Goal: Task Accomplishment & Management: Manage account settings

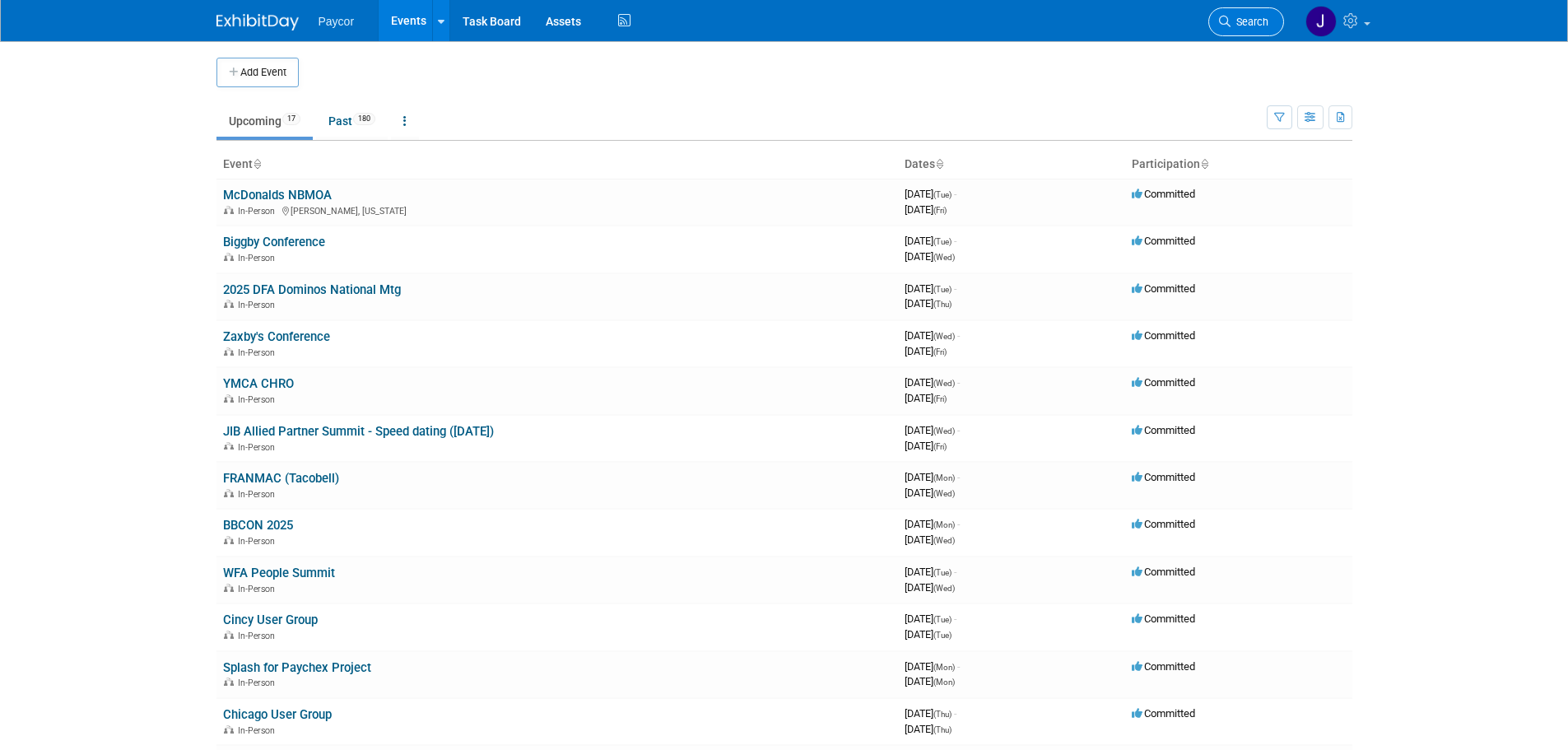
click at [1249, 17] on span "Search" at bounding box center [1249, 21] width 38 height 13
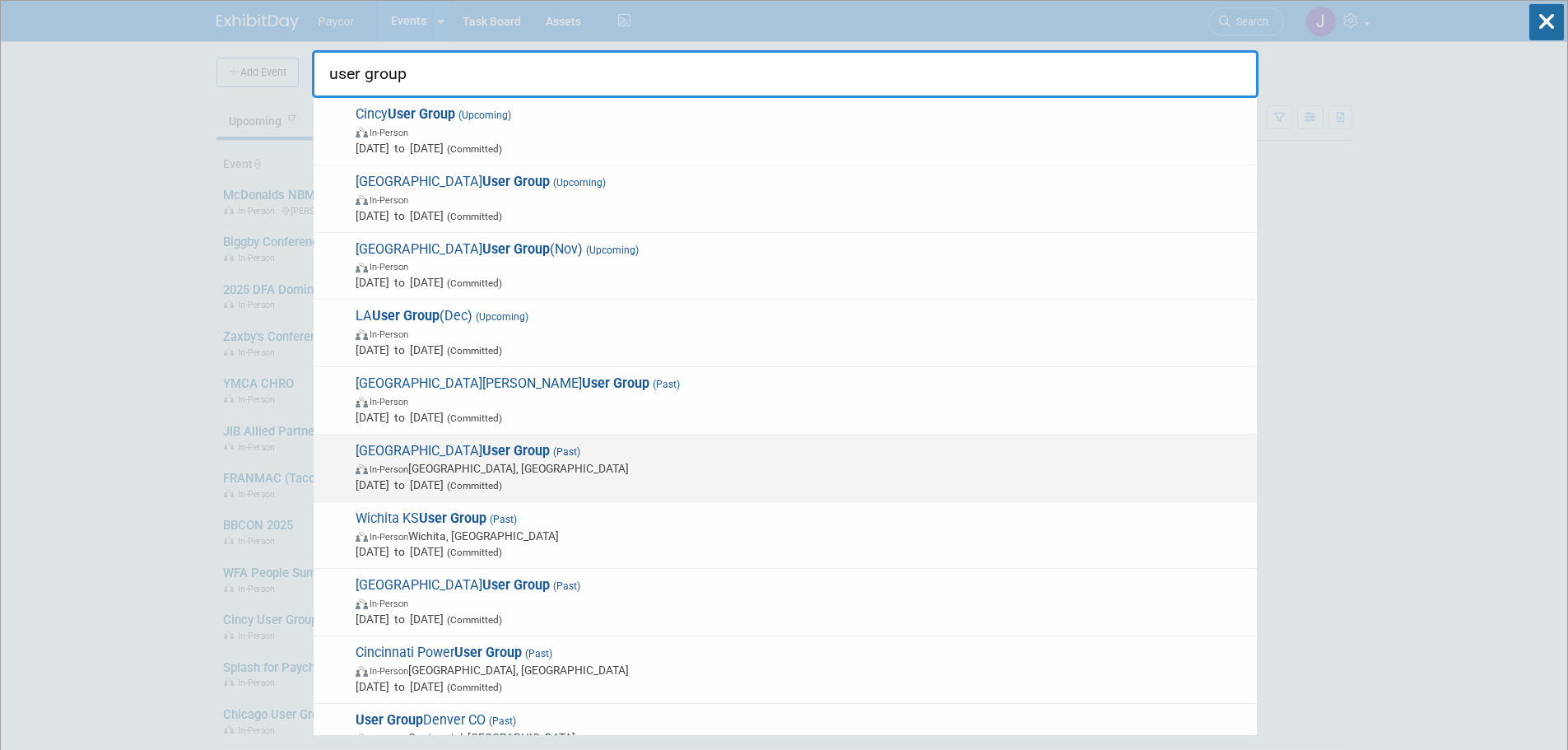
type input "user group"
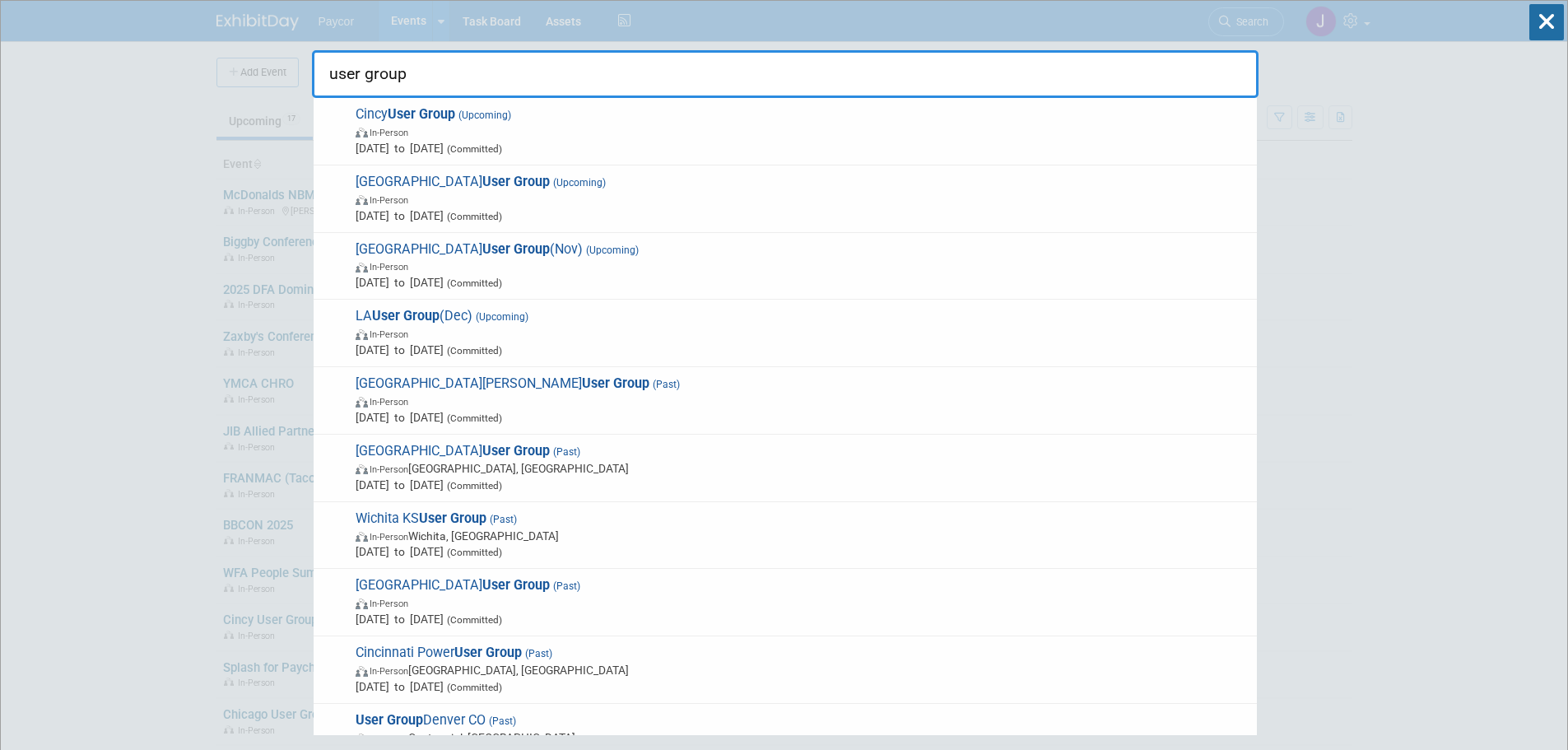
click at [483, 448] on strong "User Group" at bounding box center [516, 451] width 67 height 15
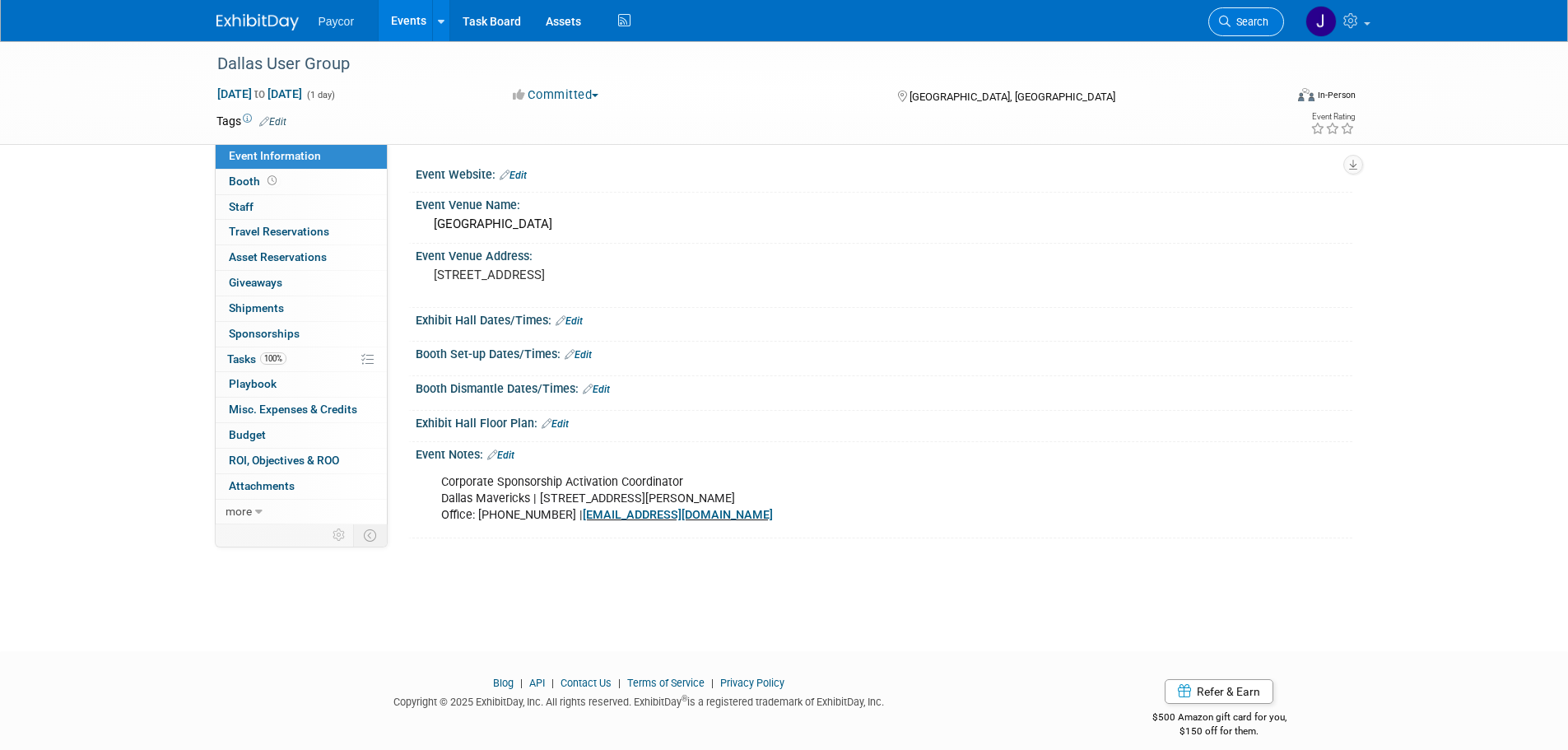
click at [1242, 21] on span "Search" at bounding box center [1249, 21] width 38 height 13
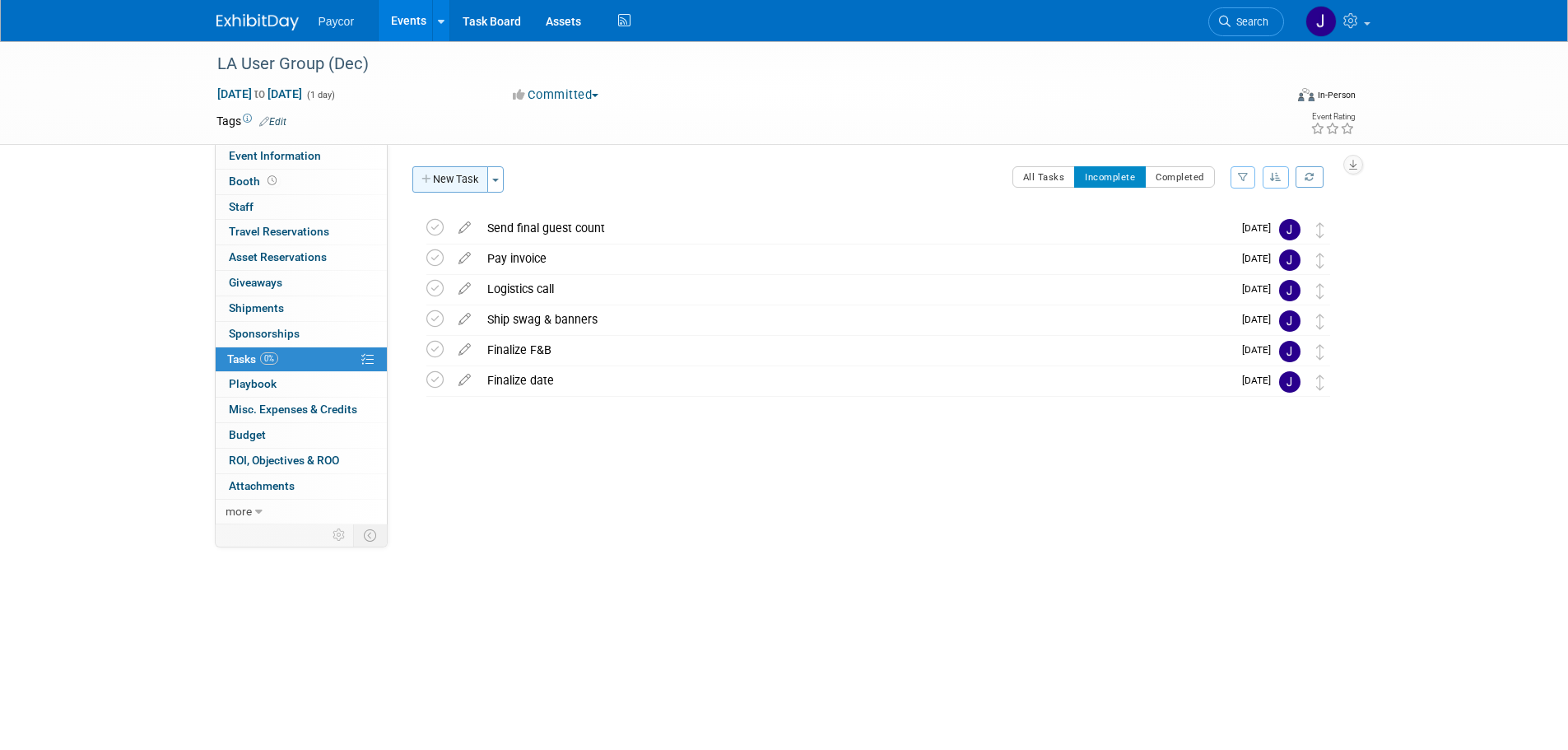
click at [462, 176] on button "New Task" at bounding box center [450, 179] width 76 height 26
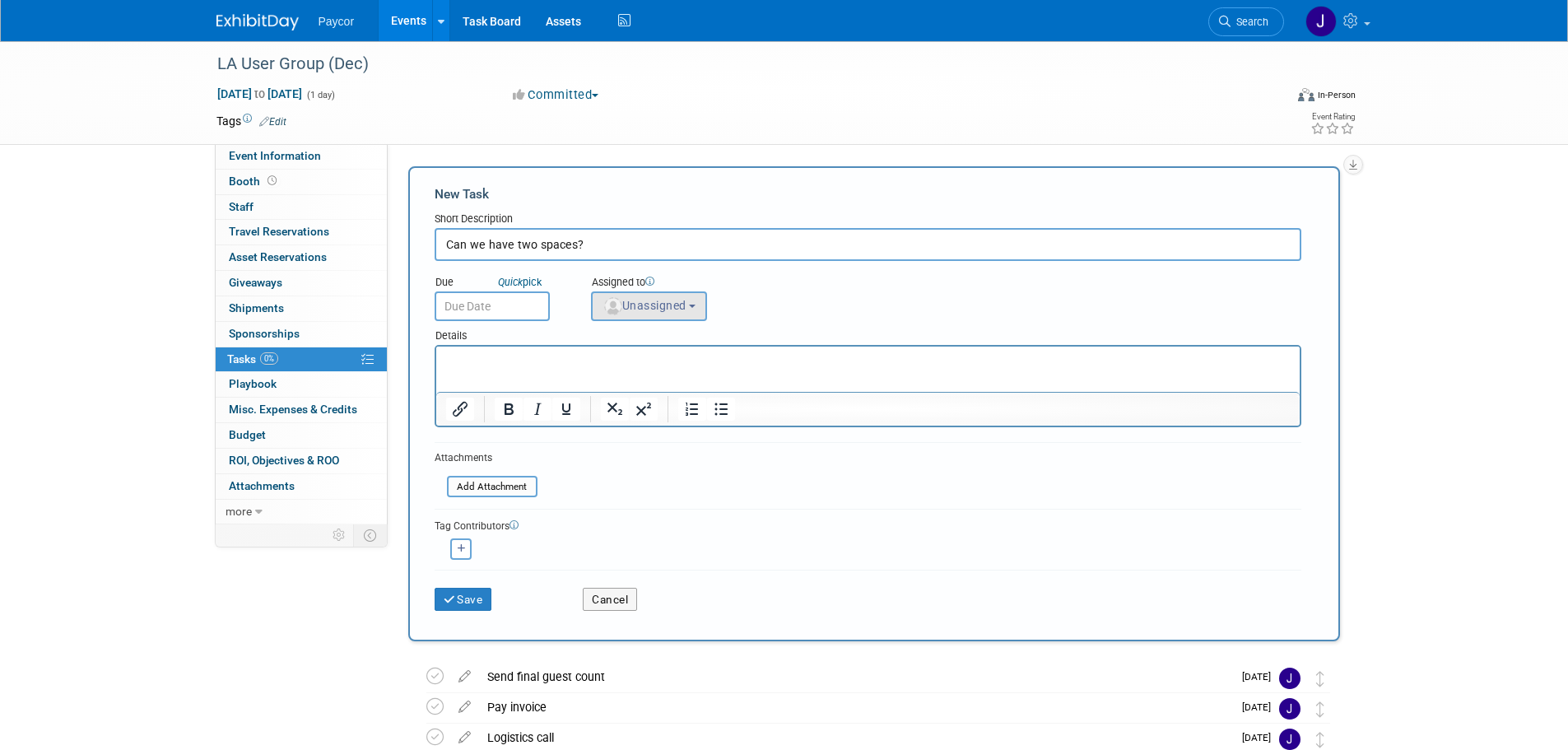
type input "Can we have two spaces?"
click at [679, 298] on span "Unassigned" at bounding box center [644, 305] width 84 height 13
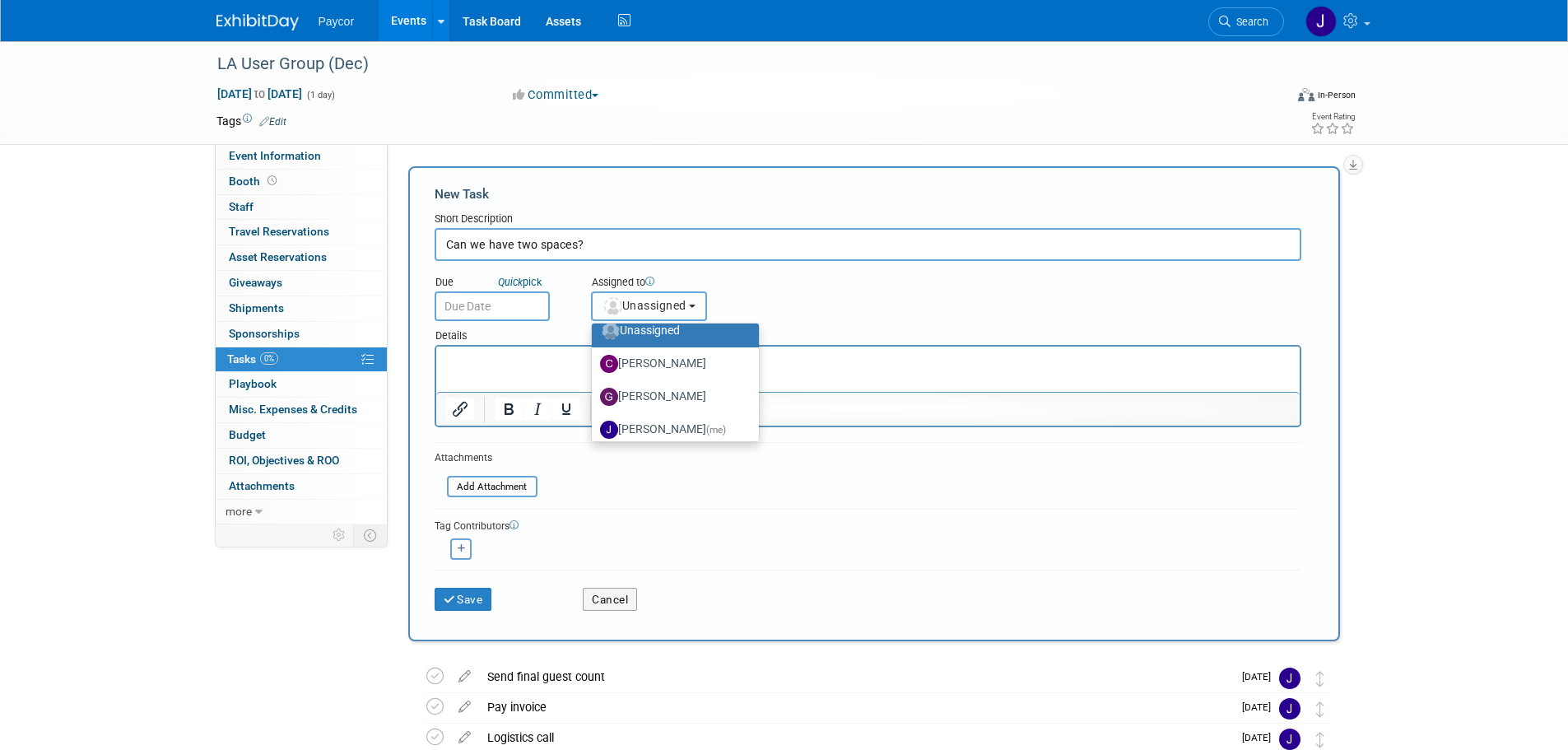
scroll to position [27, 0]
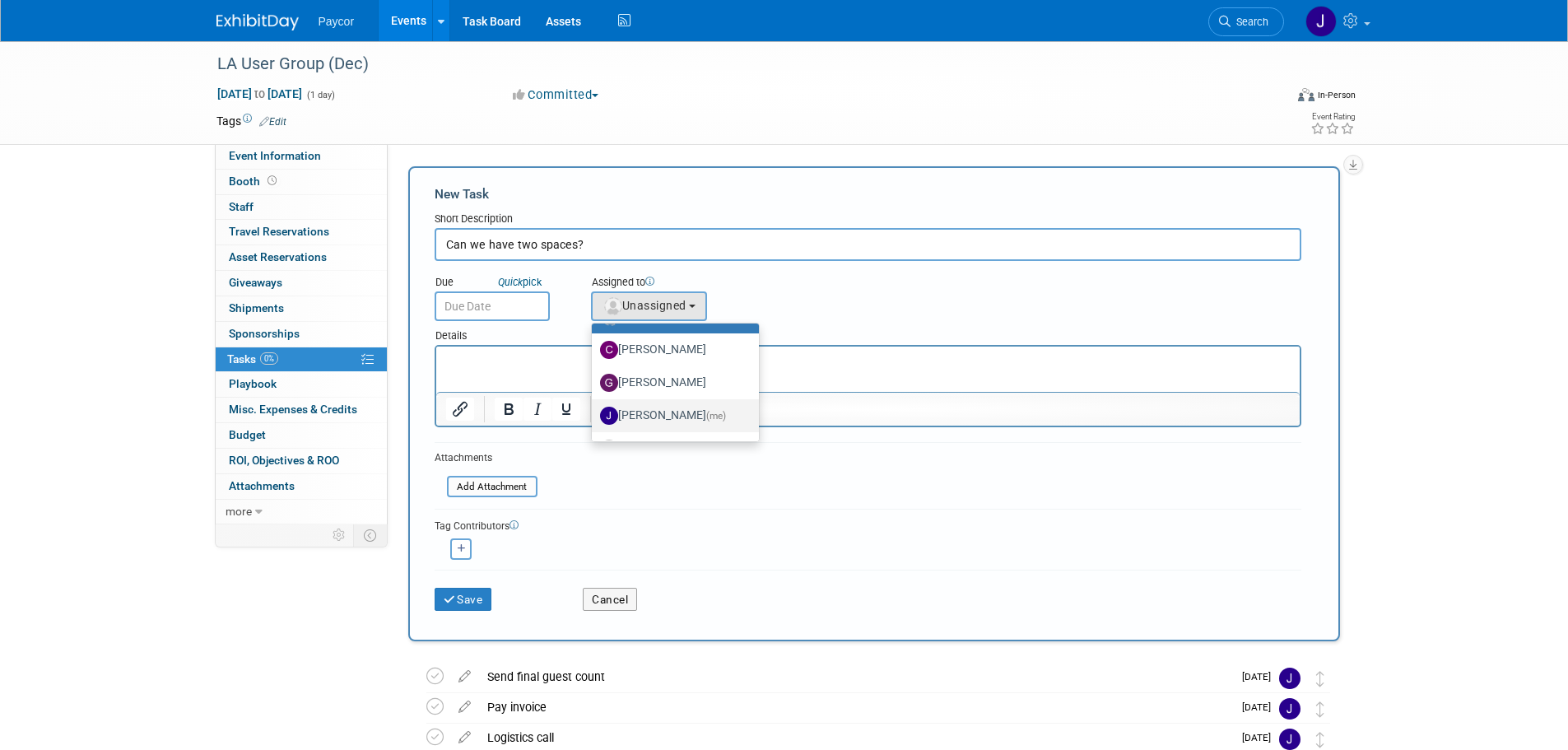
click at [718, 404] on label "Jenny Campbell (me)" at bounding box center [671, 415] width 143 height 26
click at [594, 408] on input "Jenny Campbell (me)" at bounding box center [588, 413] width 11 height 11
select select "5fa4a4d0-7ecb-44c4-b541-fab562a46234"
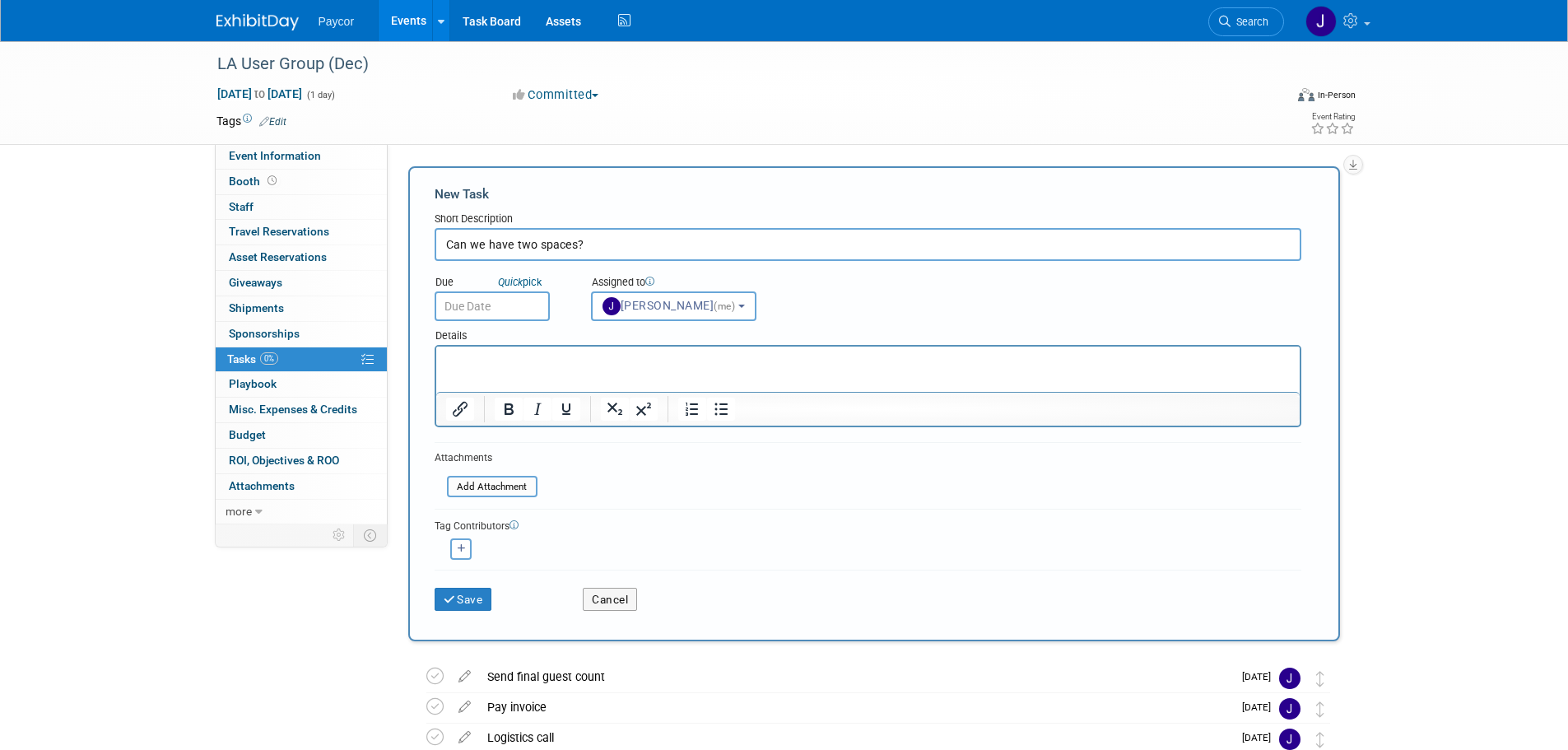
click at [486, 300] on input "text" at bounding box center [492, 306] width 116 height 30
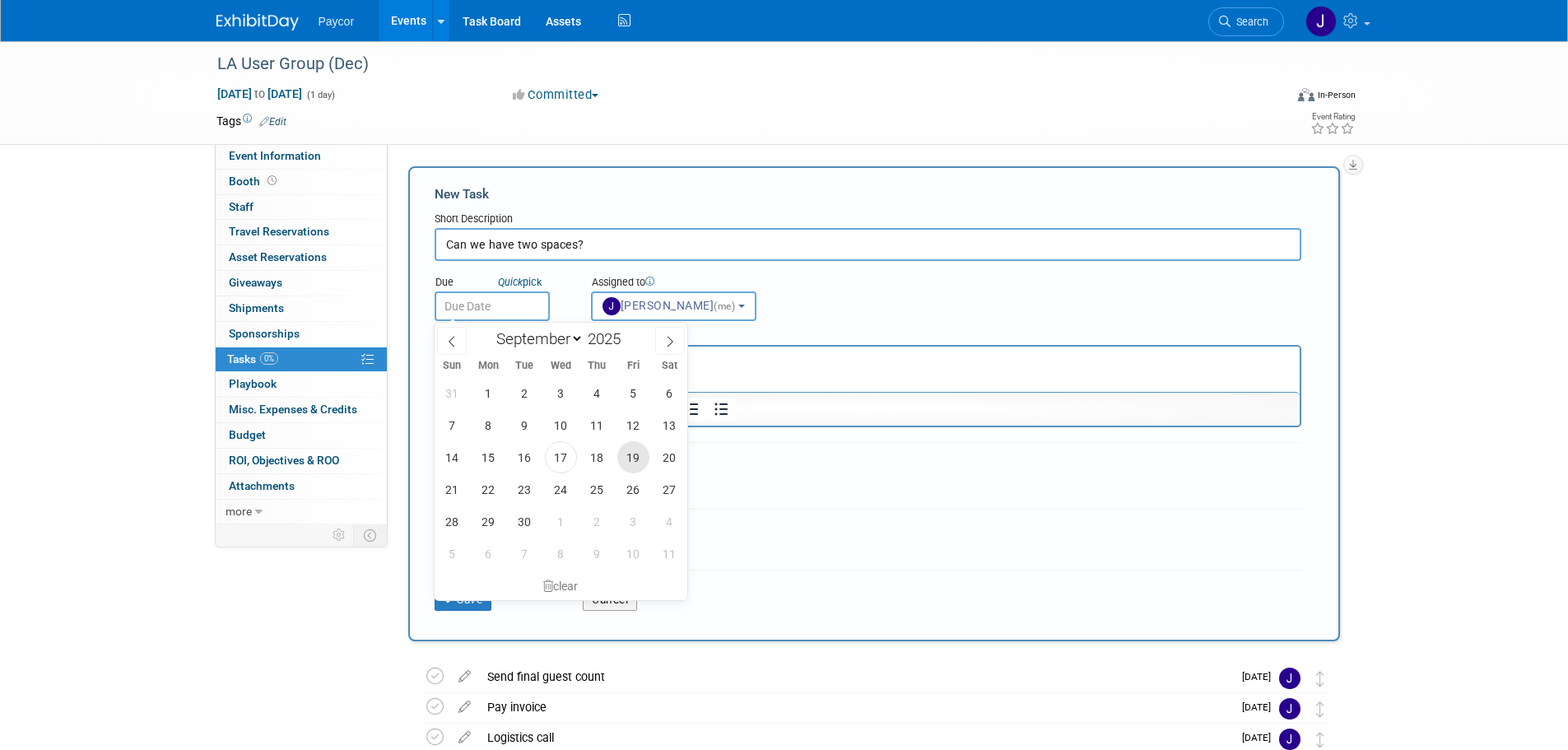
click at [634, 460] on span "19" at bounding box center [633, 456] width 32 height 32
type input "Sep 19, 2025"
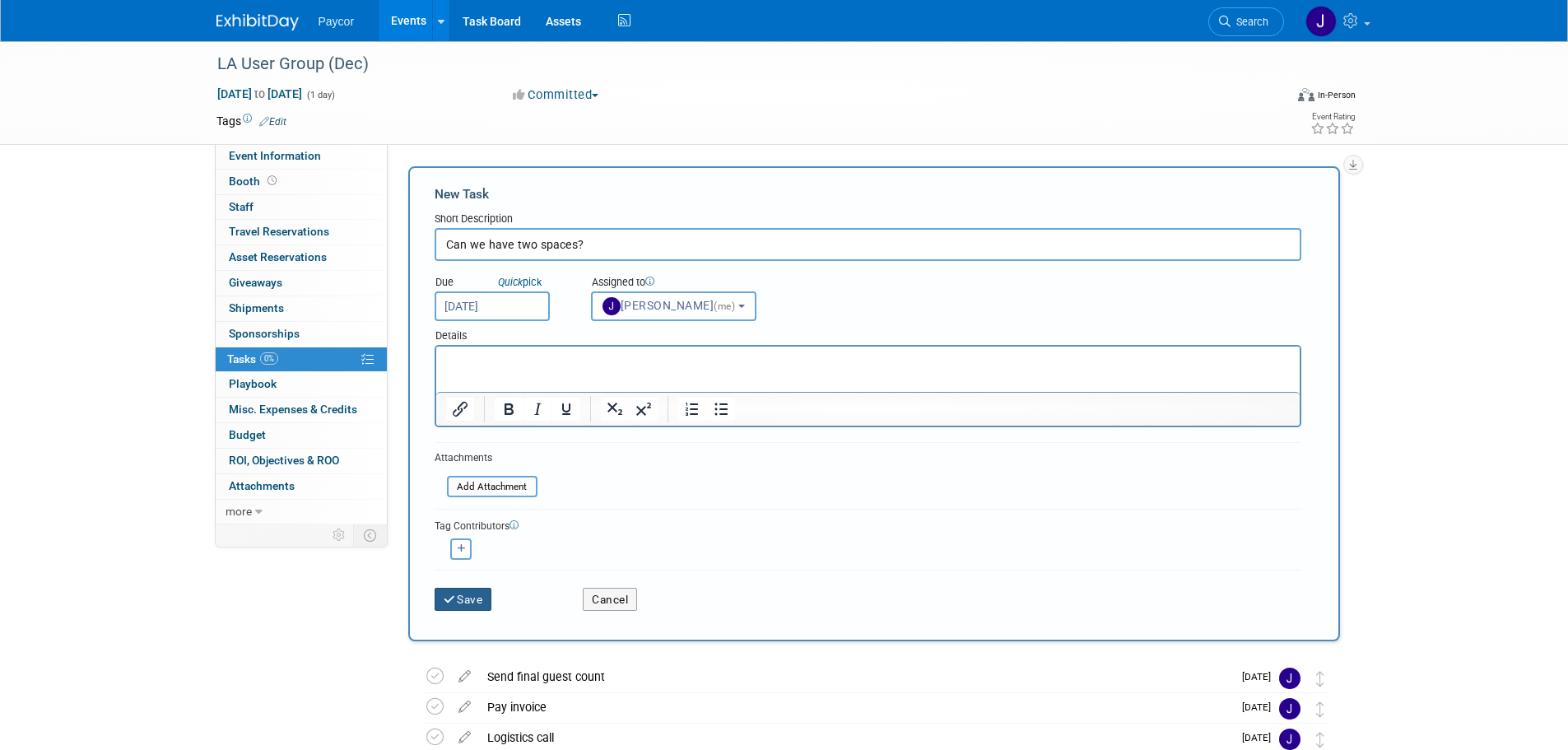
click at [468, 597] on button "Save" at bounding box center [463, 599] width 58 height 23
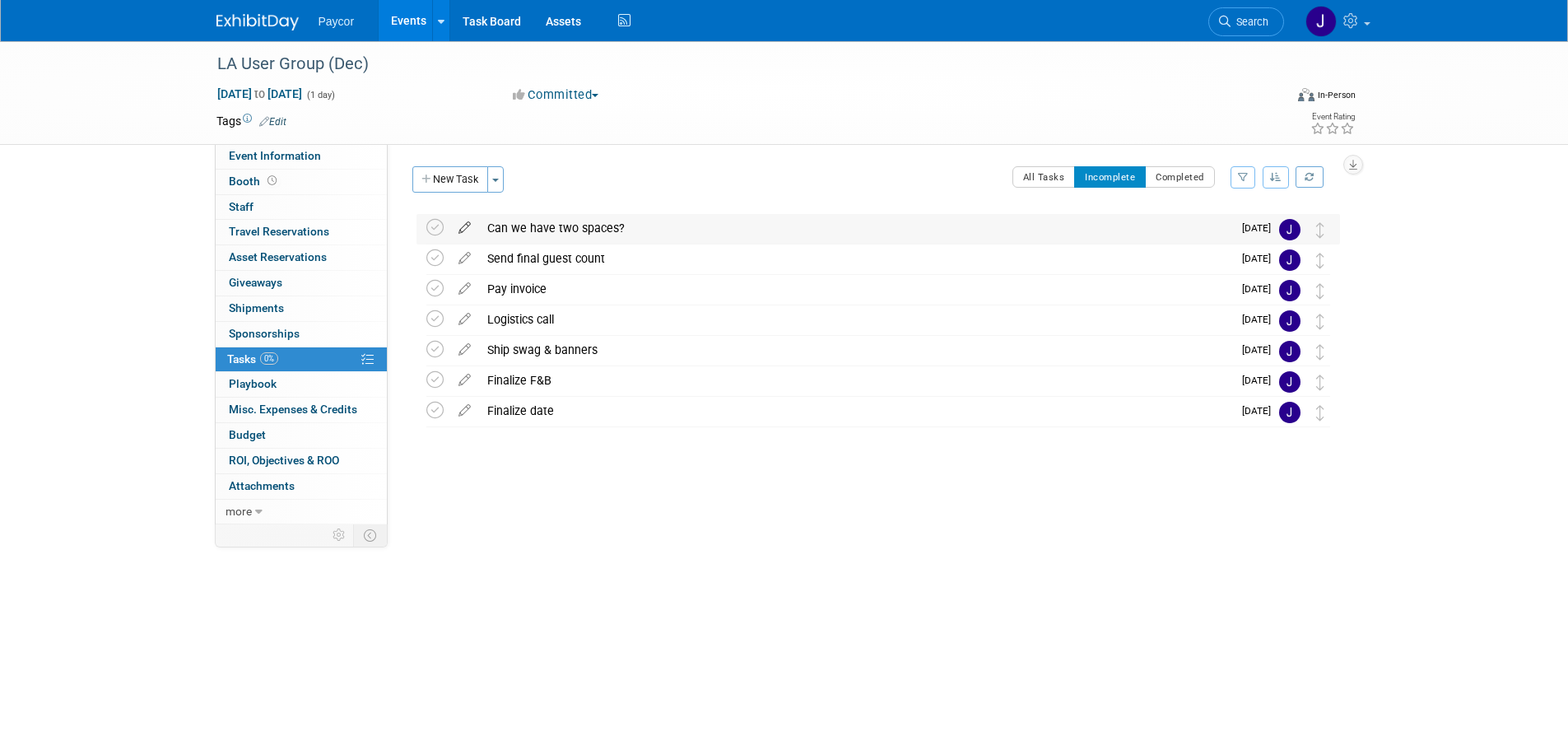
click at [466, 219] on icon at bounding box center [465, 223] width 29 height 20
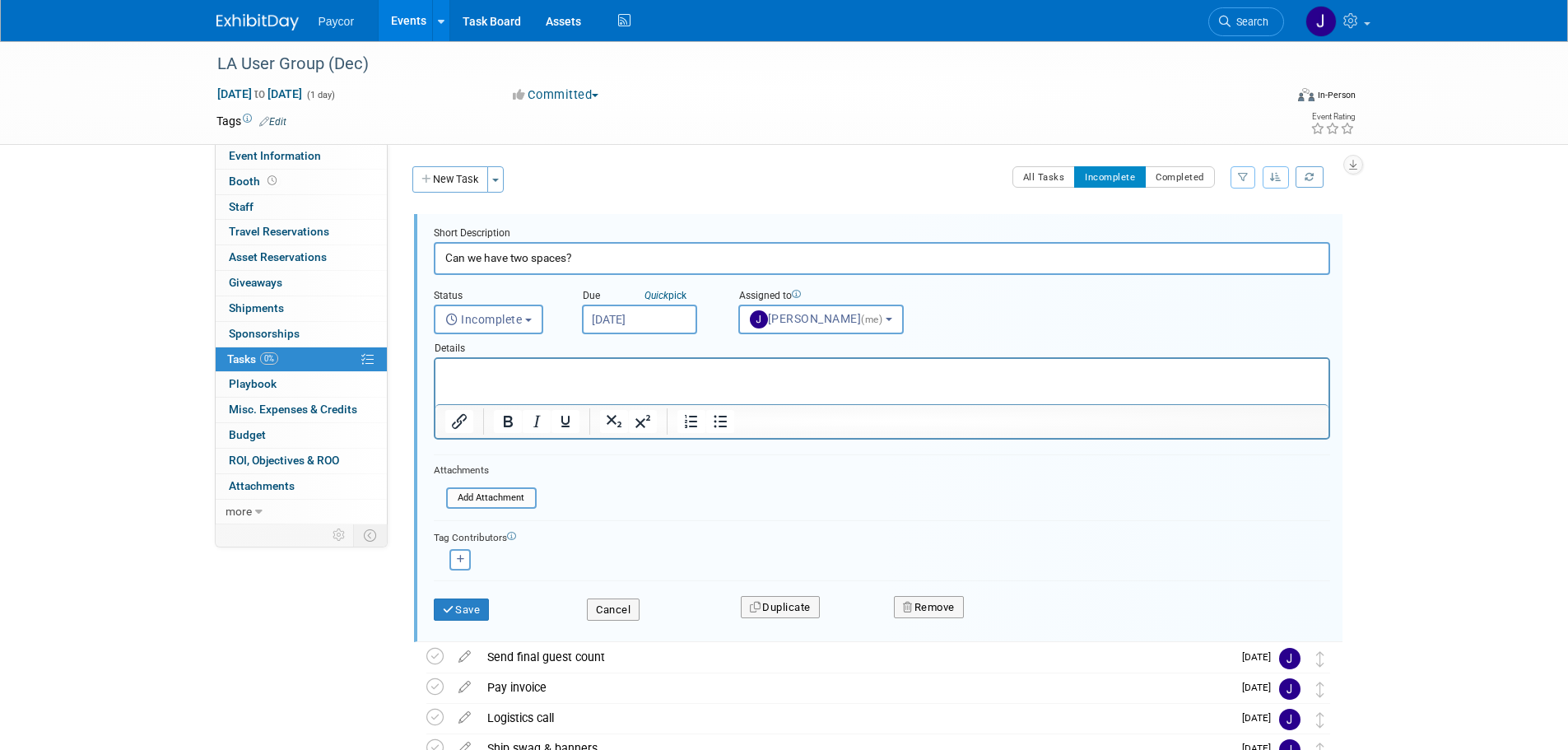
scroll to position [0, 0]
type input "Check in to see if we have two spaces? One for paychex - one room for paycor"
click at [476, 610] on button "Save" at bounding box center [461, 609] width 56 height 23
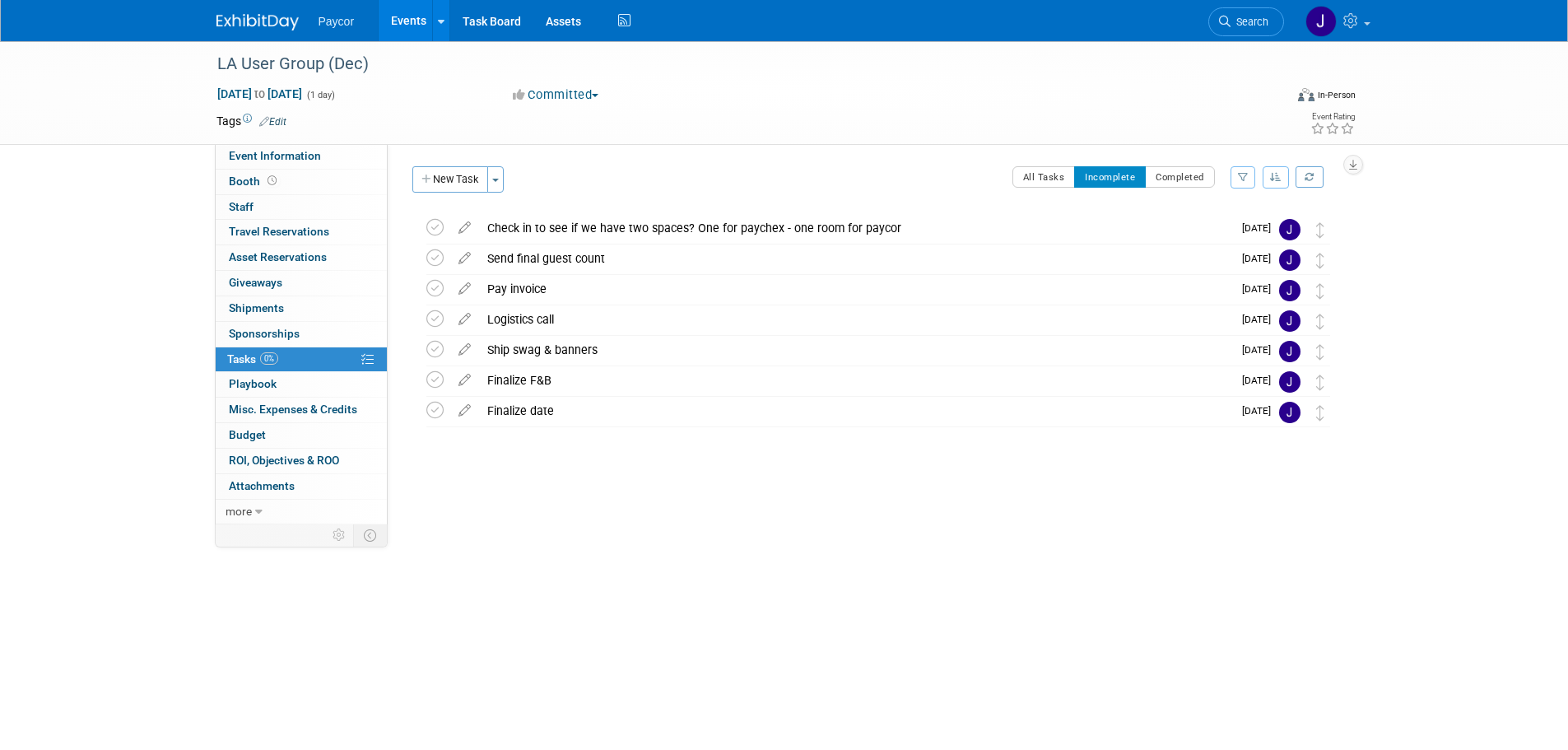
click at [269, 116] on link "Edit" at bounding box center [273, 122] width 27 height 12
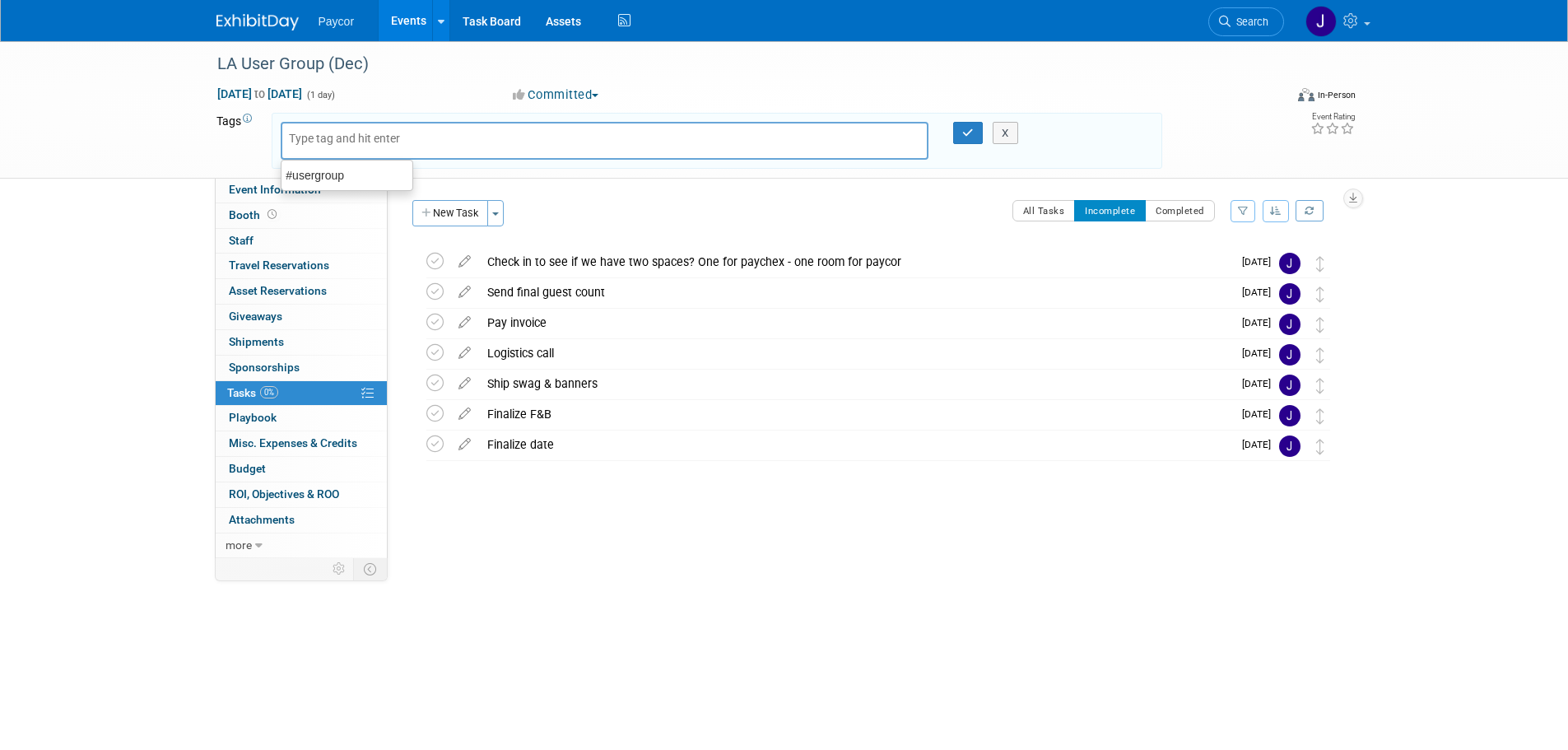
type input "#usergroup"
click at [963, 130] on icon "button" at bounding box center [968, 132] width 12 height 11
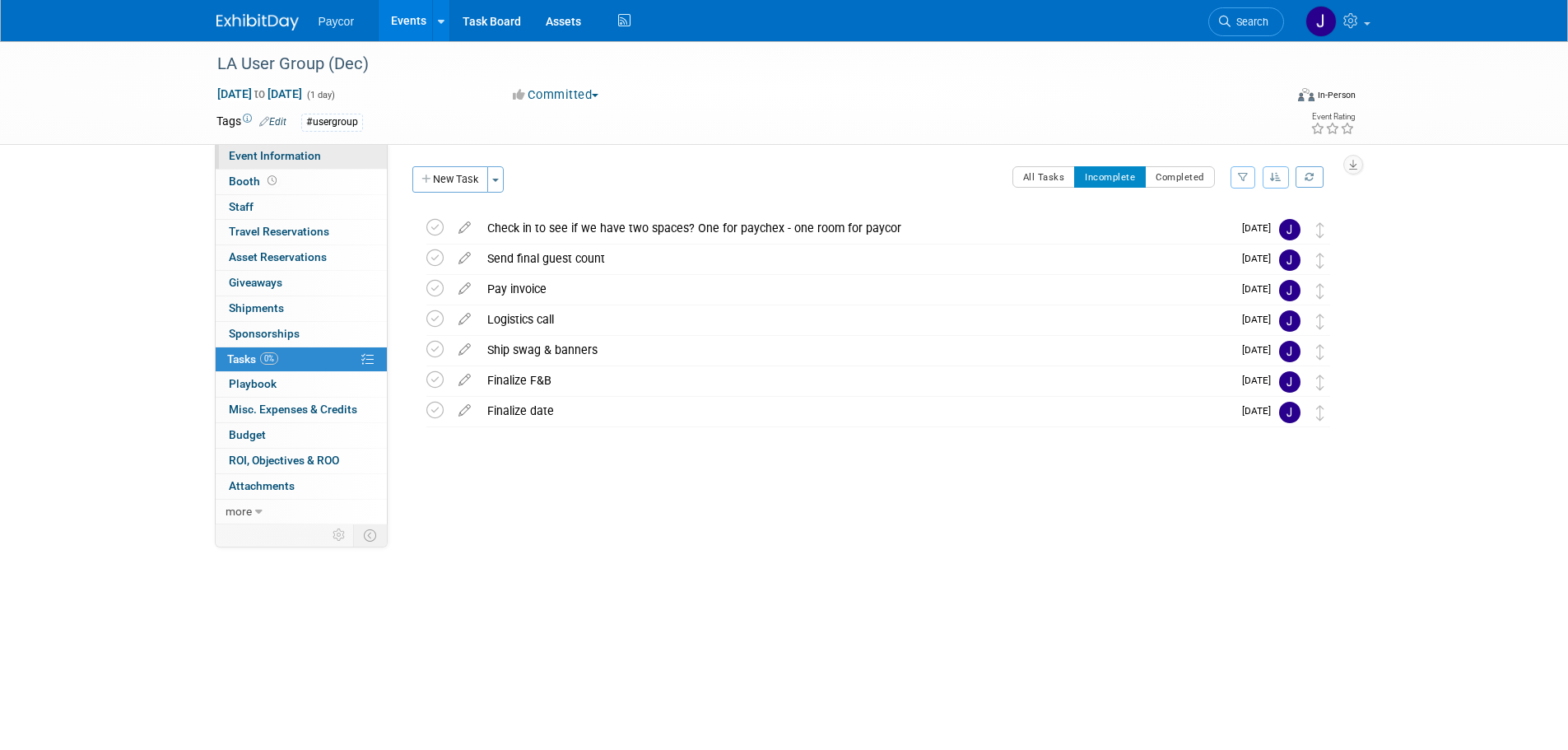
click at [319, 155] on link "Event Information" at bounding box center [301, 157] width 171 height 25
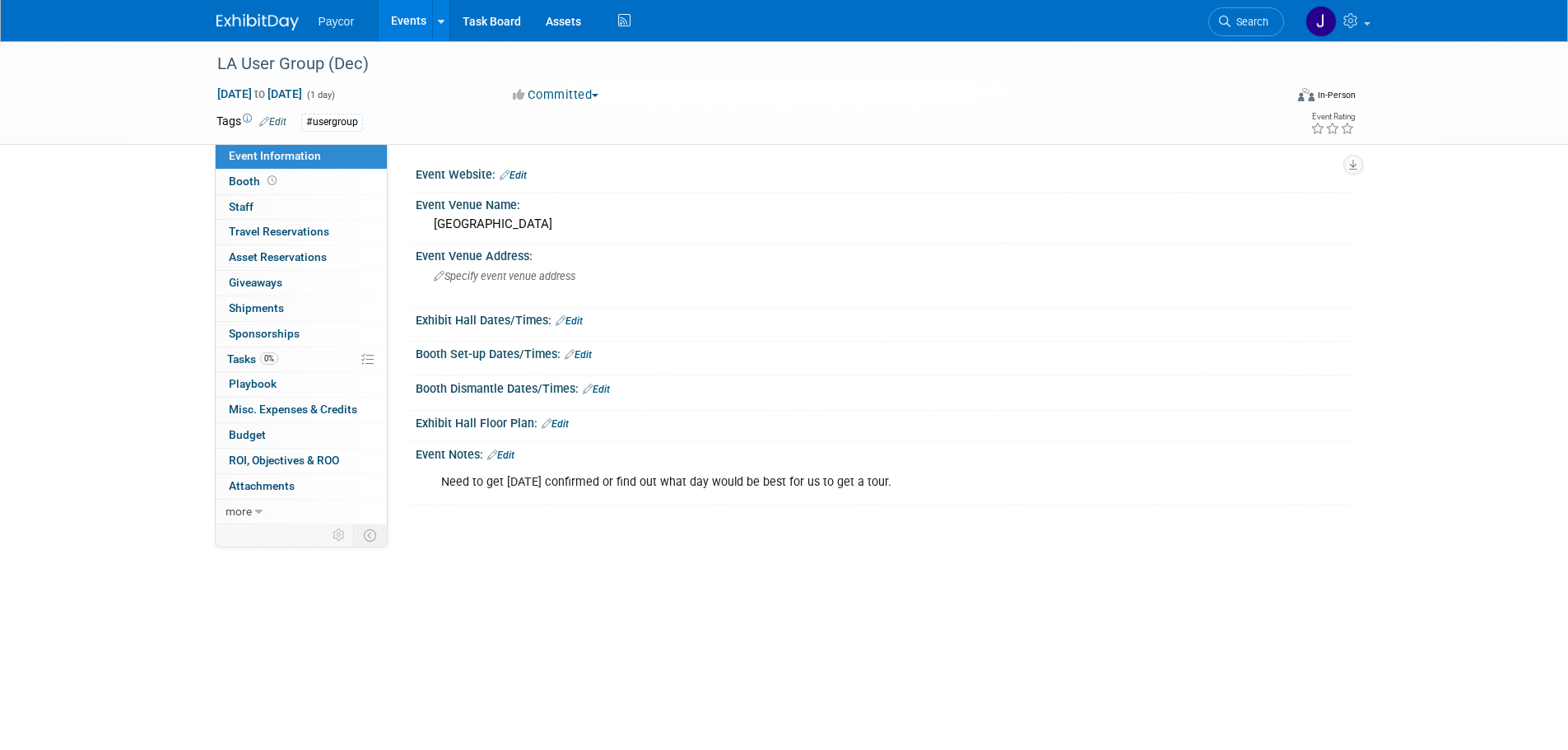
click at [512, 453] on link "Edit" at bounding box center [501, 455] width 27 height 12
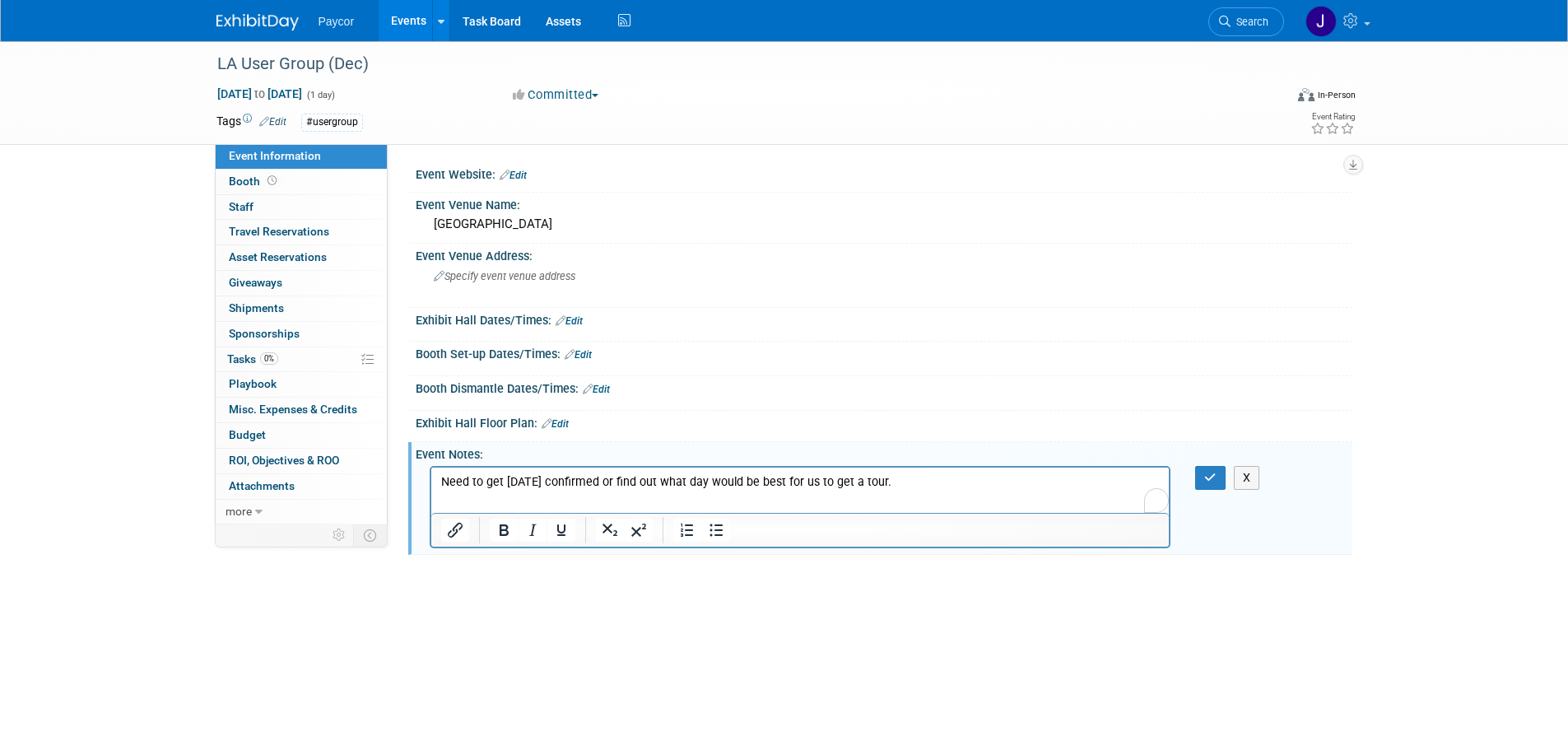
click at [910, 481] on p "Need to get Dec 4th confirmed or find out what day would be best for us to get …" at bounding box center [799, 480] width 719 height 16
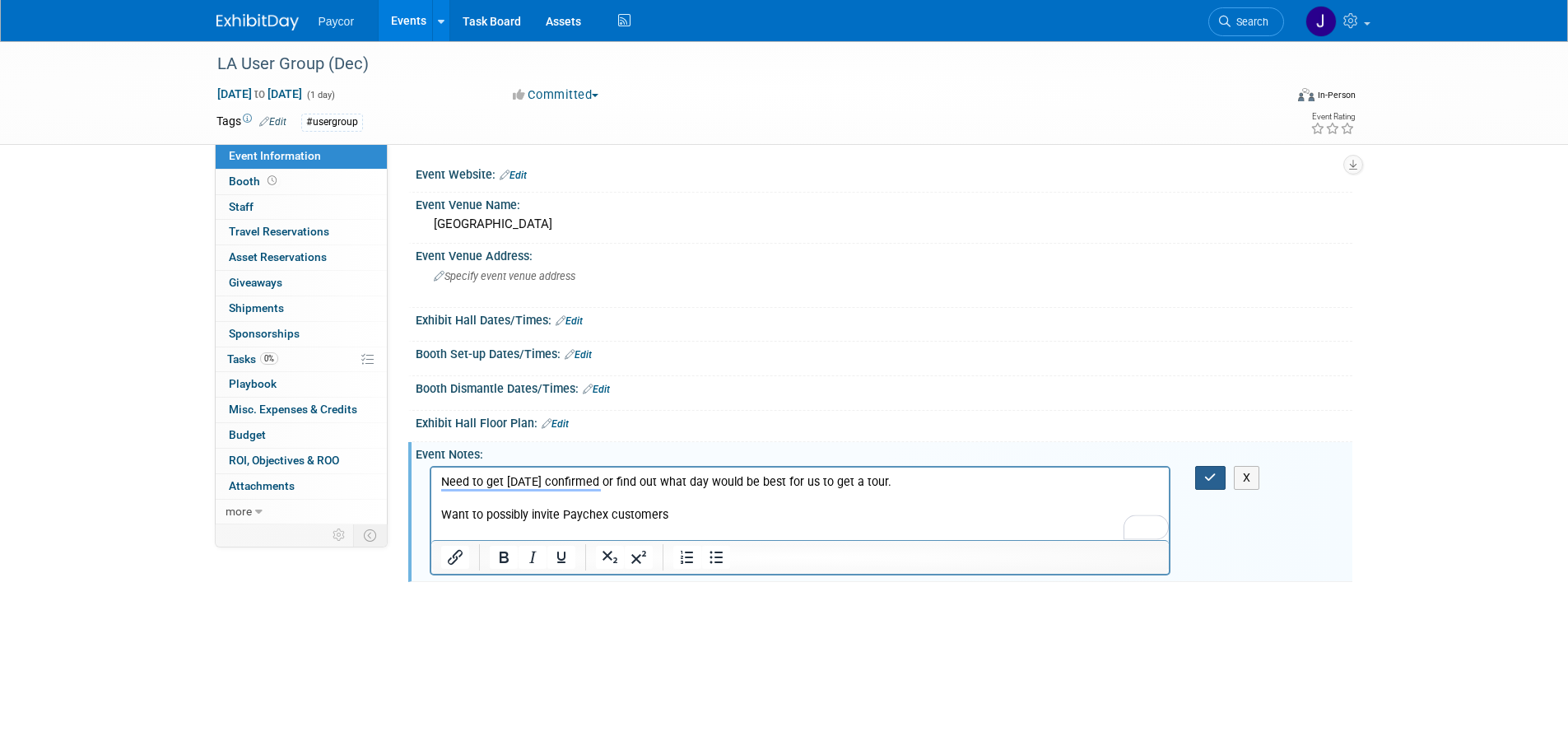
click at [1210, 473] on icon "button" at bounding box center [1210, 478] width 13 height 12
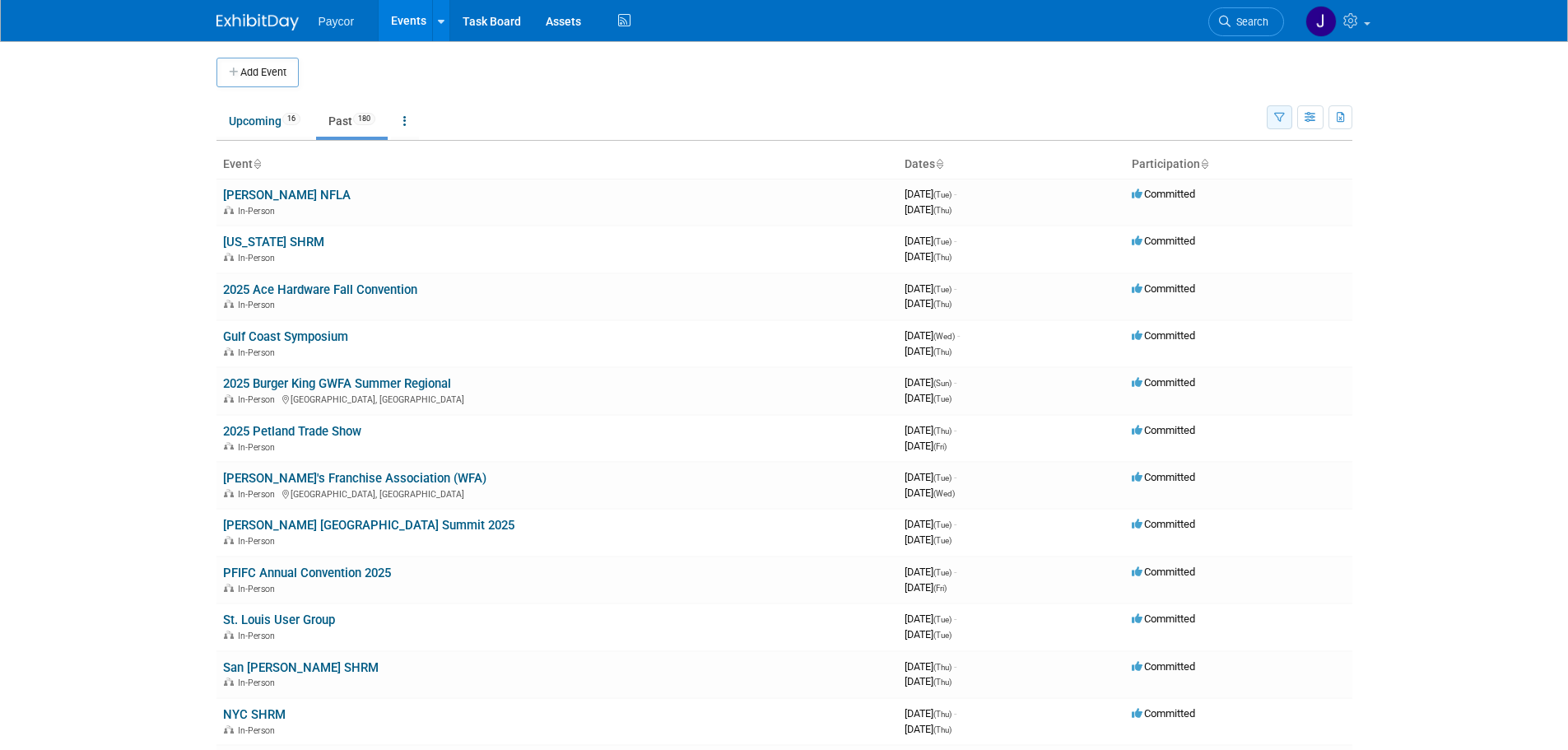
click at [1284, 114] on button "button" at bounding box center [1279, 116] width 25 height 24
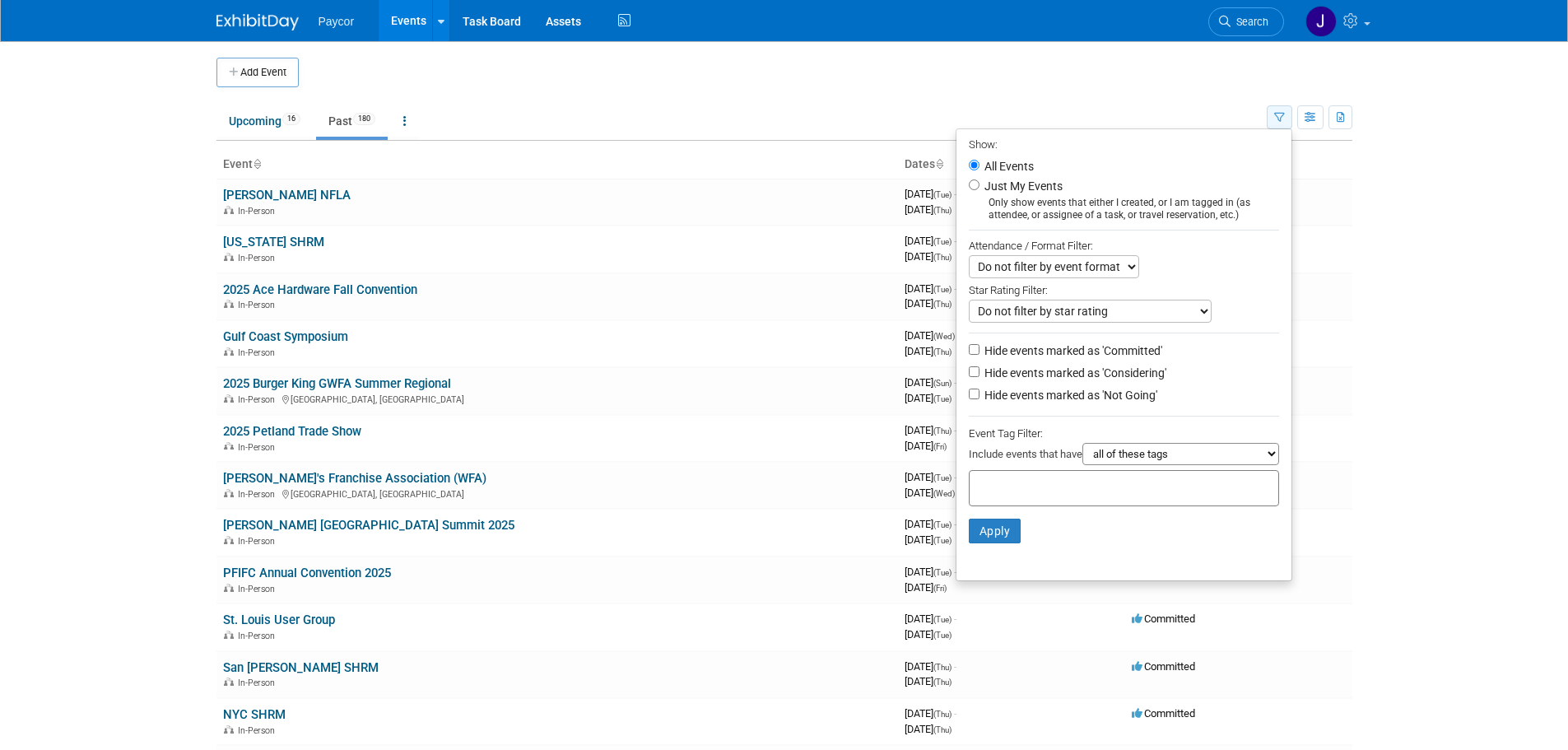
click at [1284, 114] on button "button" at bounding box center [1279, 116] width 25 height 24
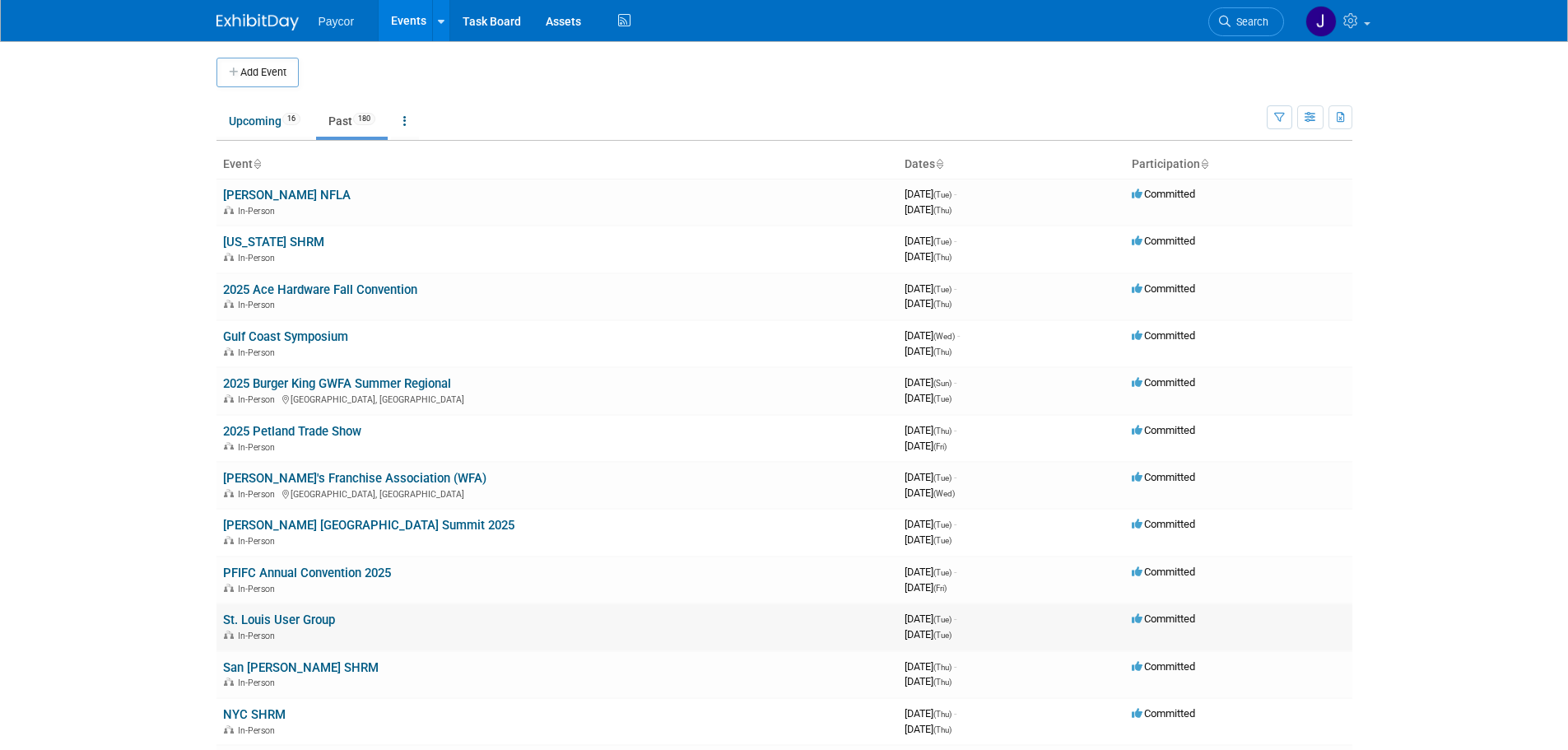
click at [286, 613] on link "St. Louis User Group" at bounding box center [279, 619] width 112 height 14
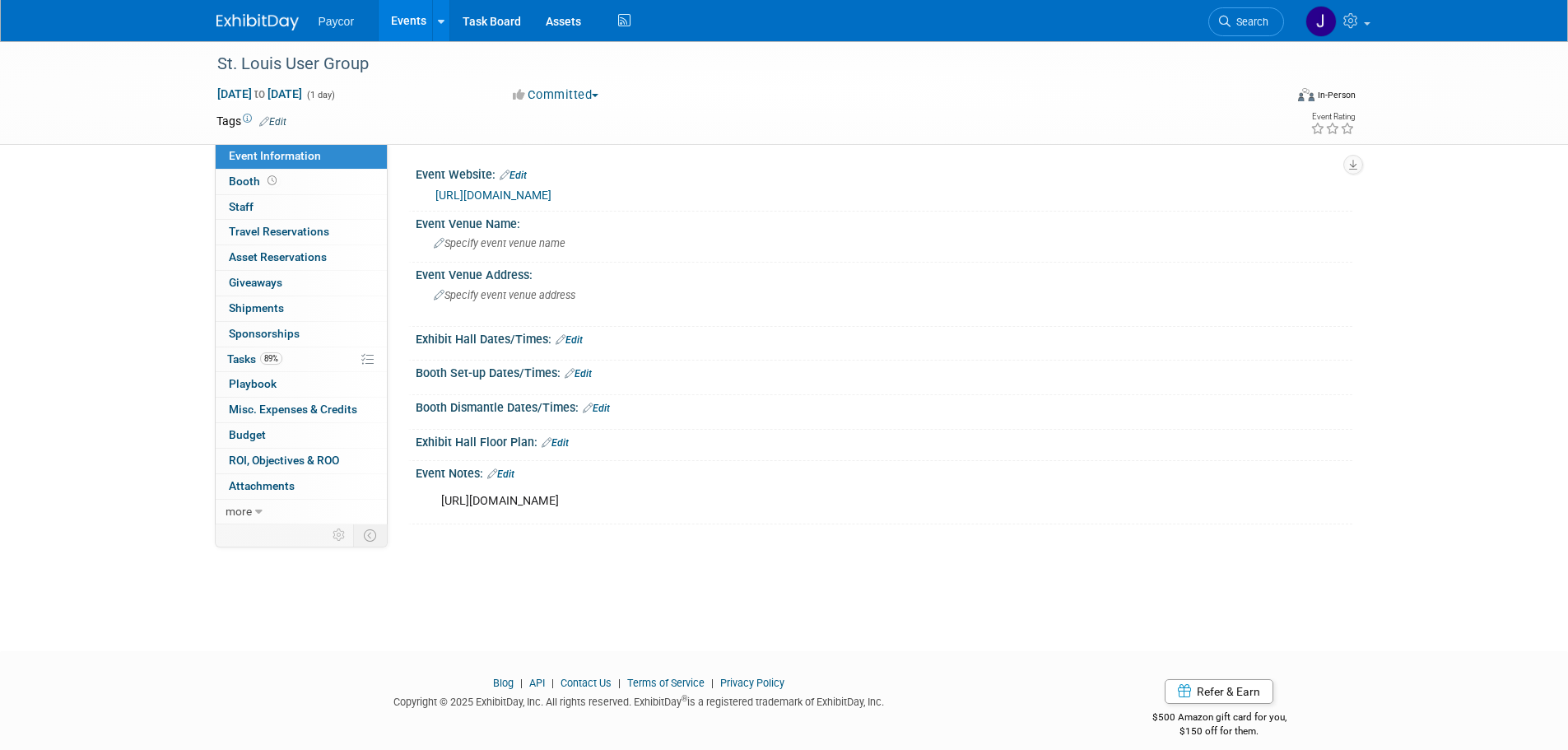
click at [279, 121] on link "Edit" at bounding box center [273, 122] width 27 height 12
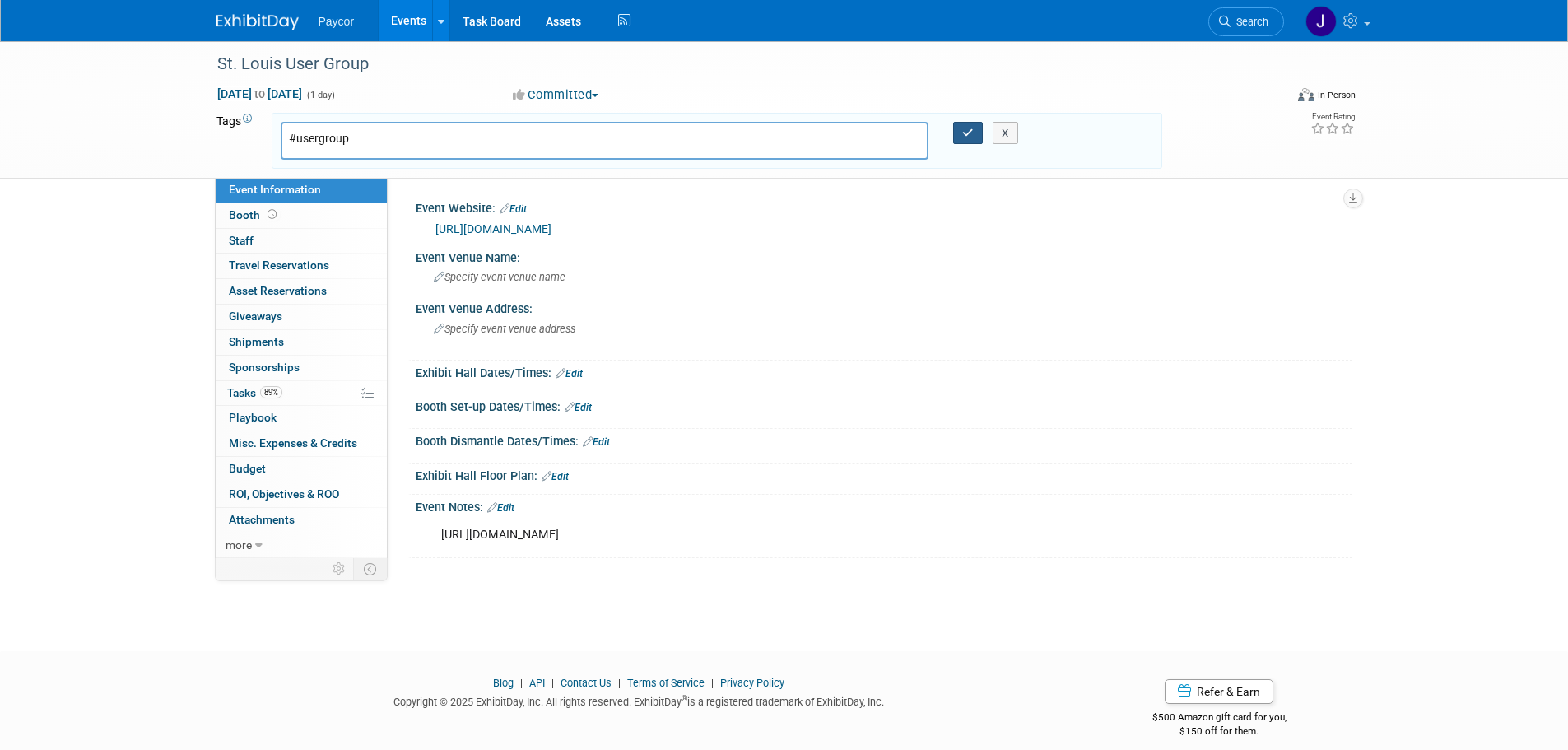
type input "#usergroup"
click at [965, 127] on icon "button" at bounding box center [968, 132] width 12 height 11
type input "#usergroup"
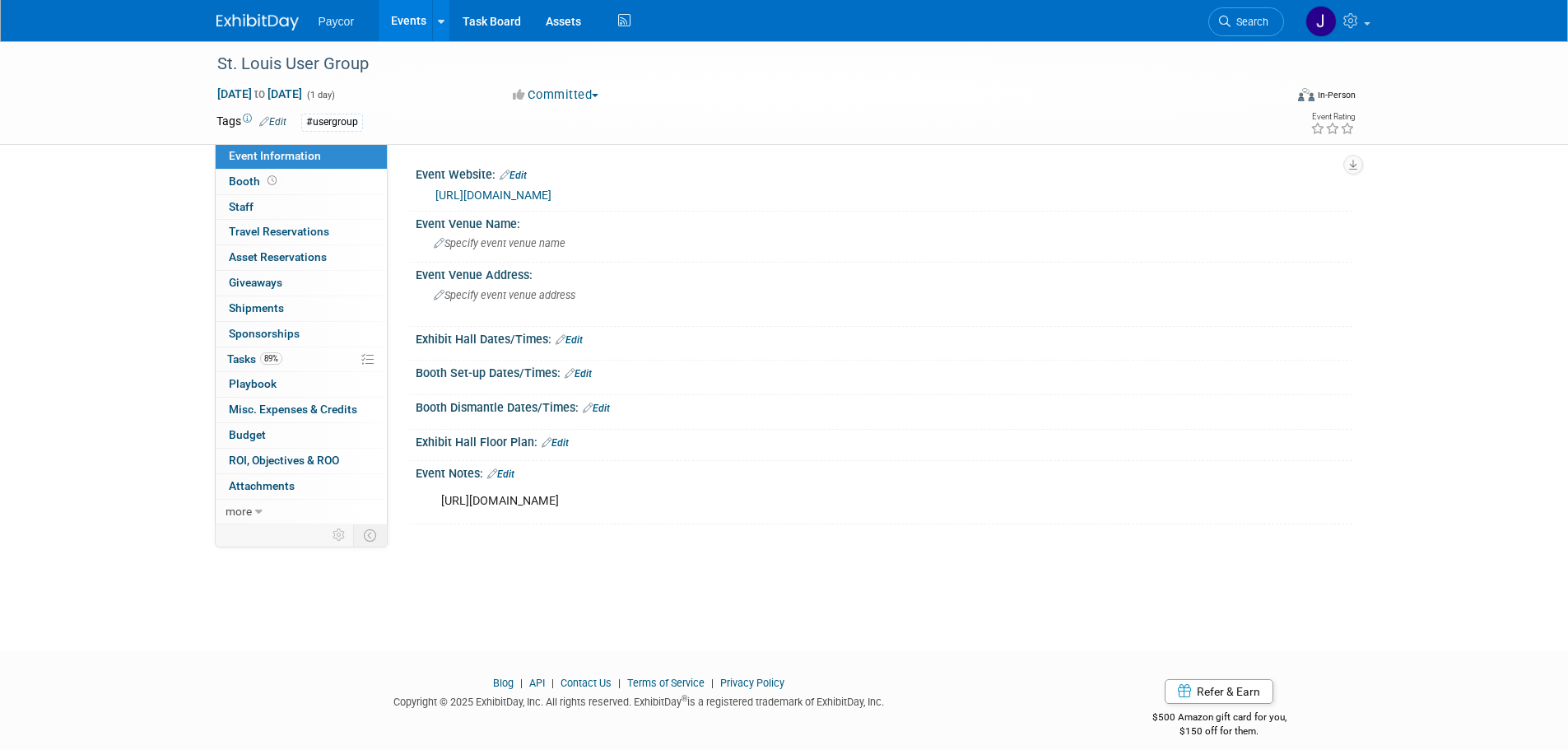
click at [404, 21] on link "Events" at bounding box center [408, 20] width 60 height 41
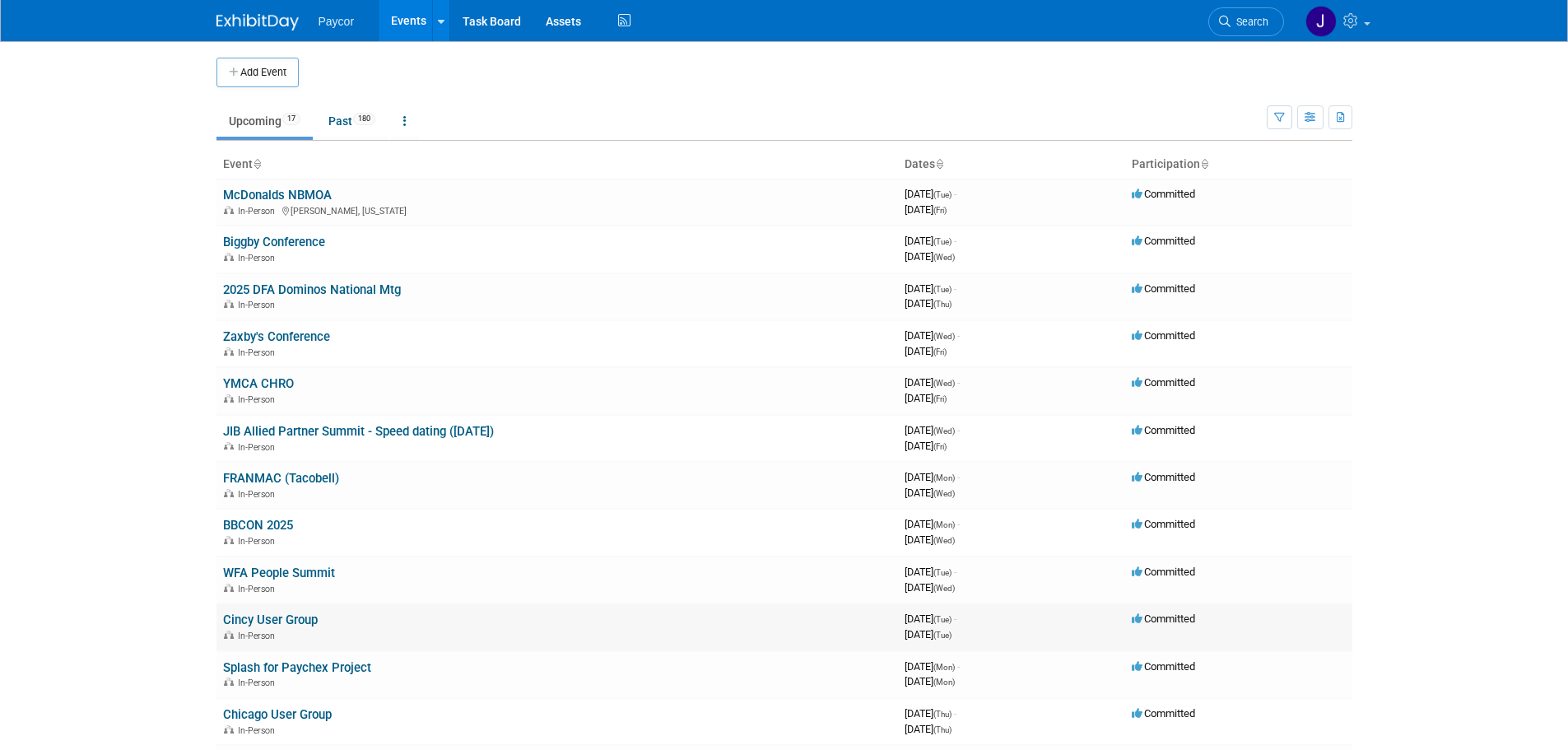
click at [246, 621] on link "Cincy User Group" at bounding box center [271, 619] width 94 height 14
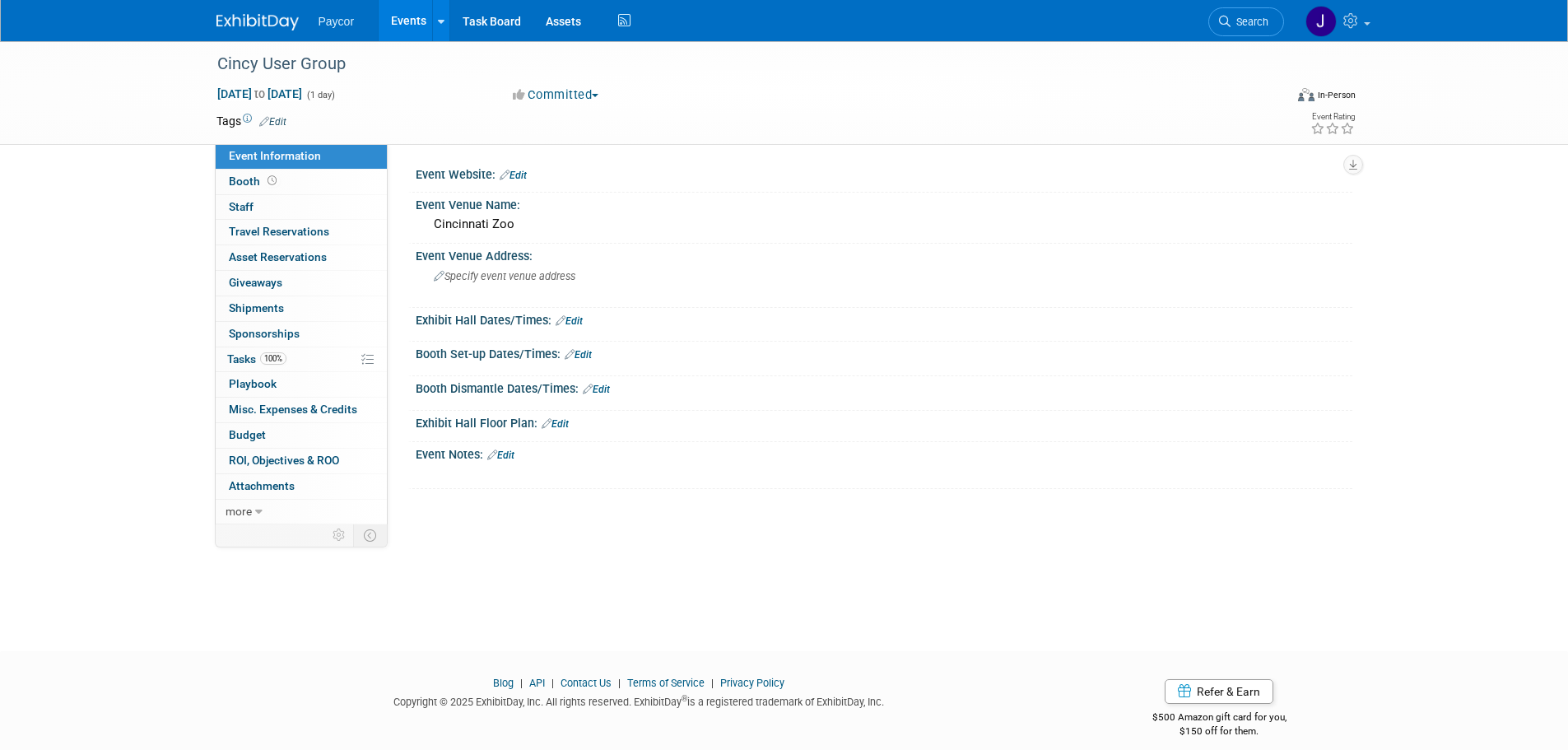
click at [278, 119] on link "Edit" at bounding box center [273, 122] width 27 height 12
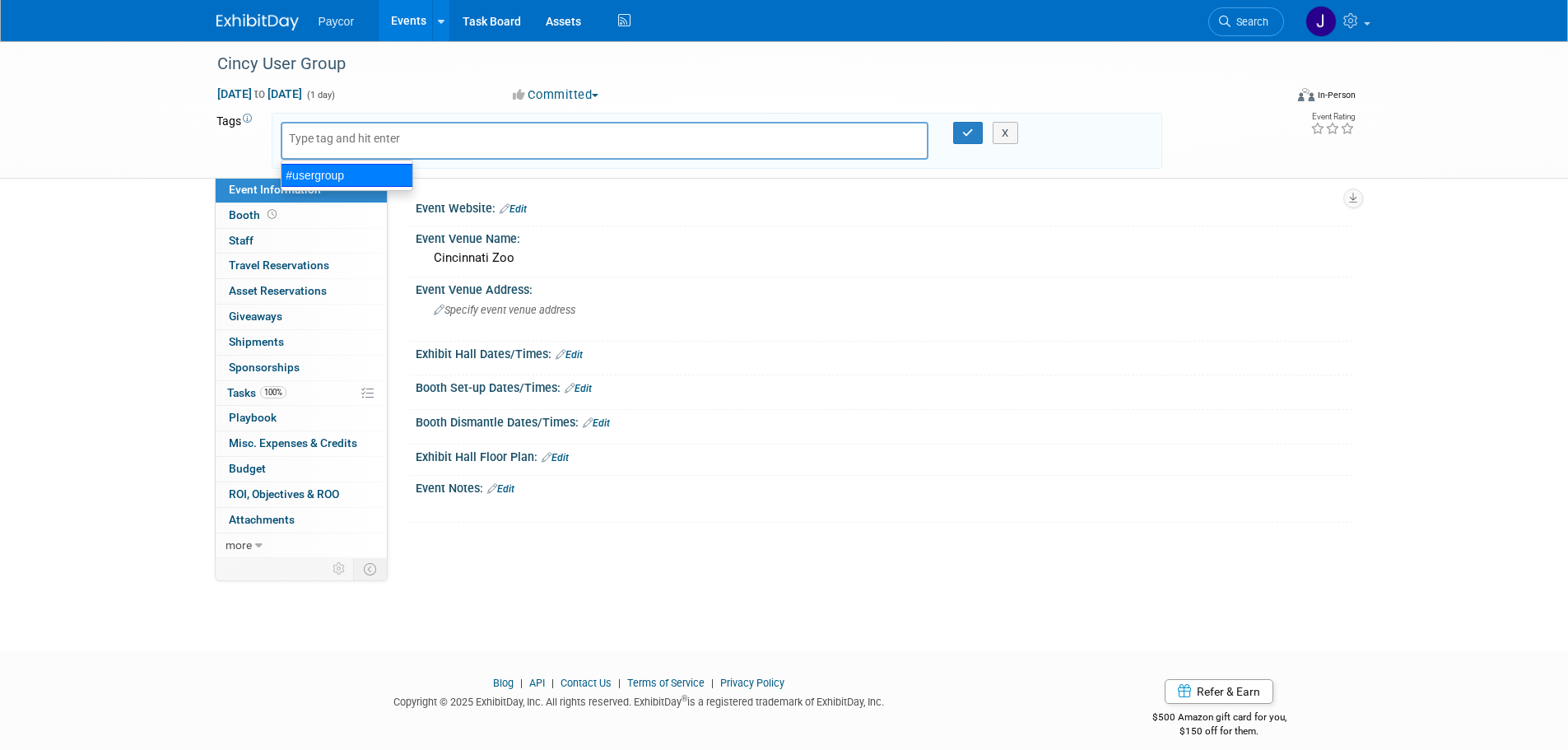
click at [312, 178] on div "#usergroup" at bounding box center [347, 175] width 133 height 23
type input "#usergroup"
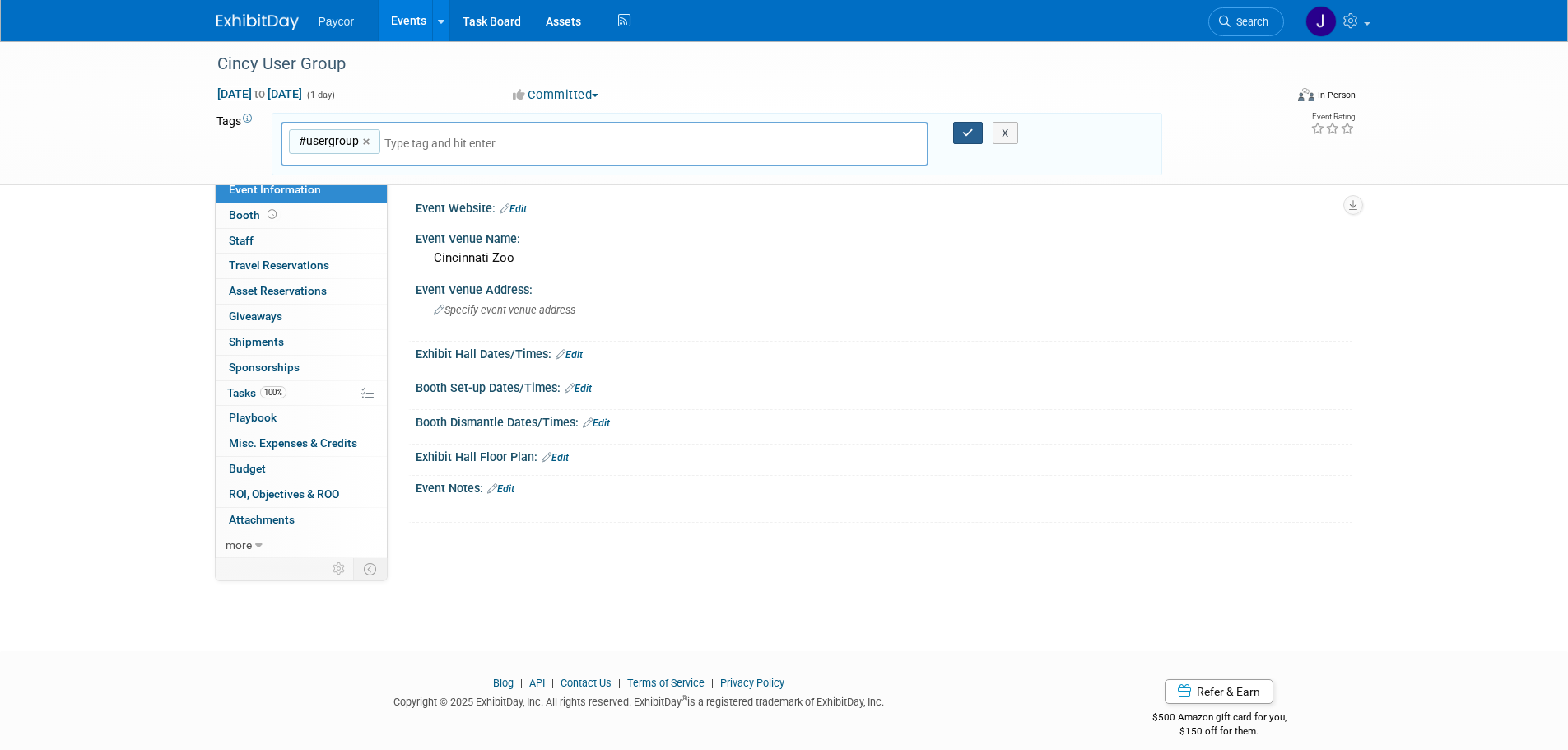
click at [970, 128] on icon "button" at bounding box center [968, 132] width 12 height 11
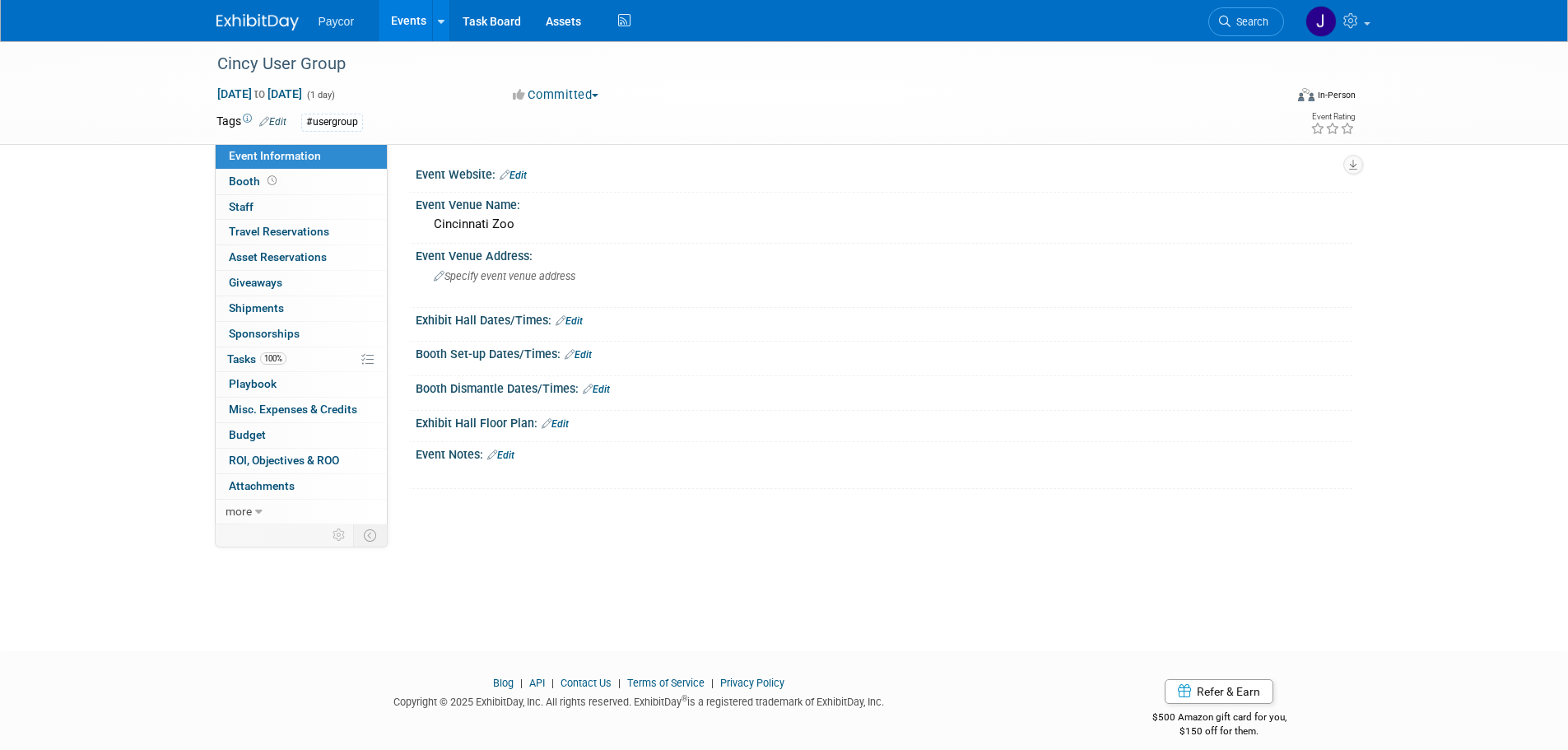
click at [524, 172] on link "Edit" at bounding box center [513, 175] width 27 height 12
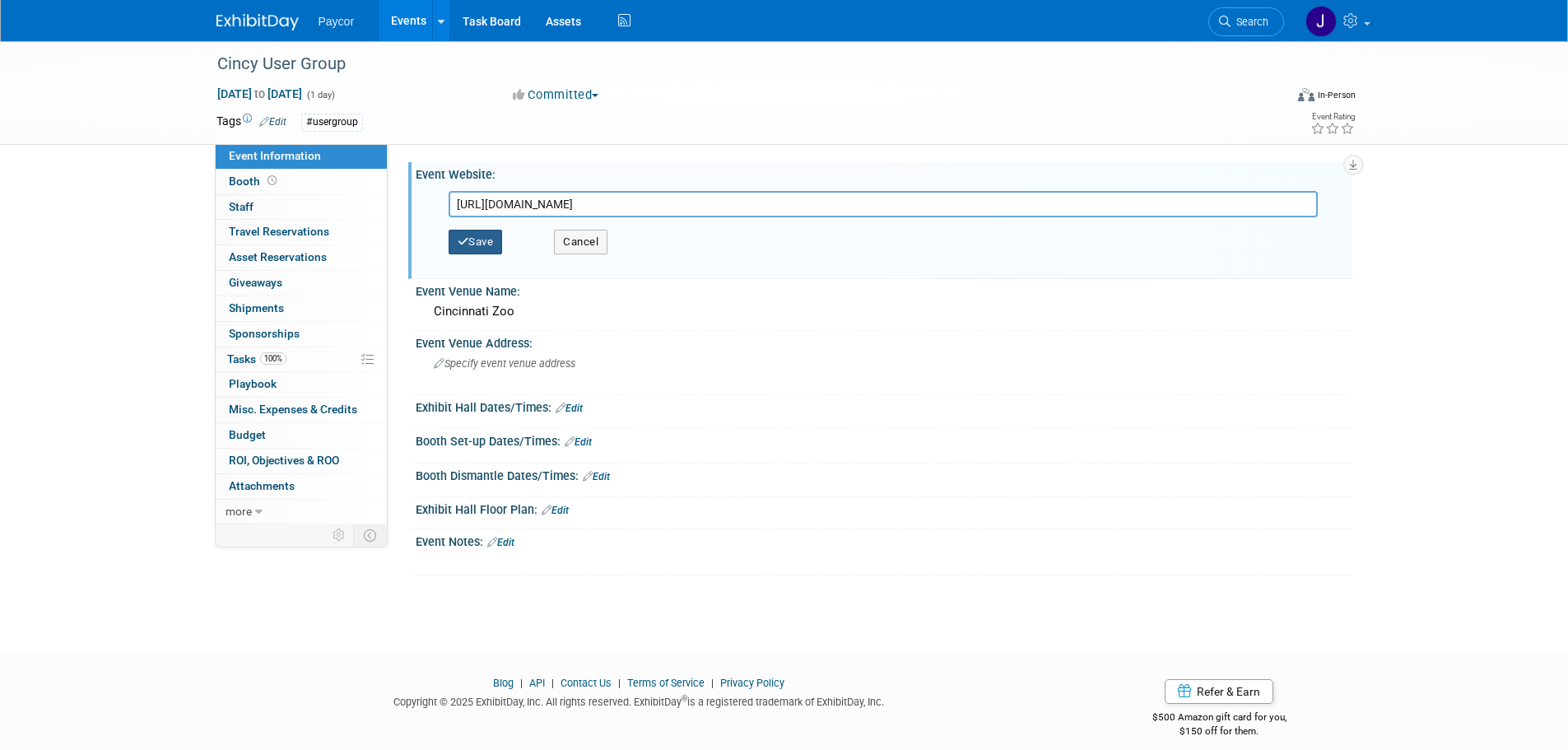
type input "https://events.paycor.com/cincinnati-user-group-2025"
click at [490, 241] on button "Save" at bounding box center [476, 242] width 54 height 25
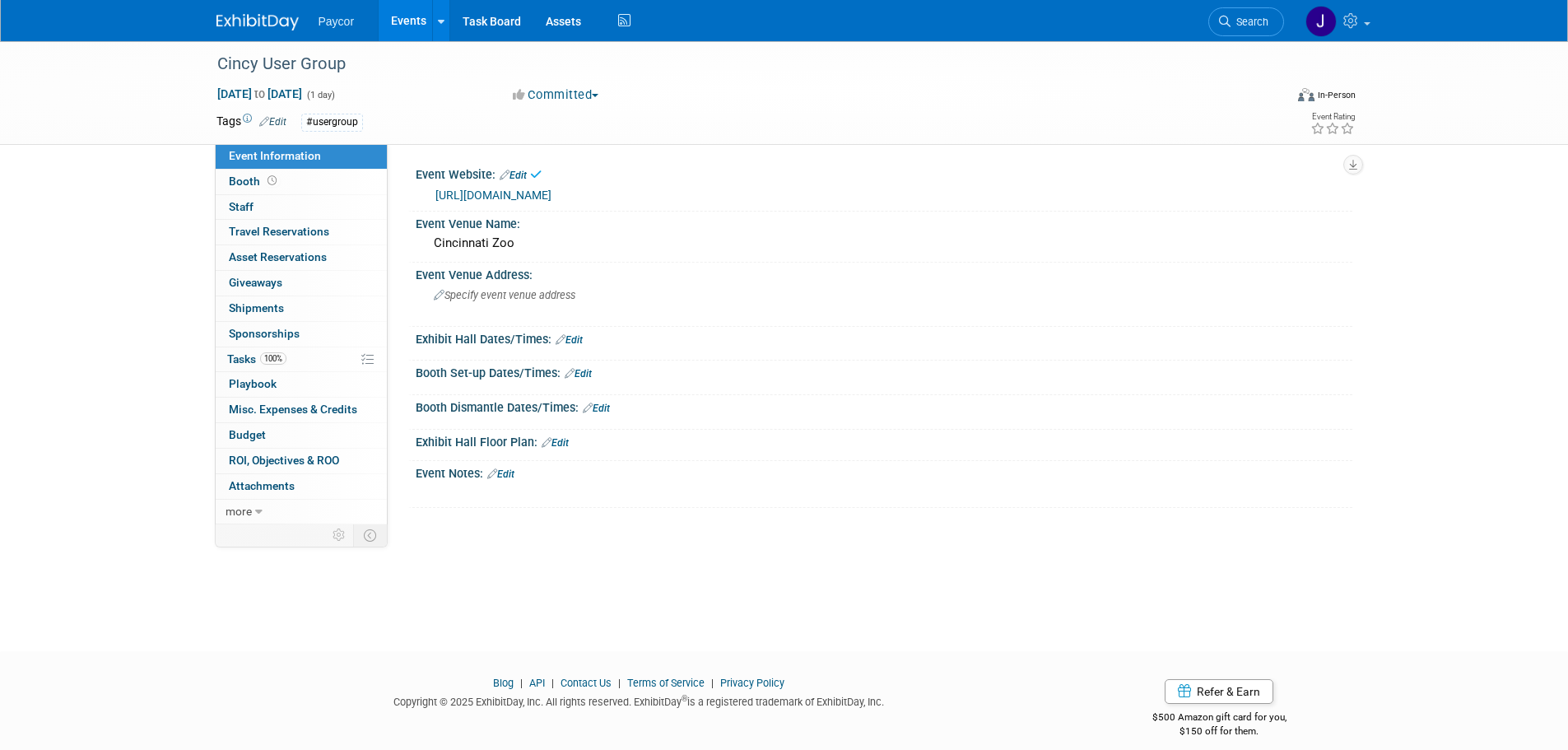
click at [510, 190] on link "https://events.paycor.com/cincinnati-user-group-2025" at bounding box center [493, 195] width 117 height 13
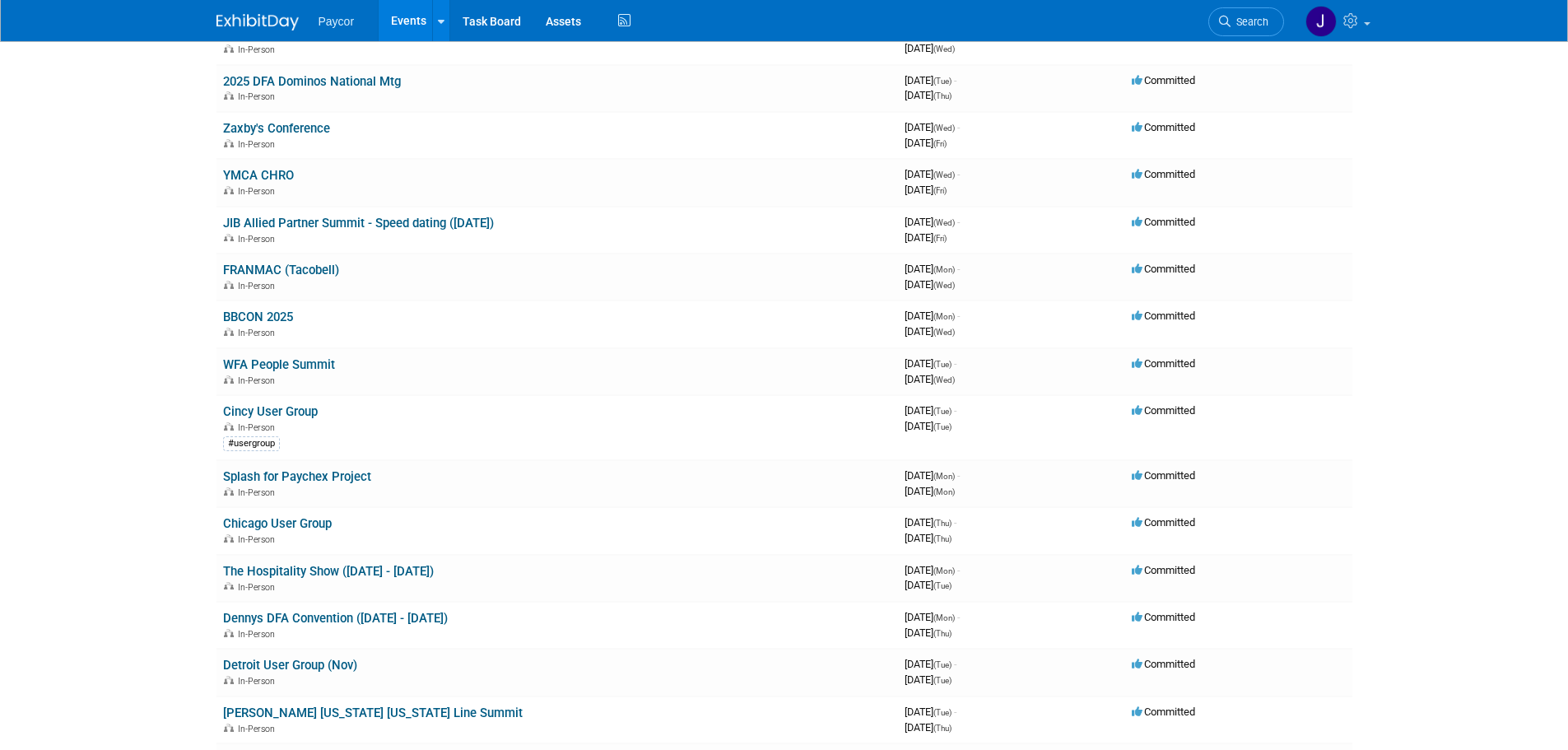
scroll to position [329, 0]
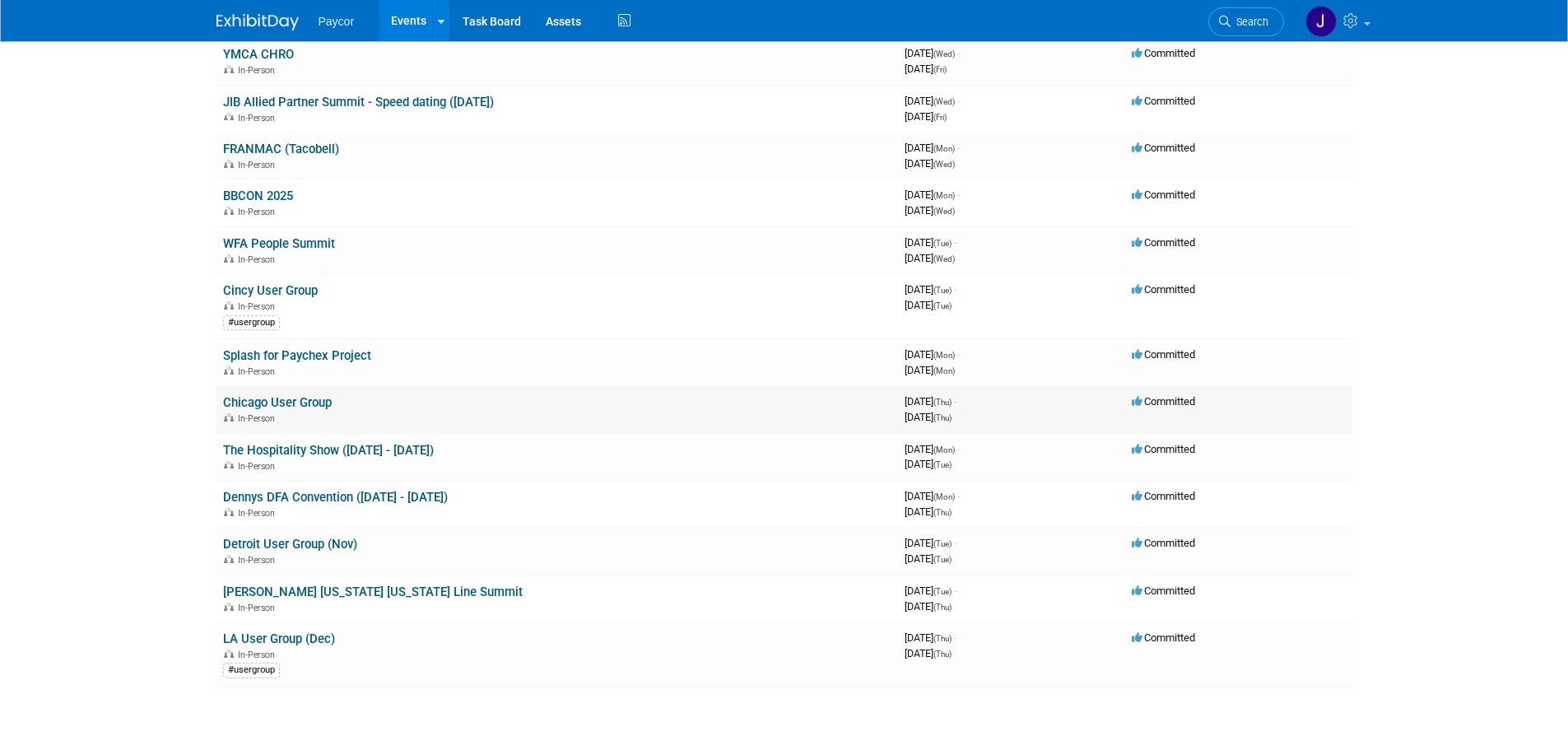
click at [262, 401] on link "Chicago User Group" at bounding box center [277, 401] width 109 height 14
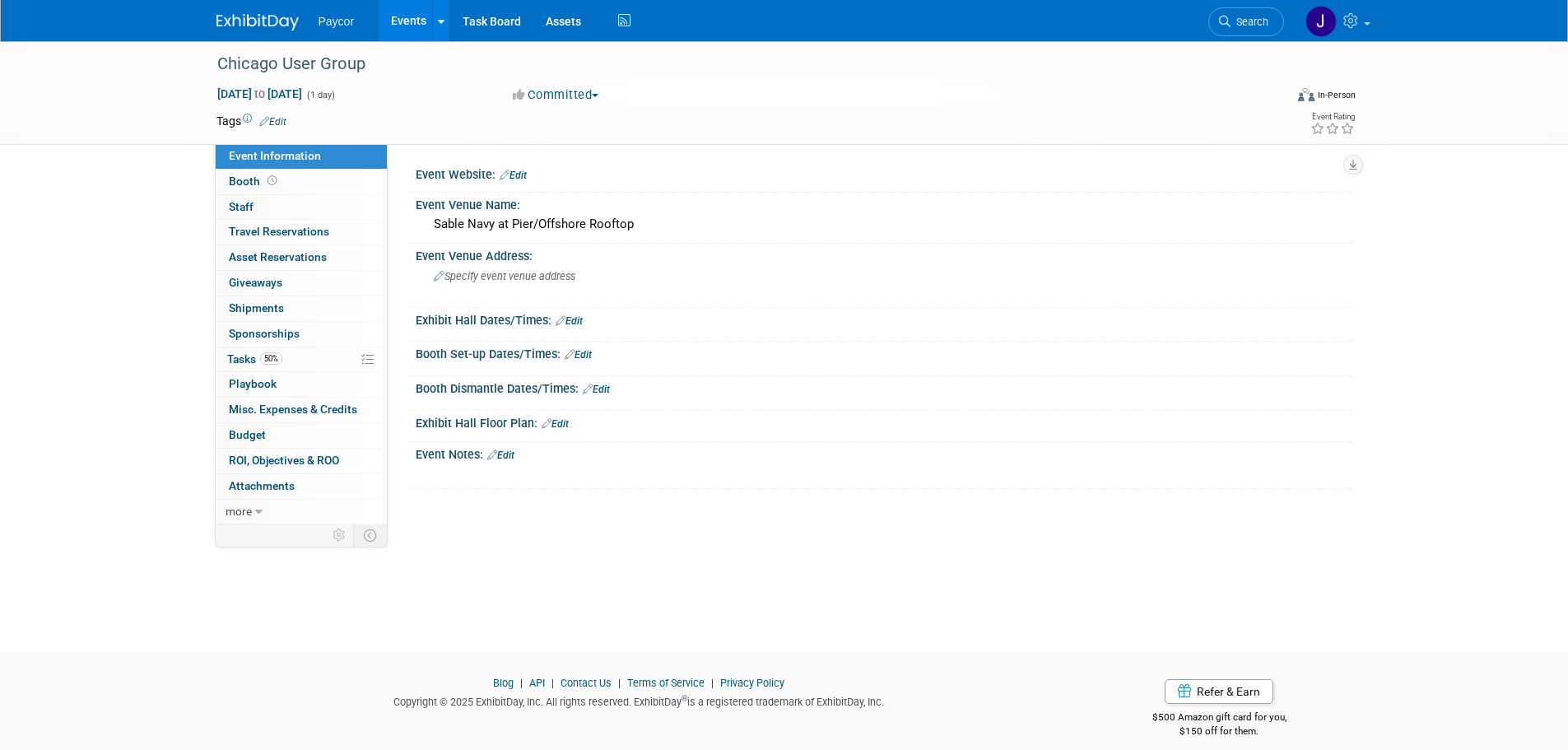
click at [282, 118] on link "Edit" at bounding box center [273, 122] width 27 height 12
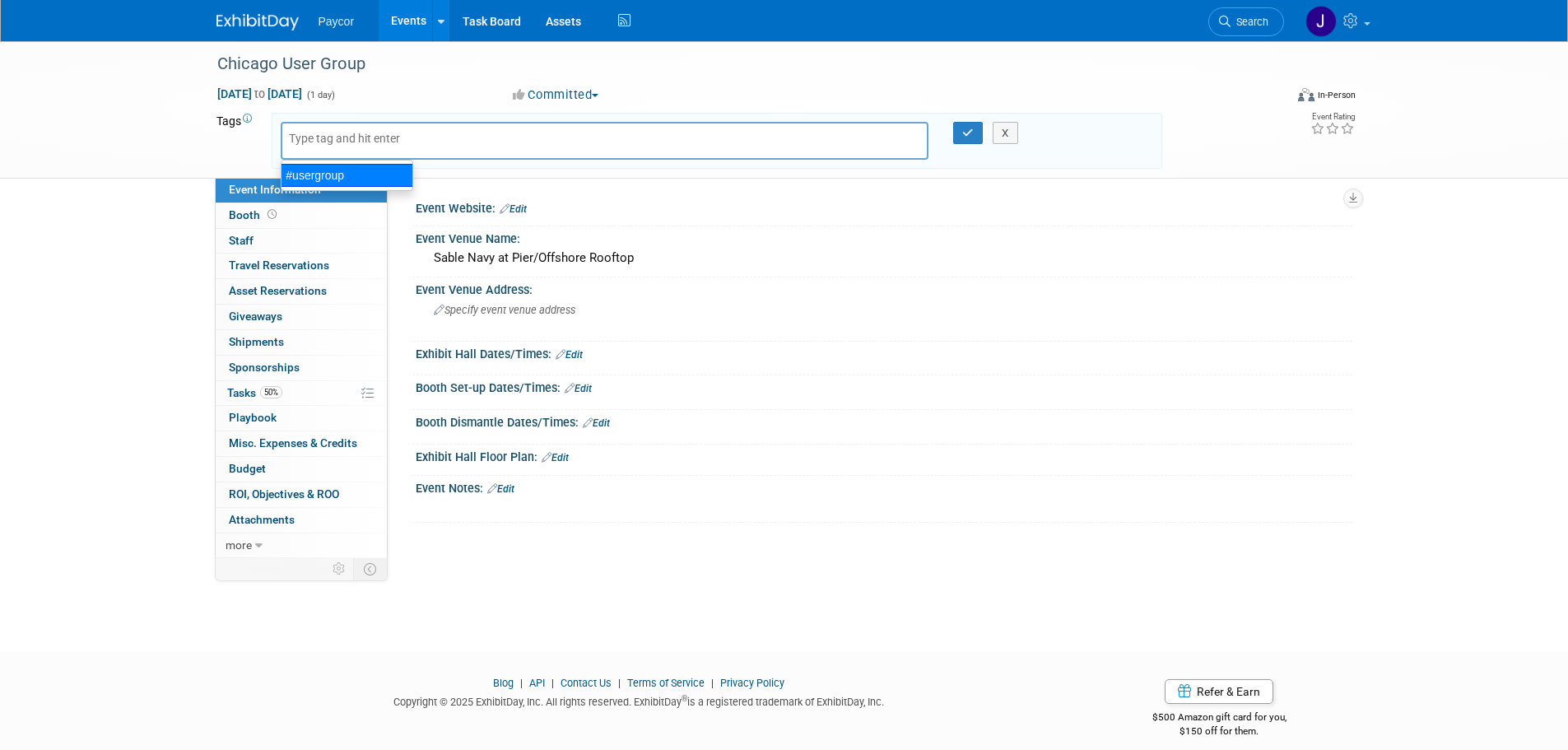
click at [309, 172] on div "#usergroup" at bounding box center [347, 175] width 133 height 23
type input "#usergroup"
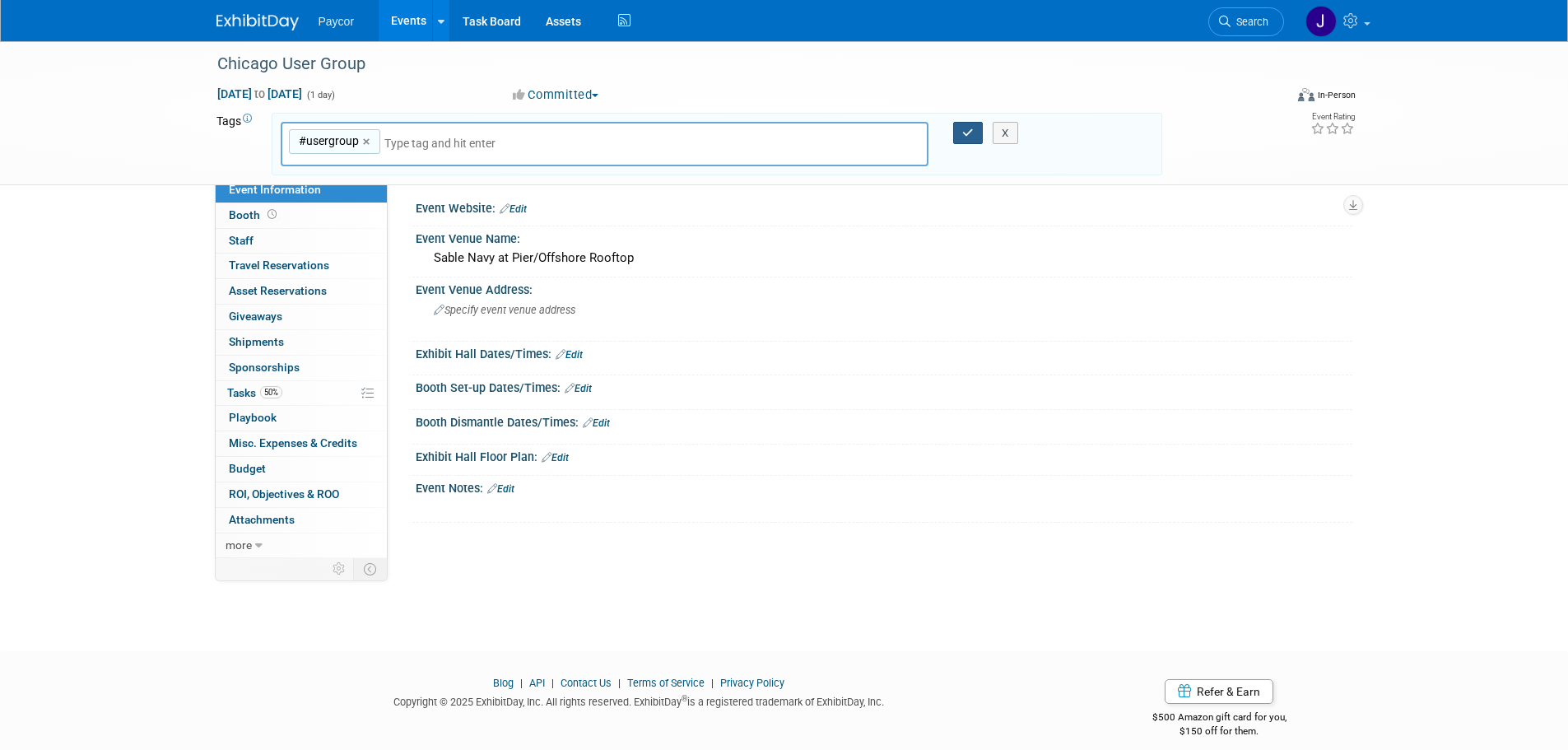
click at [967, 129] on icon "button" at bounding box center [968, 132] width 12 height 11
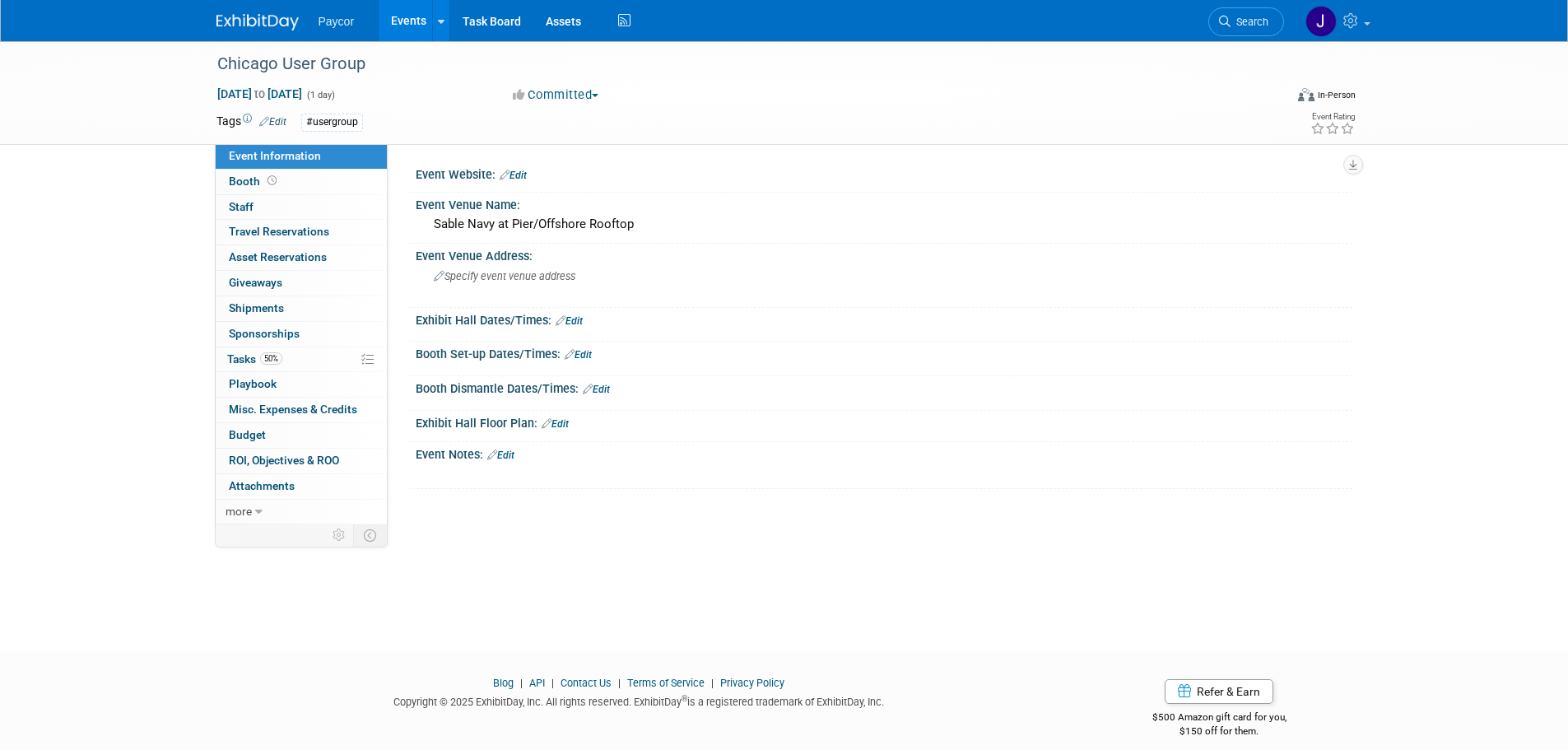
click at [523, 176] on link "Edit" at bounding box center [513, 175] width 27 height 12
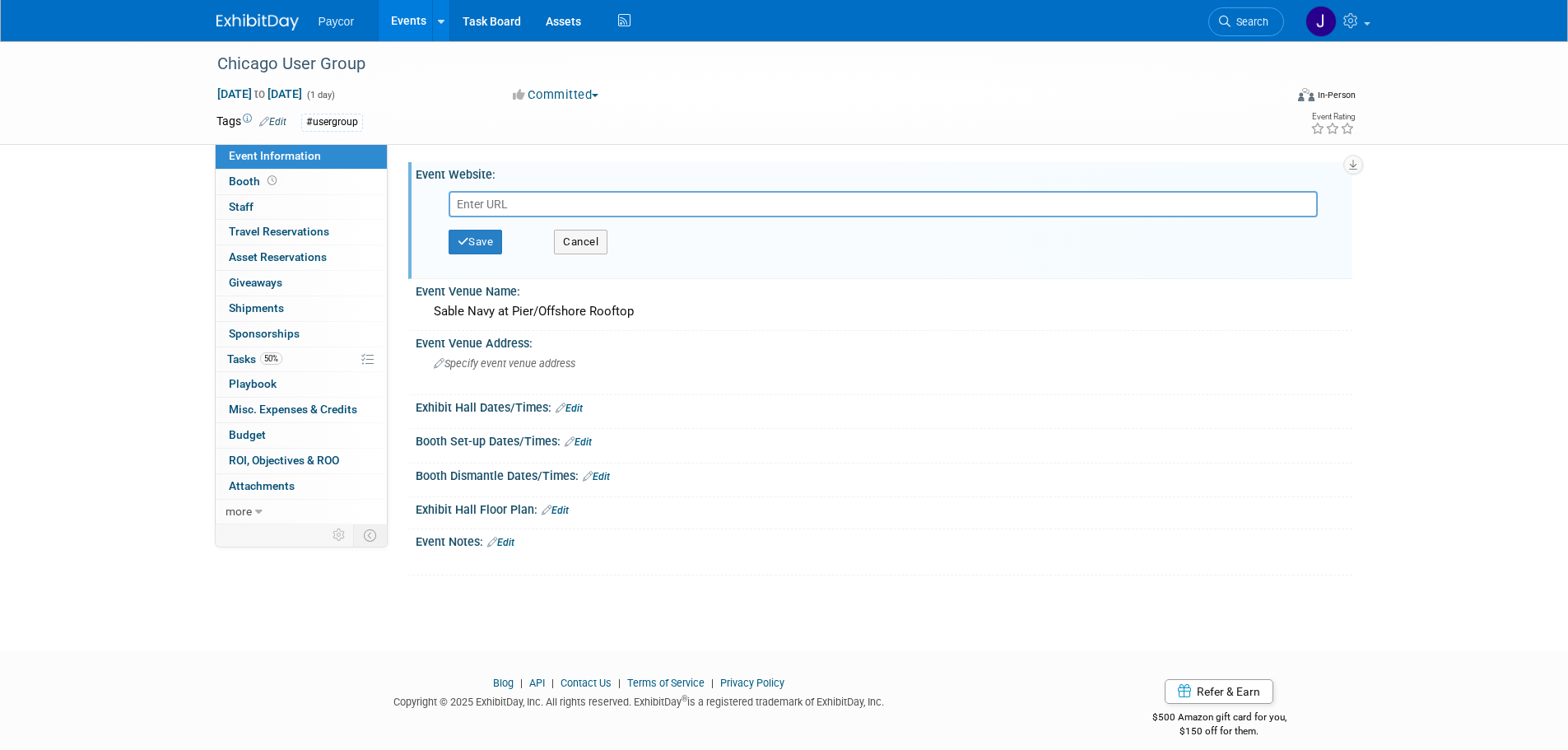
click at [481, 200] on input "text" at bounding box center [883, 203] width 870 height 26
paste input "[URL][DOMAIN_NAME]"
type input "[URL][DOMAIN_NAME]"
click at [478, 239] on button "Save" at bounding box center [476, 242] width 54 height 25
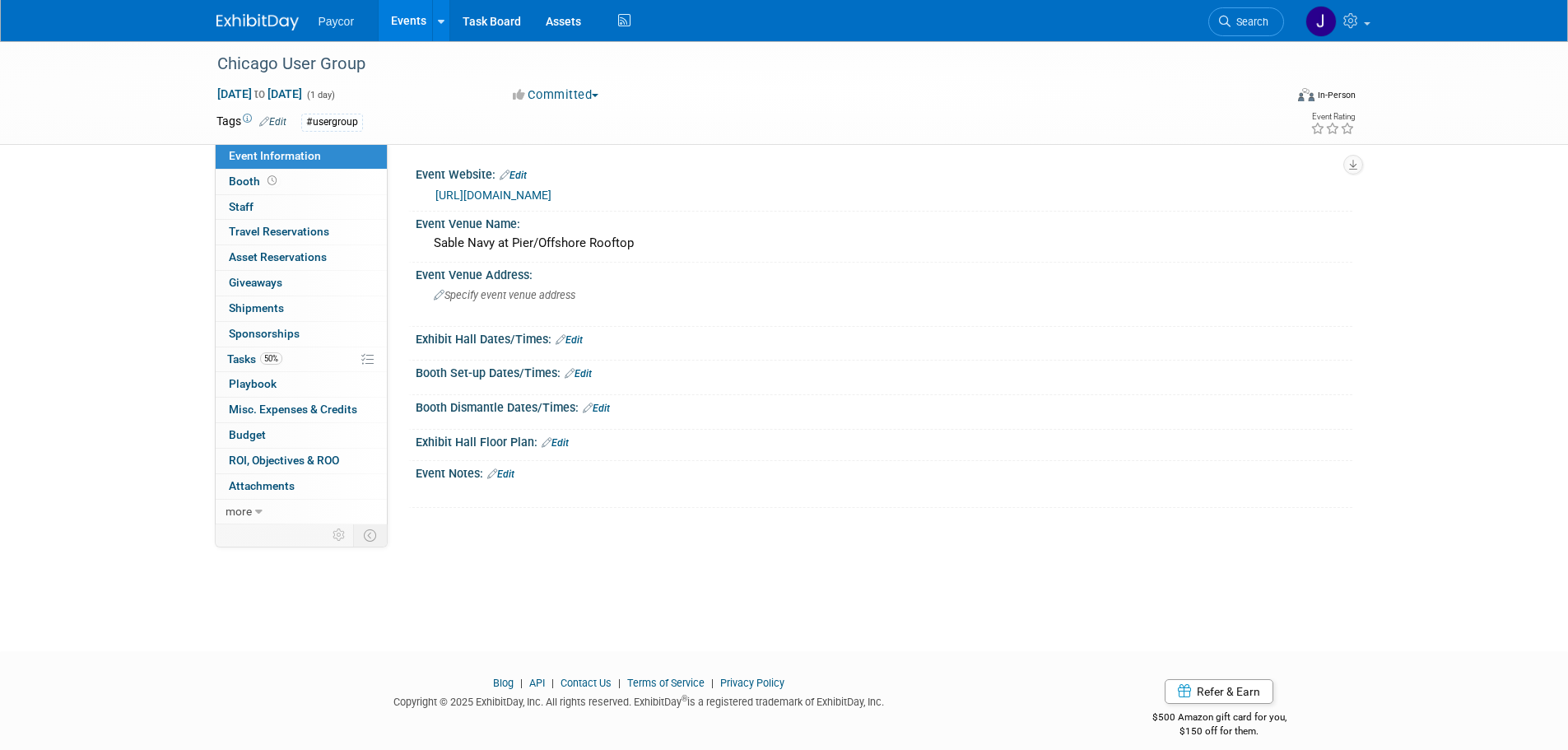
click at [552, 190] on link "[URL][DOMAIN_NAME]" at bounding box center [493, 195] width 117 height 13
click at [514, 472] on link "Edit" at bounding box center [501, 474] width 27 height 12
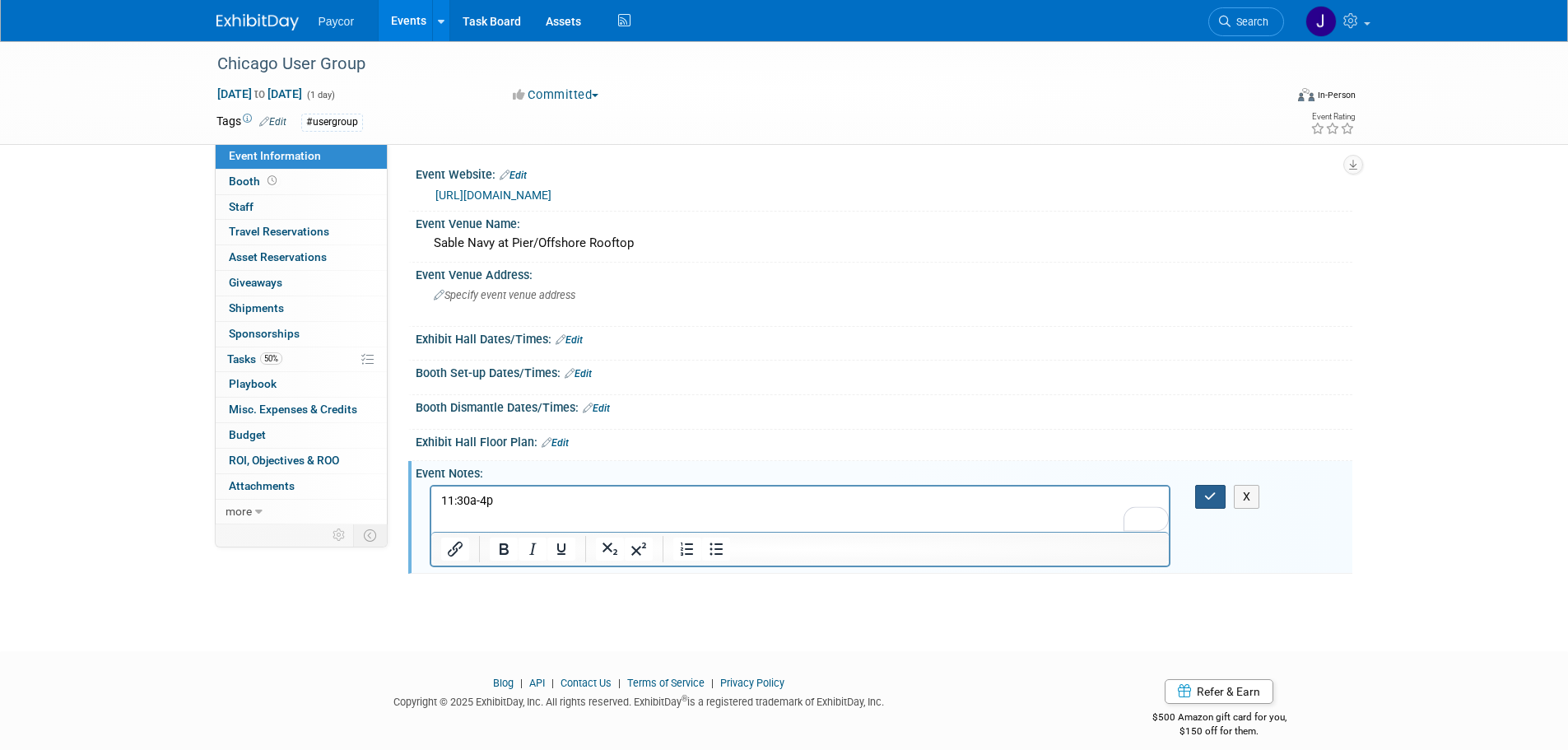
click at [1210, 494] on icon "button" at bounding box center [1210, 496] width 13 height 12
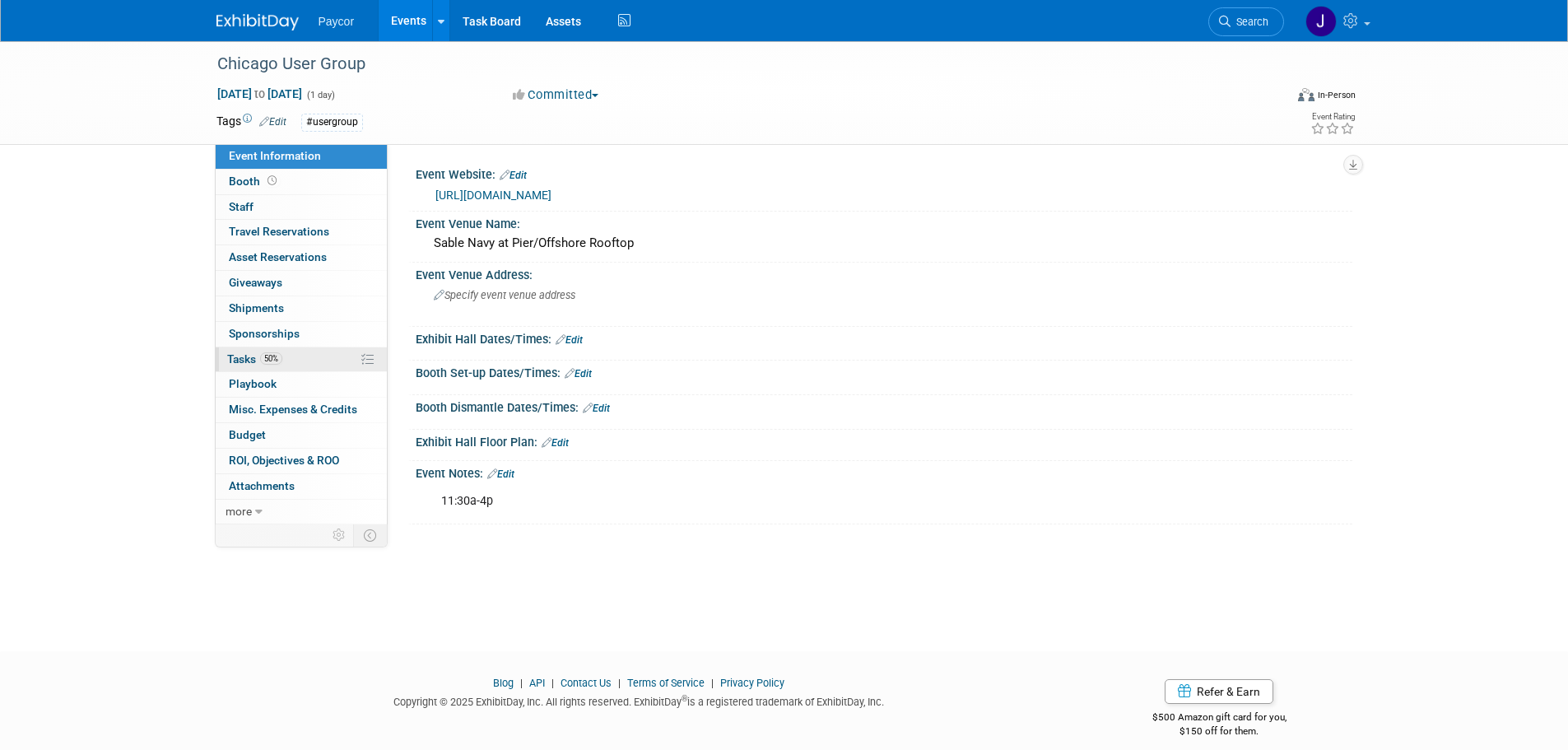
click at [298, 360] on link "50% Tasks 50%" at bounding box center [301, 360] width 171 height 25
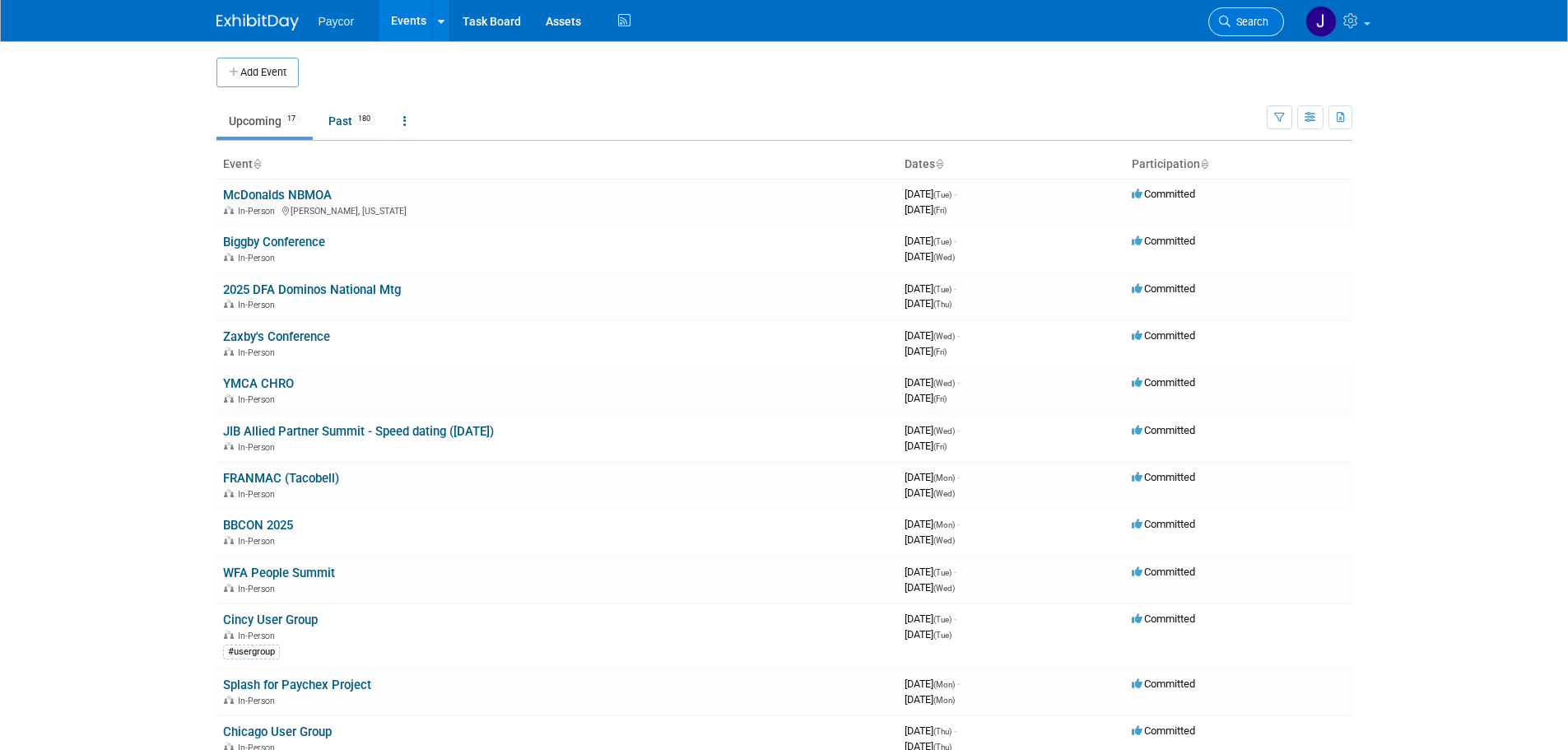
click at [1233, 29] on link "Search" at bounding box center [1246, 22] width 76 height 29
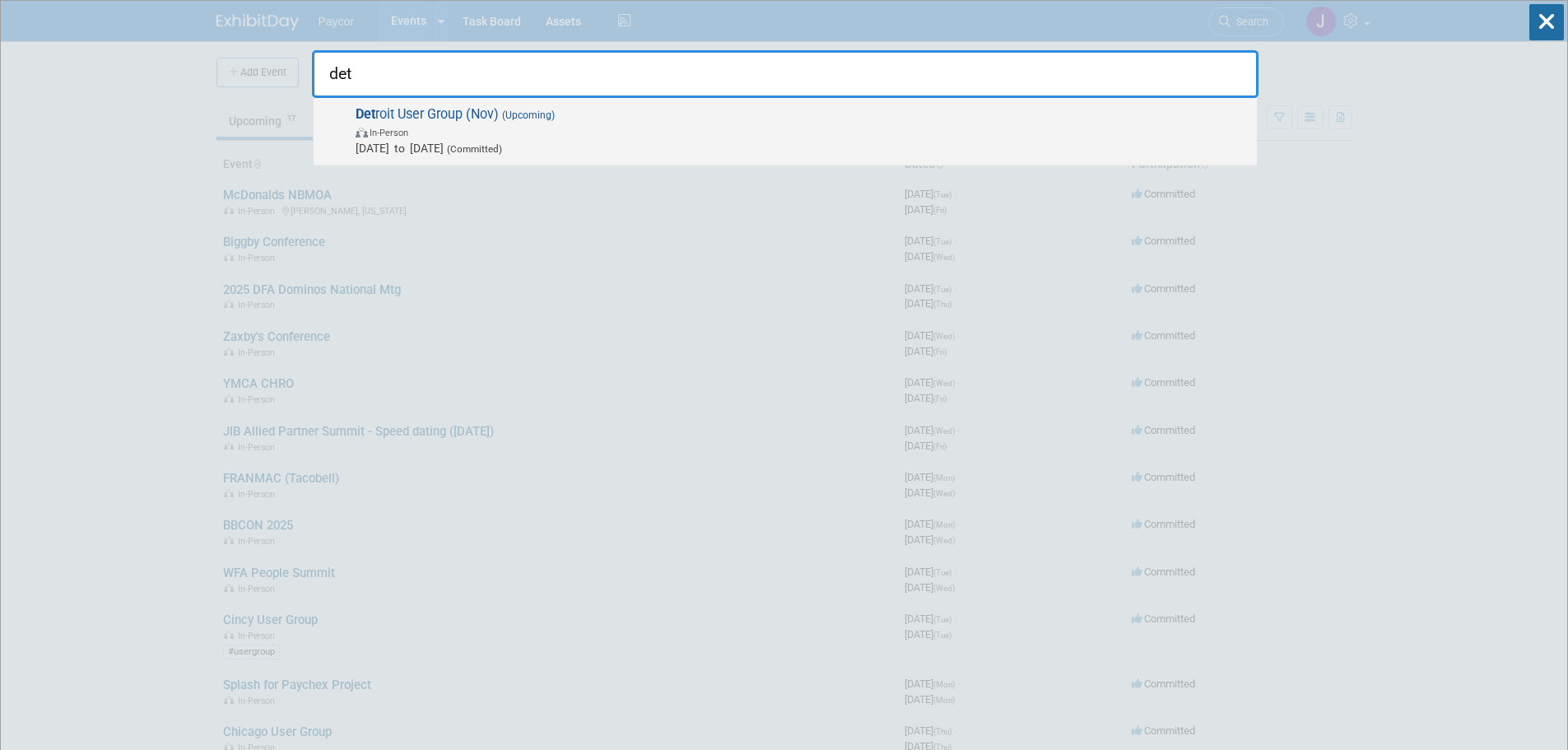
type input "det"
click at [424, 114] on span "Det roit User Group (Nov) (Upcoming) In-Person [DATE] to [DATE] (Committed)" at bounding box center [799, 131] width 899 height 50
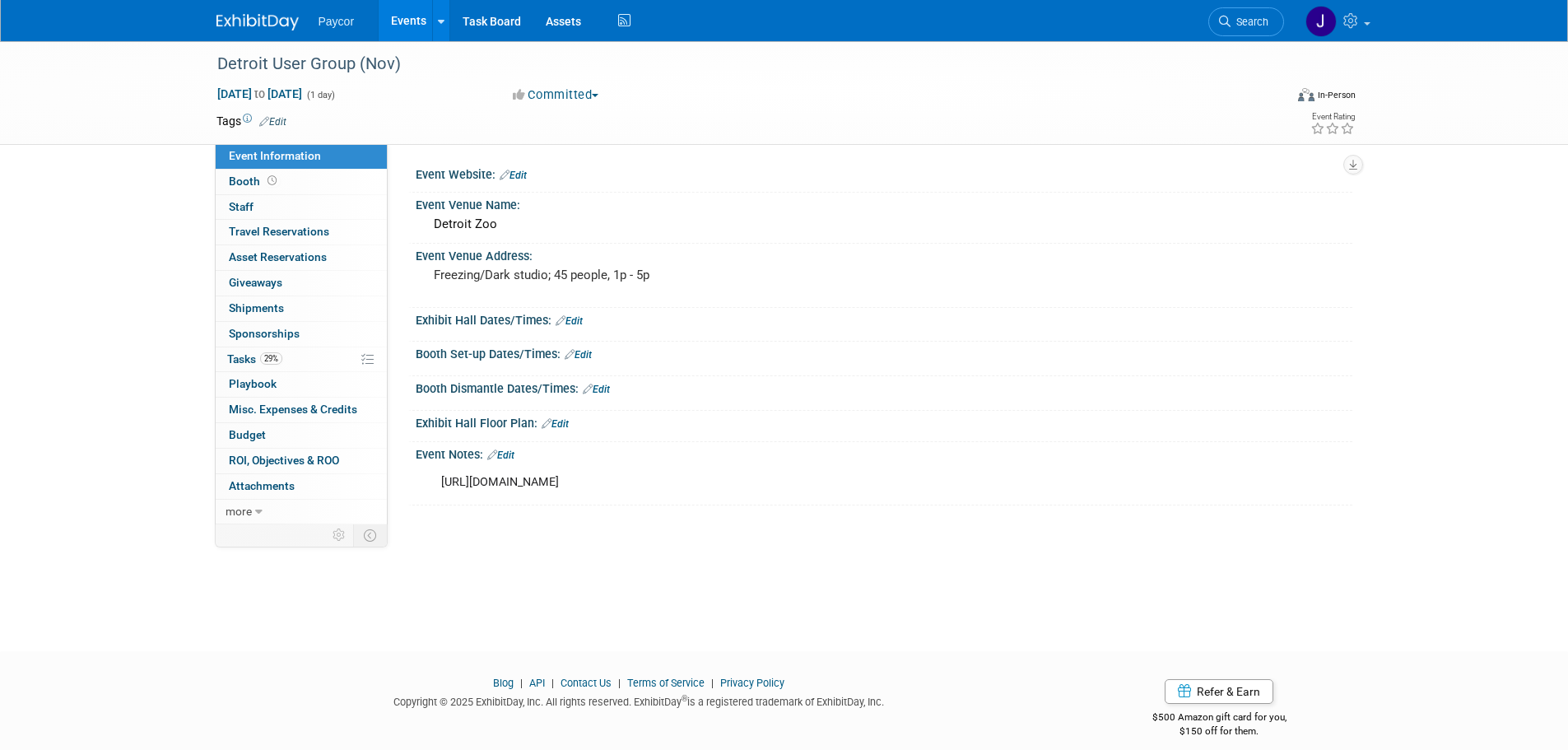
click at [286, 124] on link "Edit" at bounding box center [273, 122] width 27 height 12
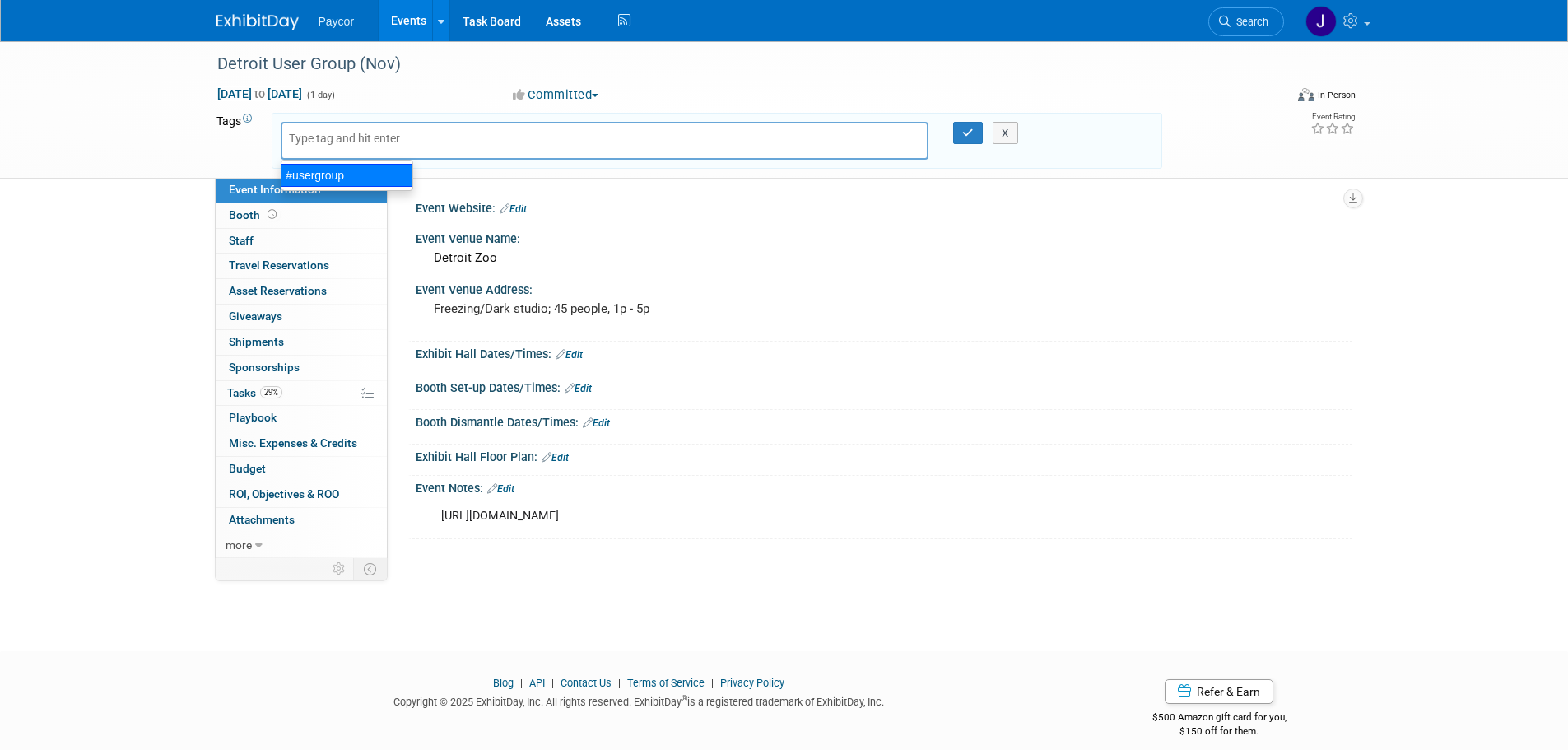
click at [324, 172] on div "#usergroup" at bounding box center [347, 175] width 133 height 23
type input "#usergroup"
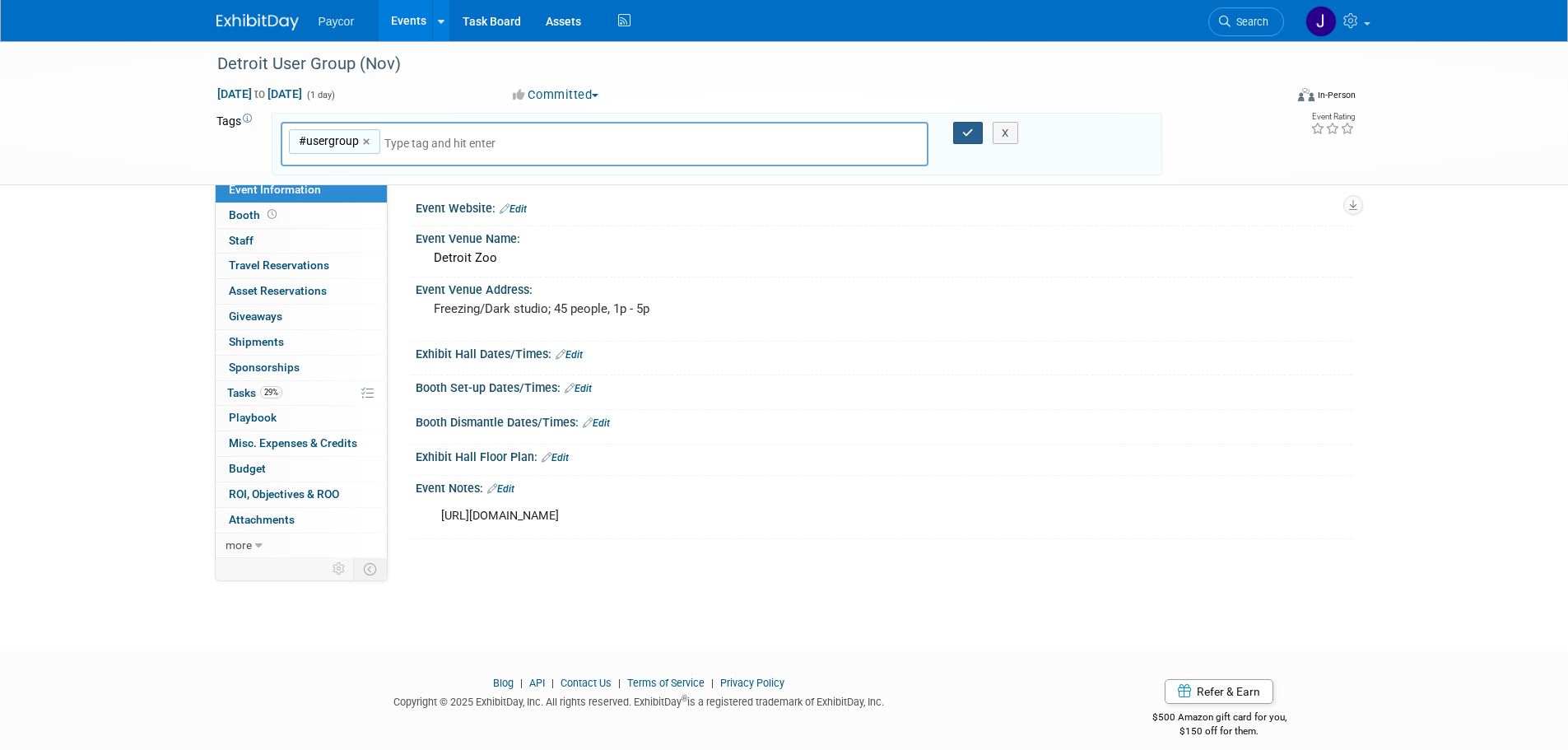
click at [966, 128] on icon "button" at bounding box center [968, 132] width 12 height 11
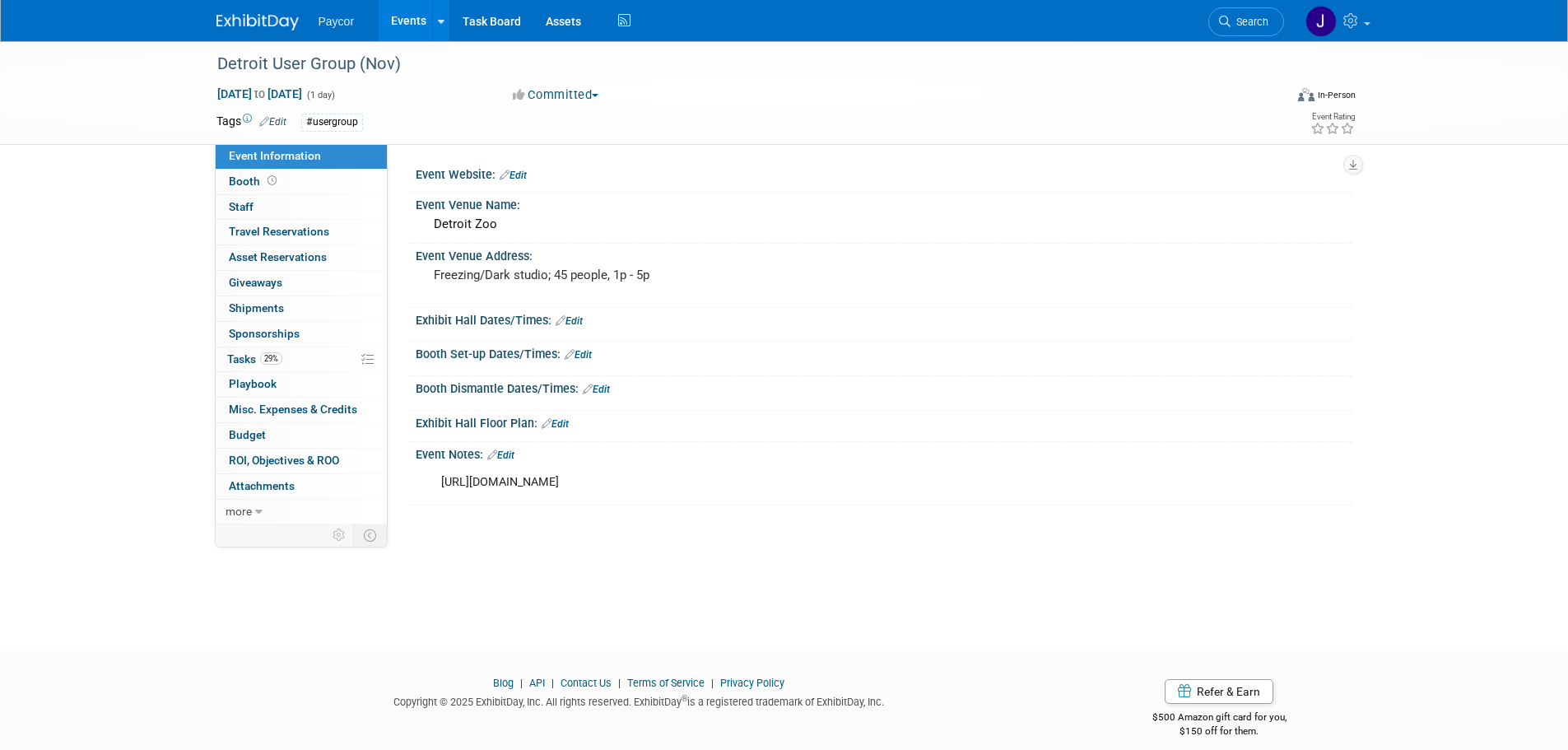
click at [522, 175] on link "Edit" at bounding box center [513, 175] width 27 height 12
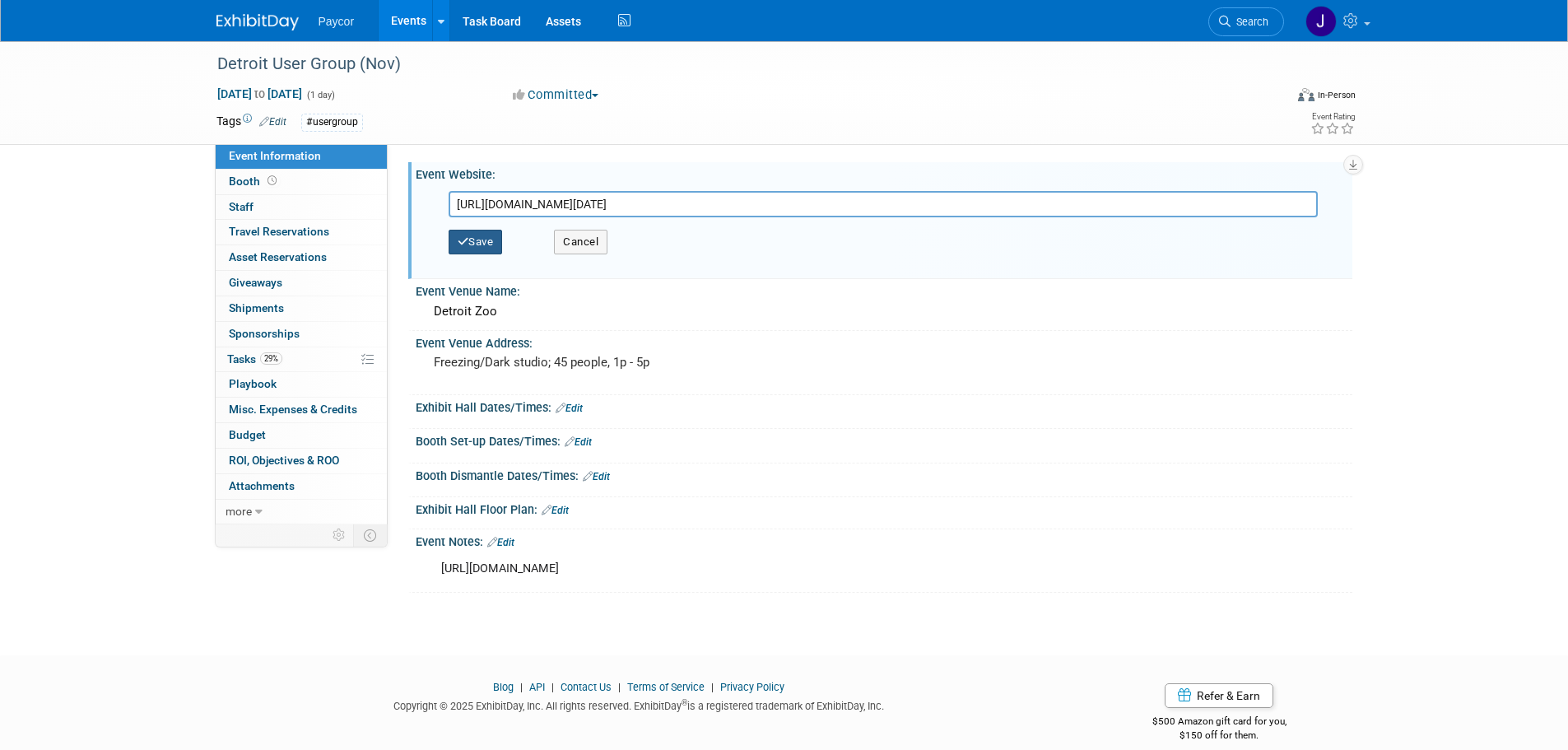
type input "https://events.paycor.com/detroit-usergroup-nov2025"
click at [495, 235] on button "Save" at bounding box center [476, 242] width 54 height 25
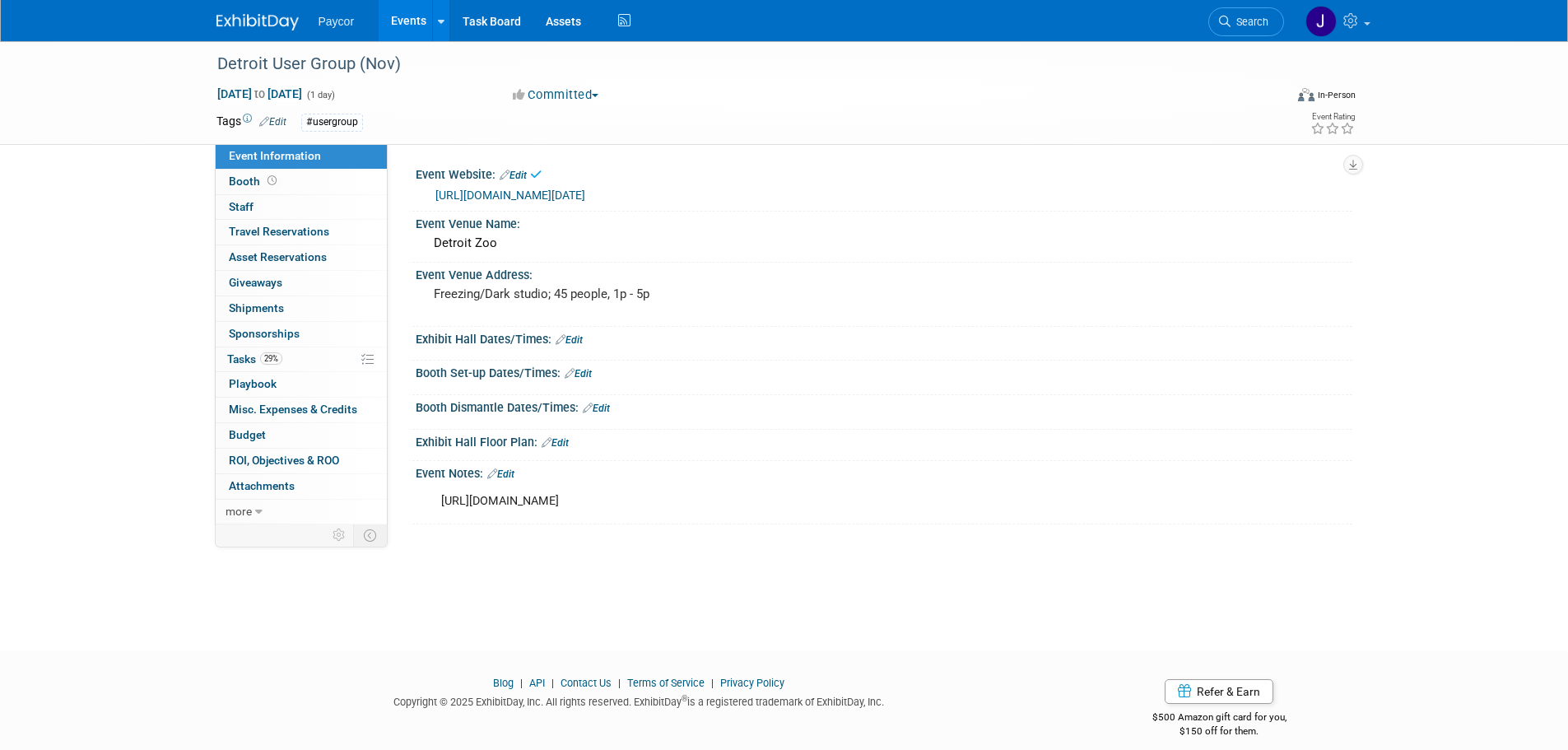
click at [502, 195] on link "https://events.paycor.com/detroit-usergroup-nov2025" at bounding box center [510, 195] width 150 height 13
click at [299, 355] on link "29% Tasks 29%" at bounding box center [301, 360] width 171 height 25
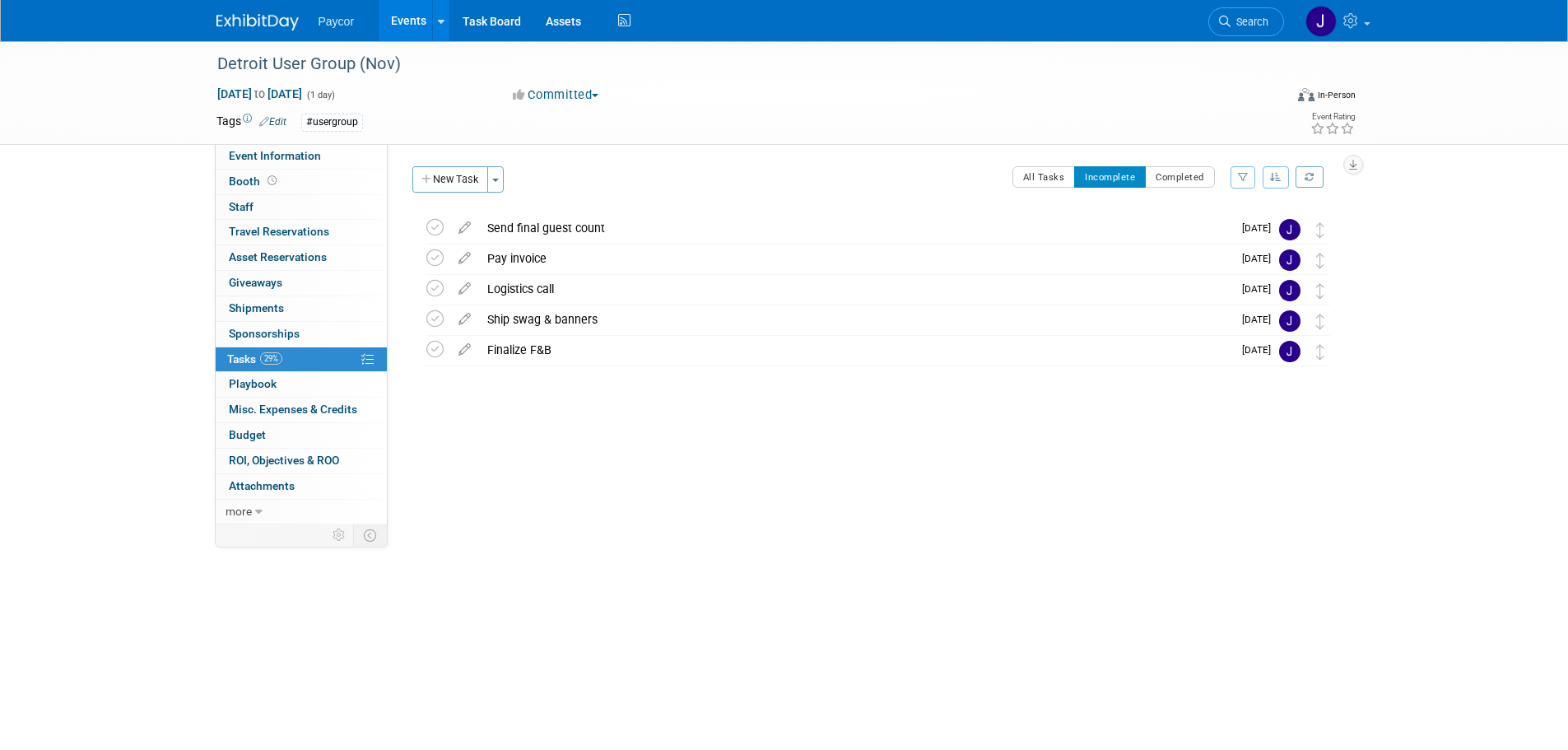
click at [1291, 175] on div "All Tasks Incomplete Completed Filter by Assignee -- Select Assignee -- All una…" at bounding box center [926, 184] width 827 height 35
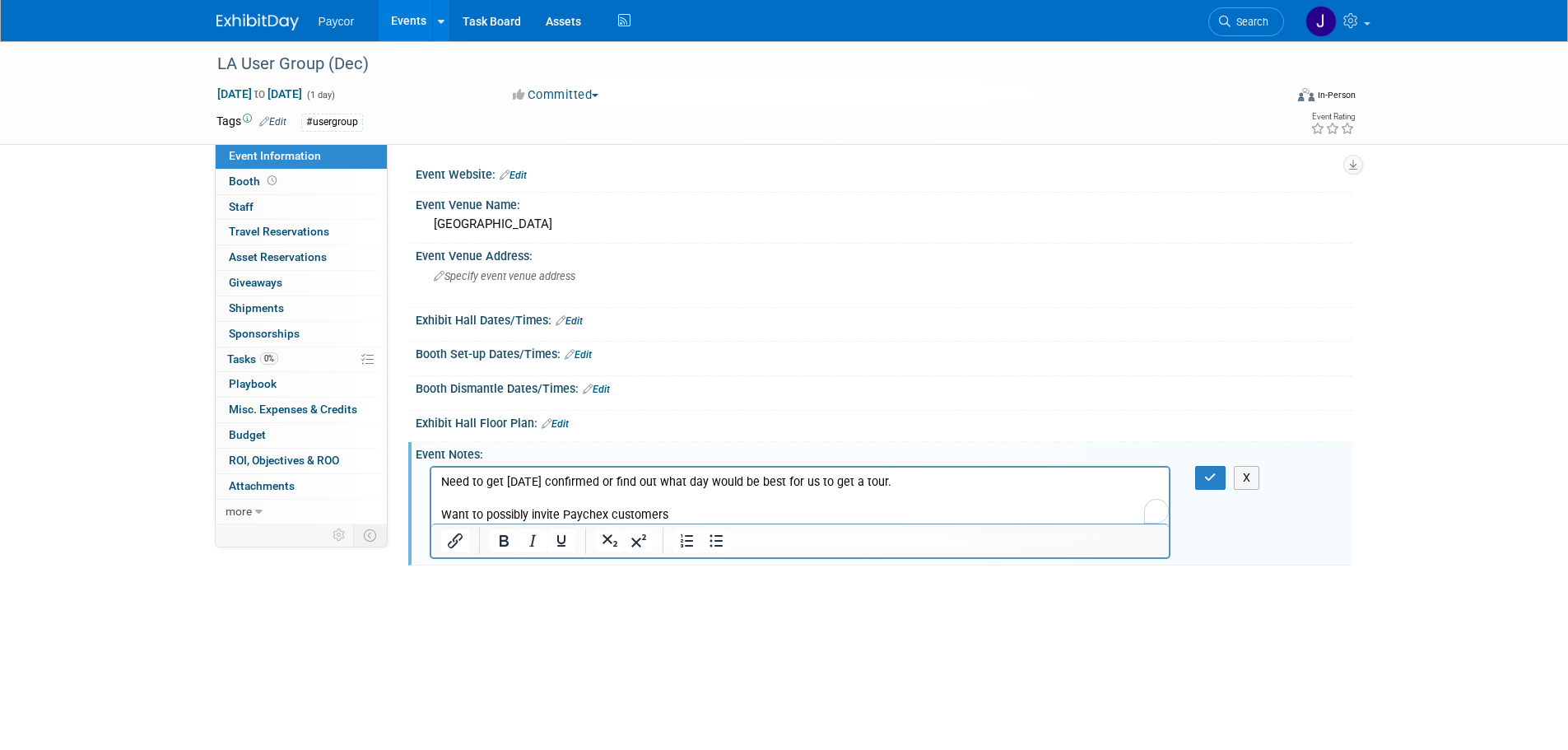
click at [547, 481] on p "Need to get Dec 4th confirmed or find out what day would be best for us to get …" at bounding box center [799, 497] width 719 height 49
drag, startPoint x: 944, startPoint y: 483, endPoint x: 645, endPoint y: 483, distance: 299.0
click at [645, 483] on p "Need to get Dec 4th or 11th confirmed or find out what day would be best for us…" at bounding box center [799, 497] width 719 height 49
click at [1221, 476] on button "button" at bounding box center [1211, 478] width 31 height 24
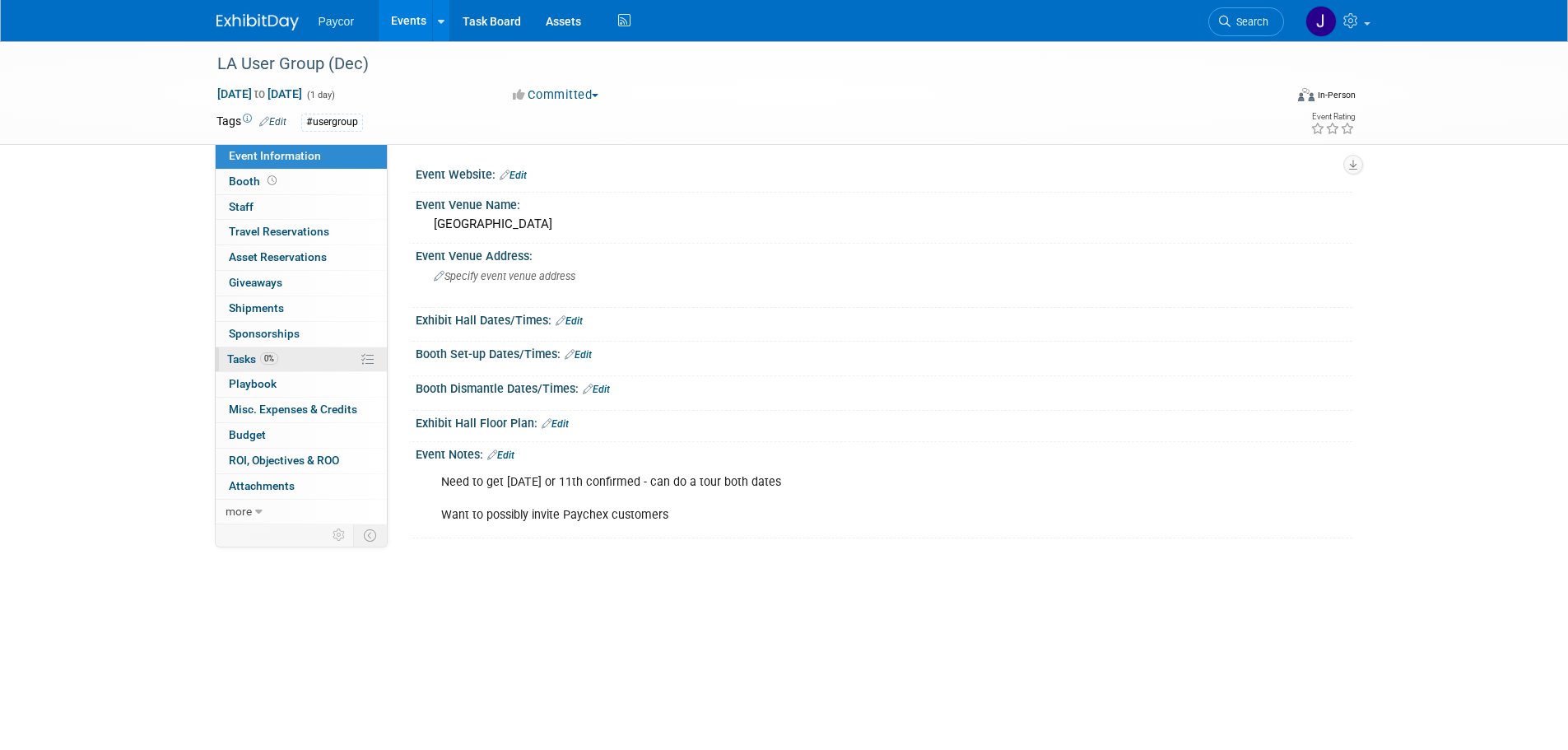
click at [292, 355] on link "0% Tasks 0%" at bounding box center [301, 360] width 171 height 25
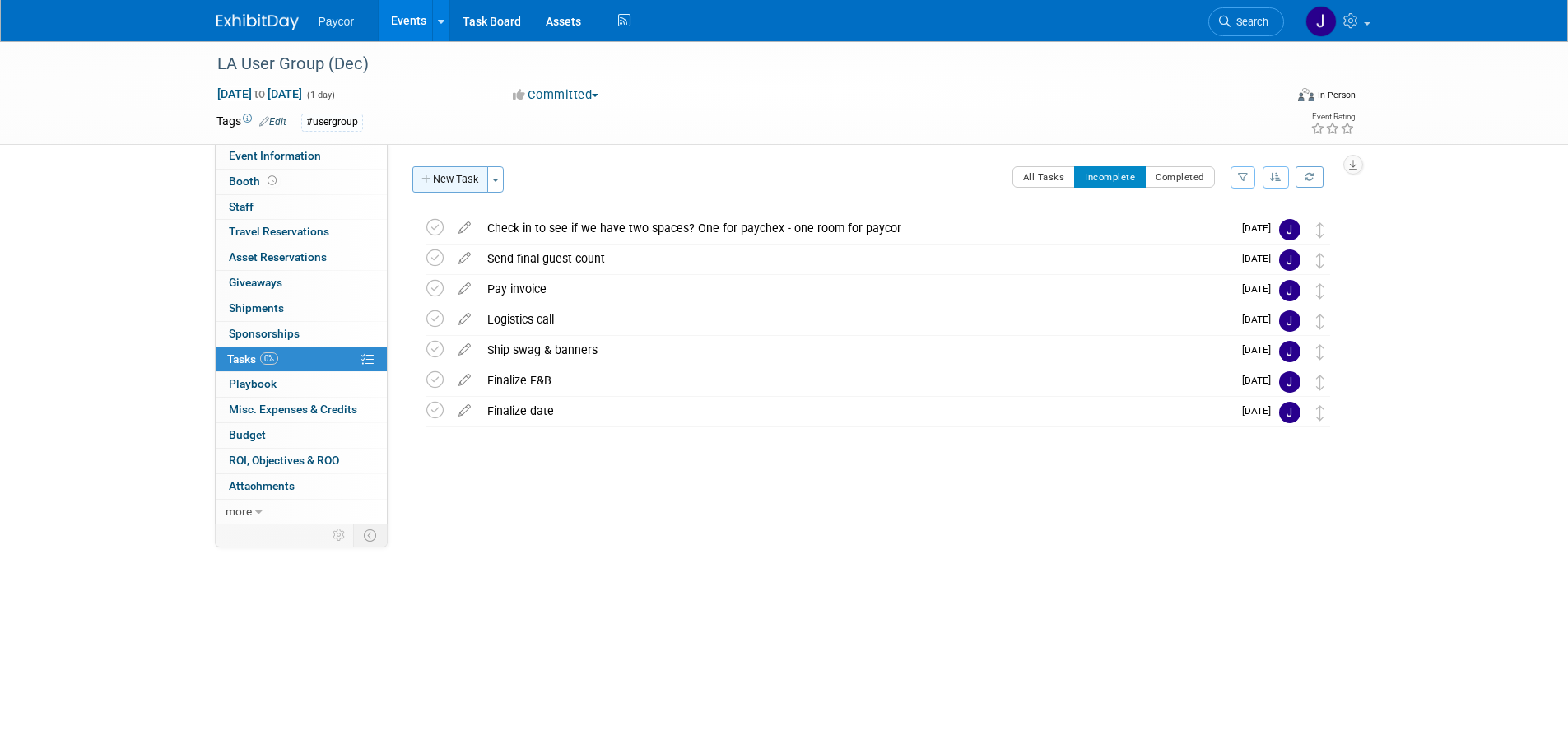
click at [449, 178] on button "New Task" at bounding box center [450, 179] width 76 height 26
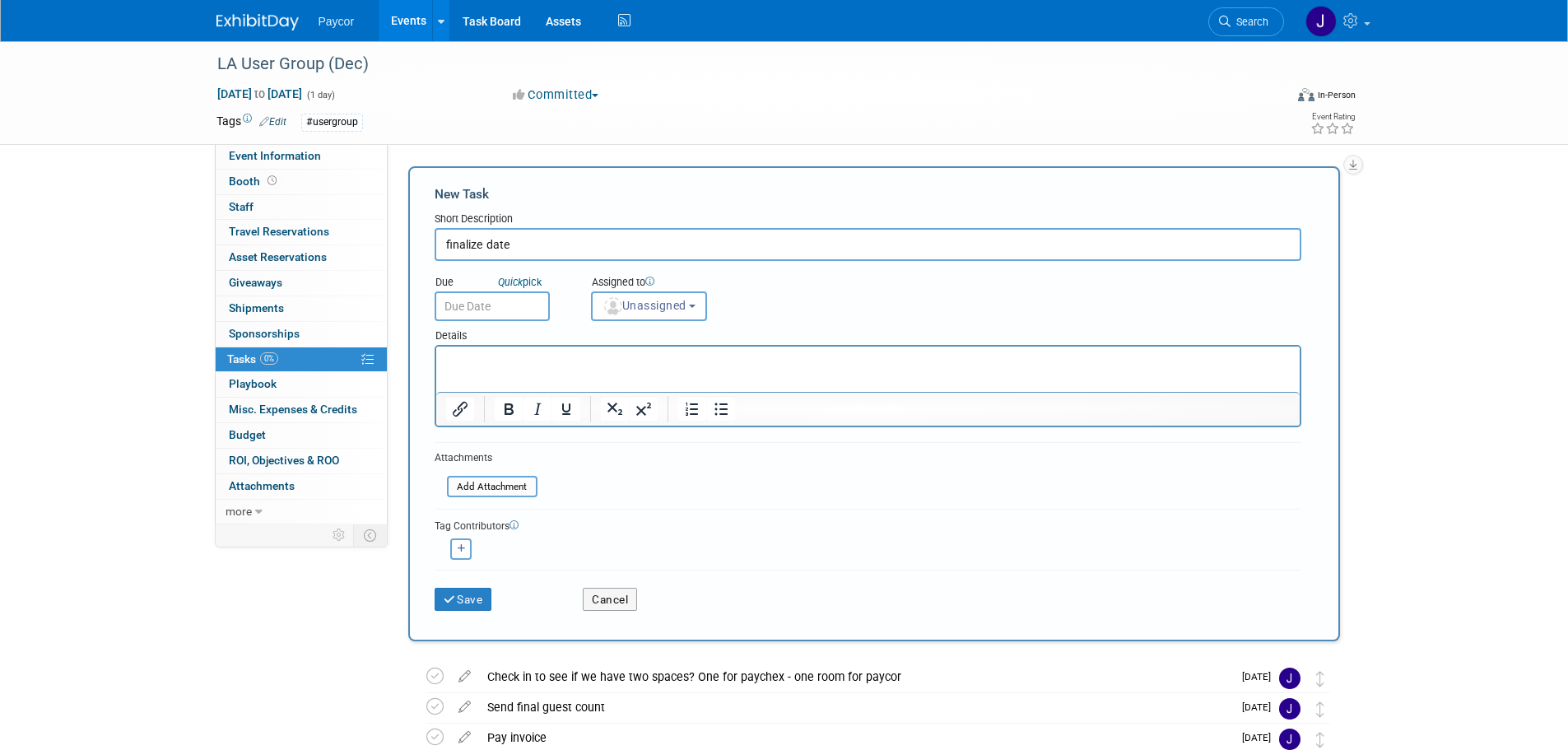
type input "finalize date"
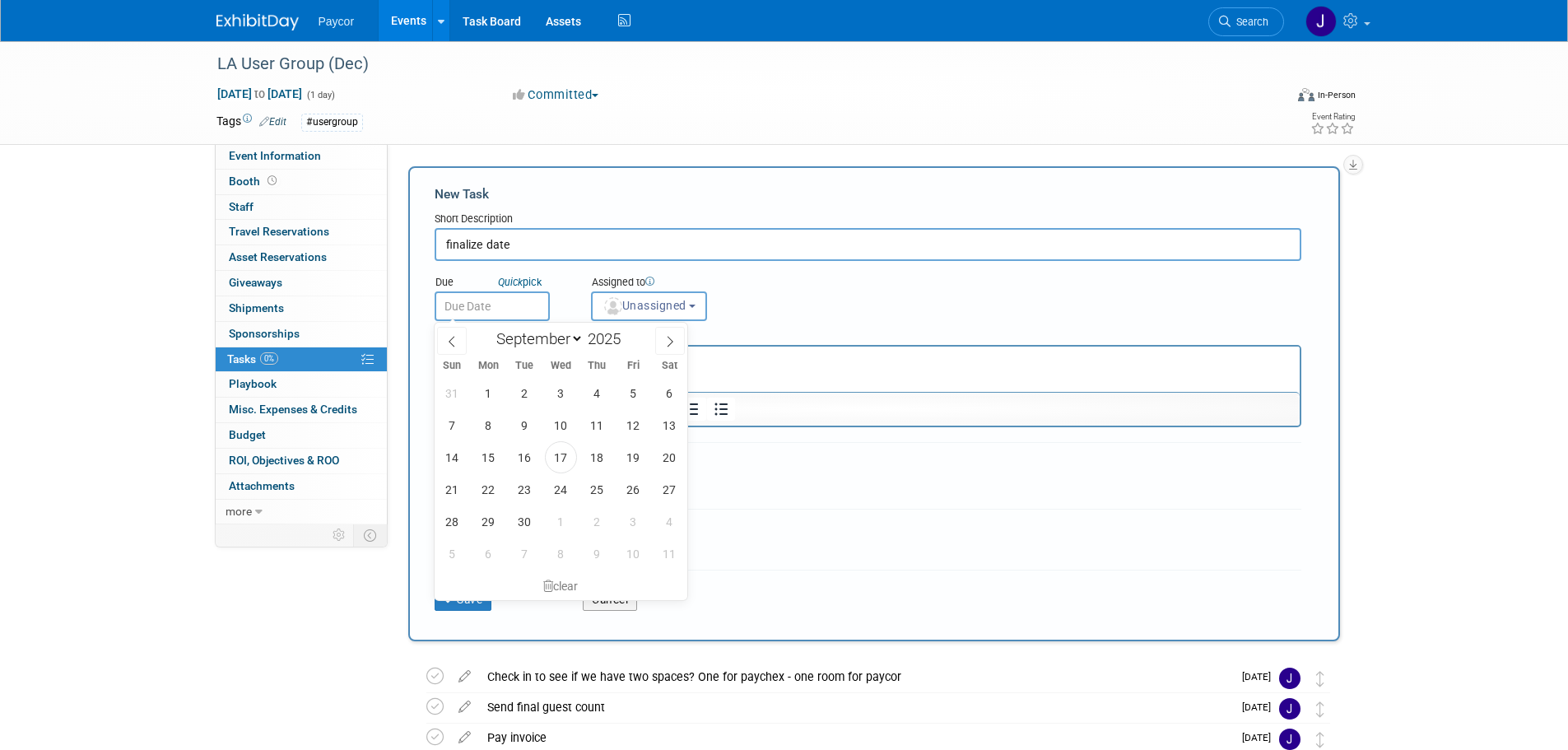
click at [488, 297] on input "text" at bounding box center [492, 306] width 116 height 30
click at [638, 454] on span "19" at bounding box center [633, 456] width 32 height 32
type input "Sep 19, 2025"
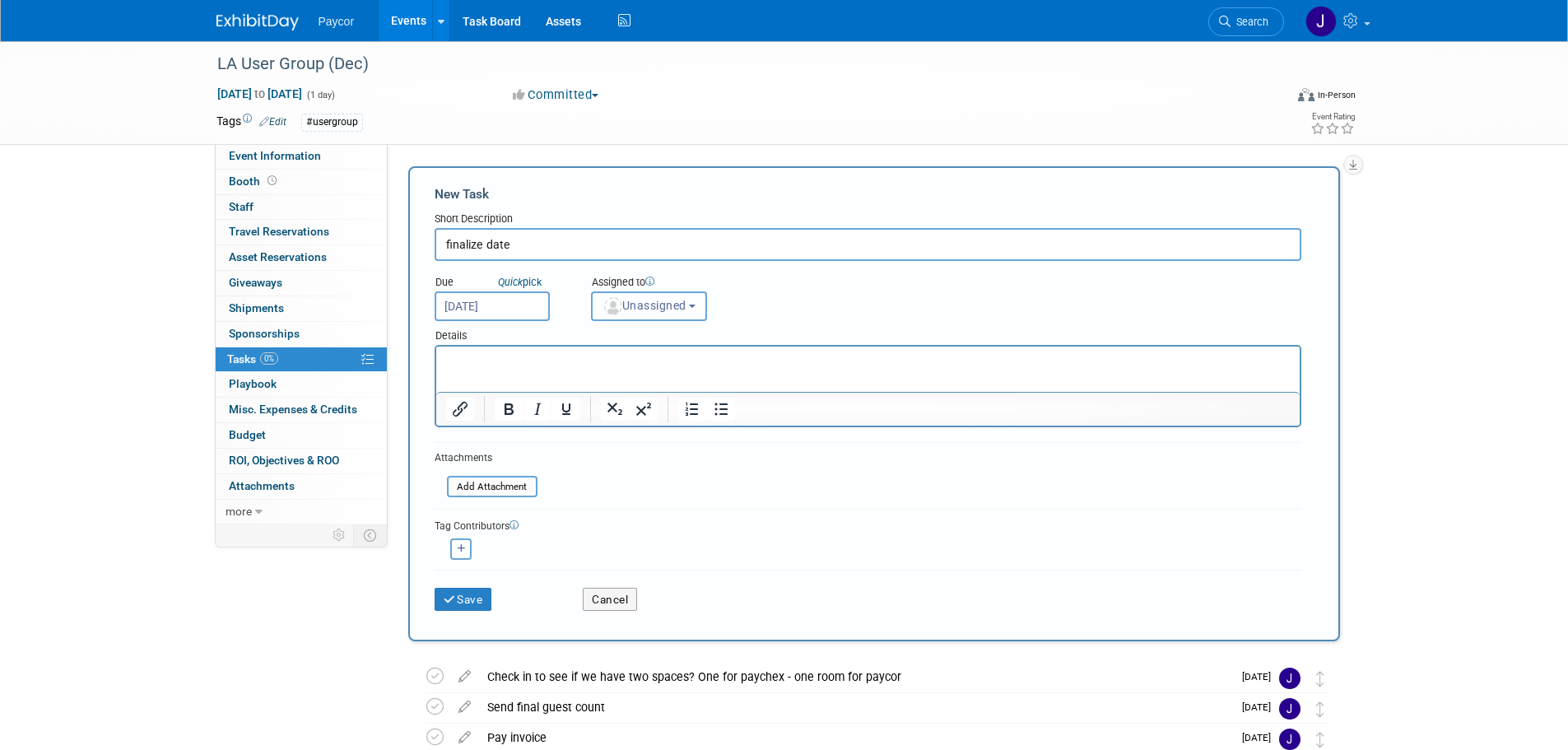
click at [666, 309] on span "Unassigned" at bounding box center [644, 305] width 84 height 13
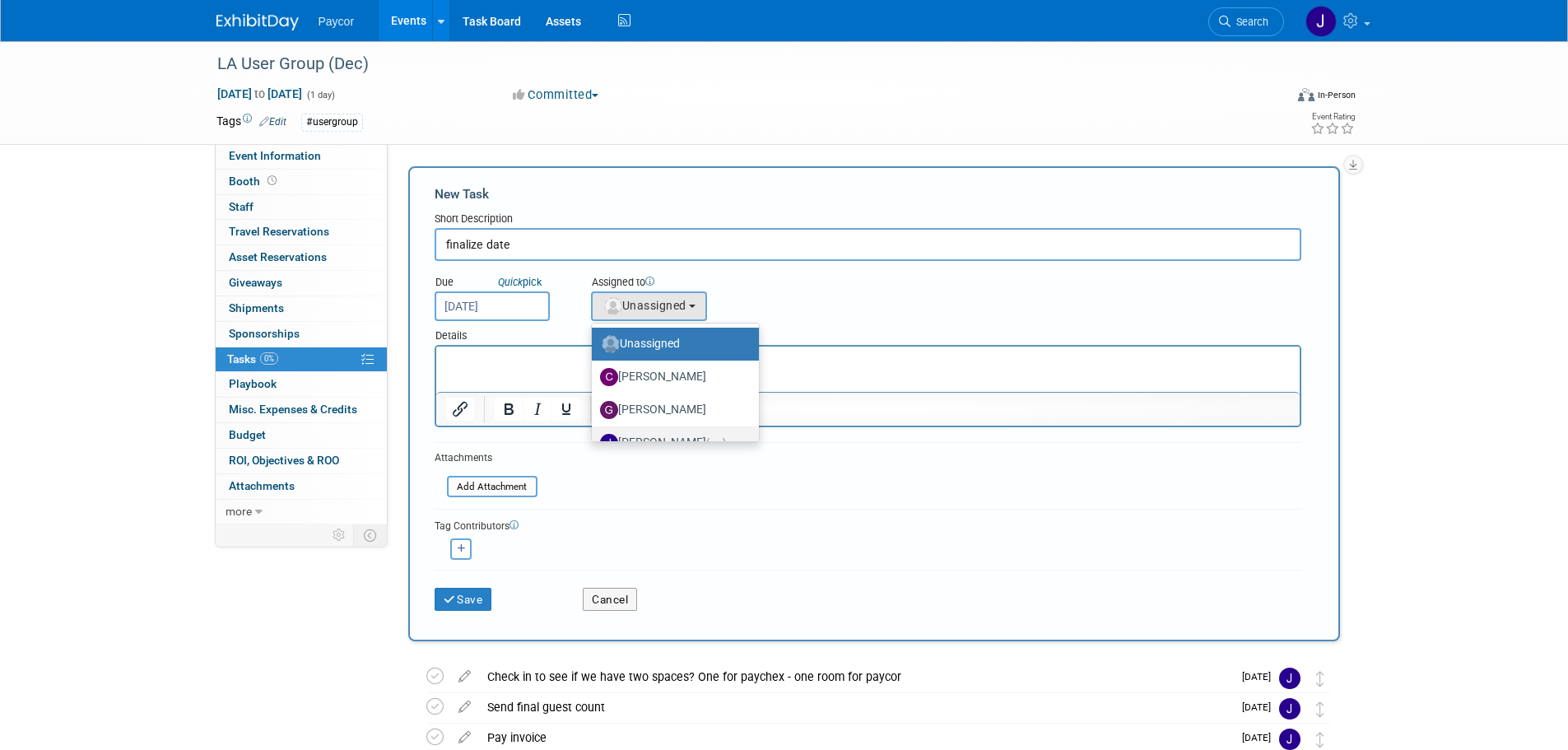
click at [679, 433] on label "Jenny Campbell (me)" at bounding box center [671, 442] width 143 height 26
click at [594, 435] on input "Jenny Campbell (me)" at bounding box center [588, 440] width 11 height 11
select select "5fa4a4d0-7ecb-44c4-b541-fab562a46234"
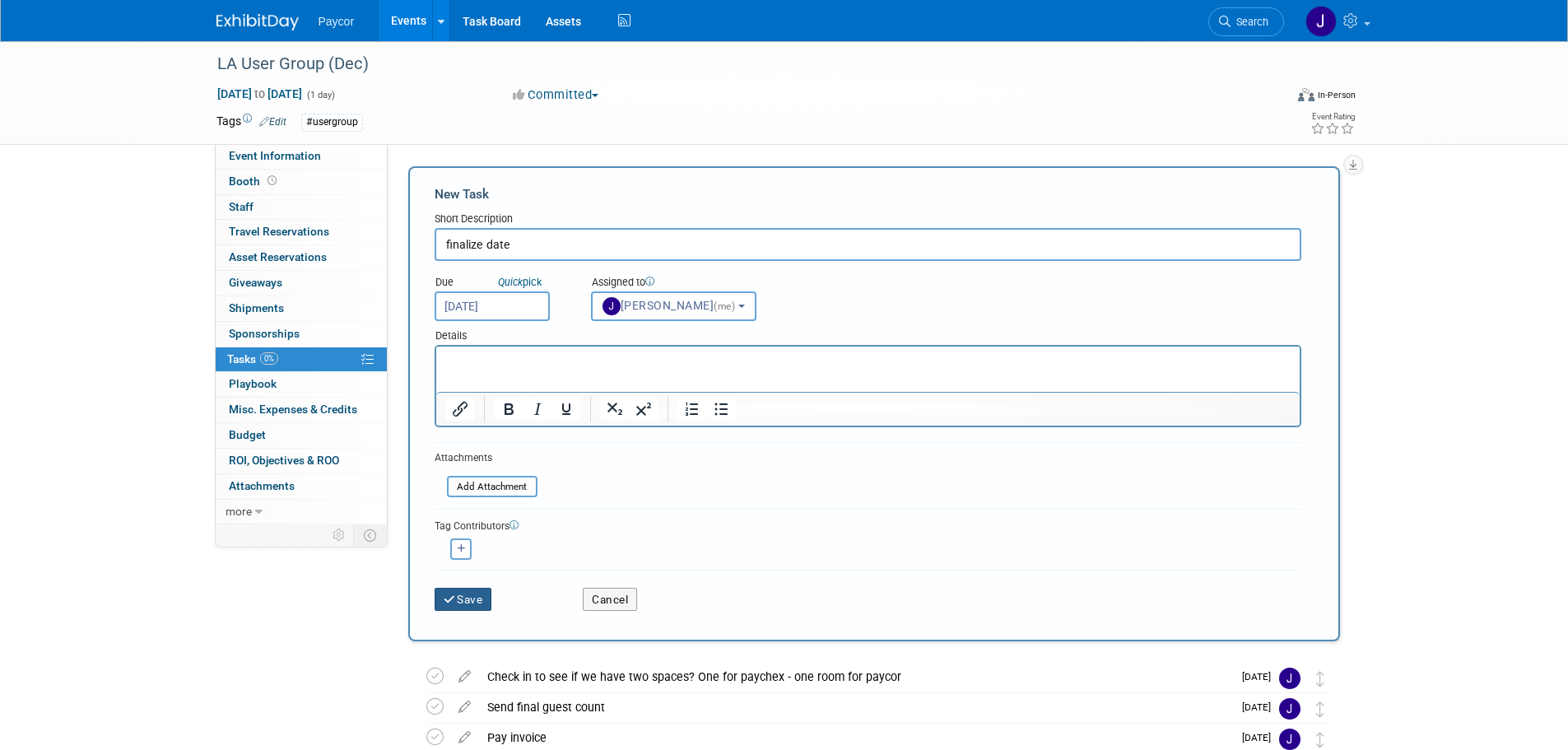
click at [464, 591] on button "Save" at bounding box center [463, 599] width 58 height 23
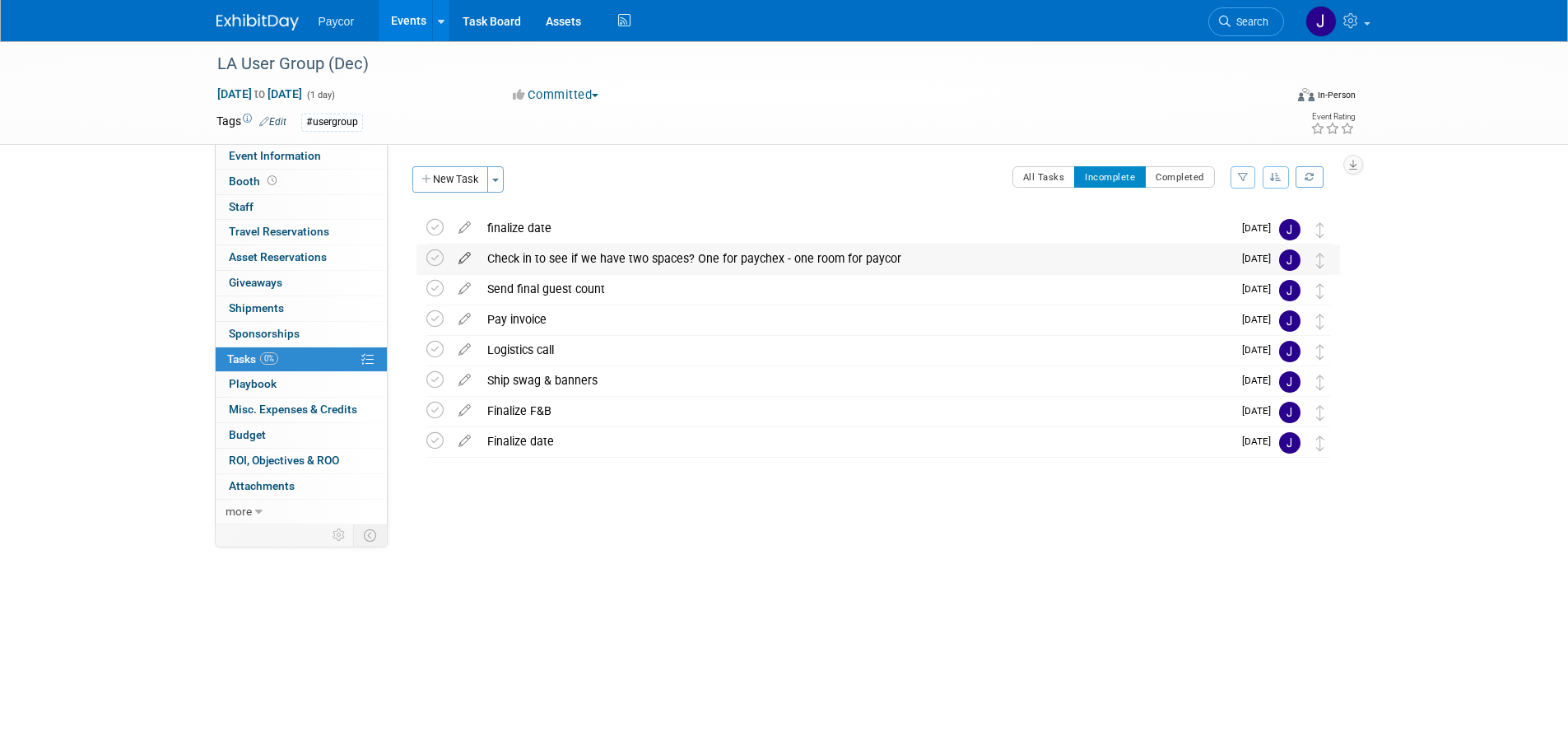
click at [468, 251] on icon at bounding box center [465, 254] width 29 height 20
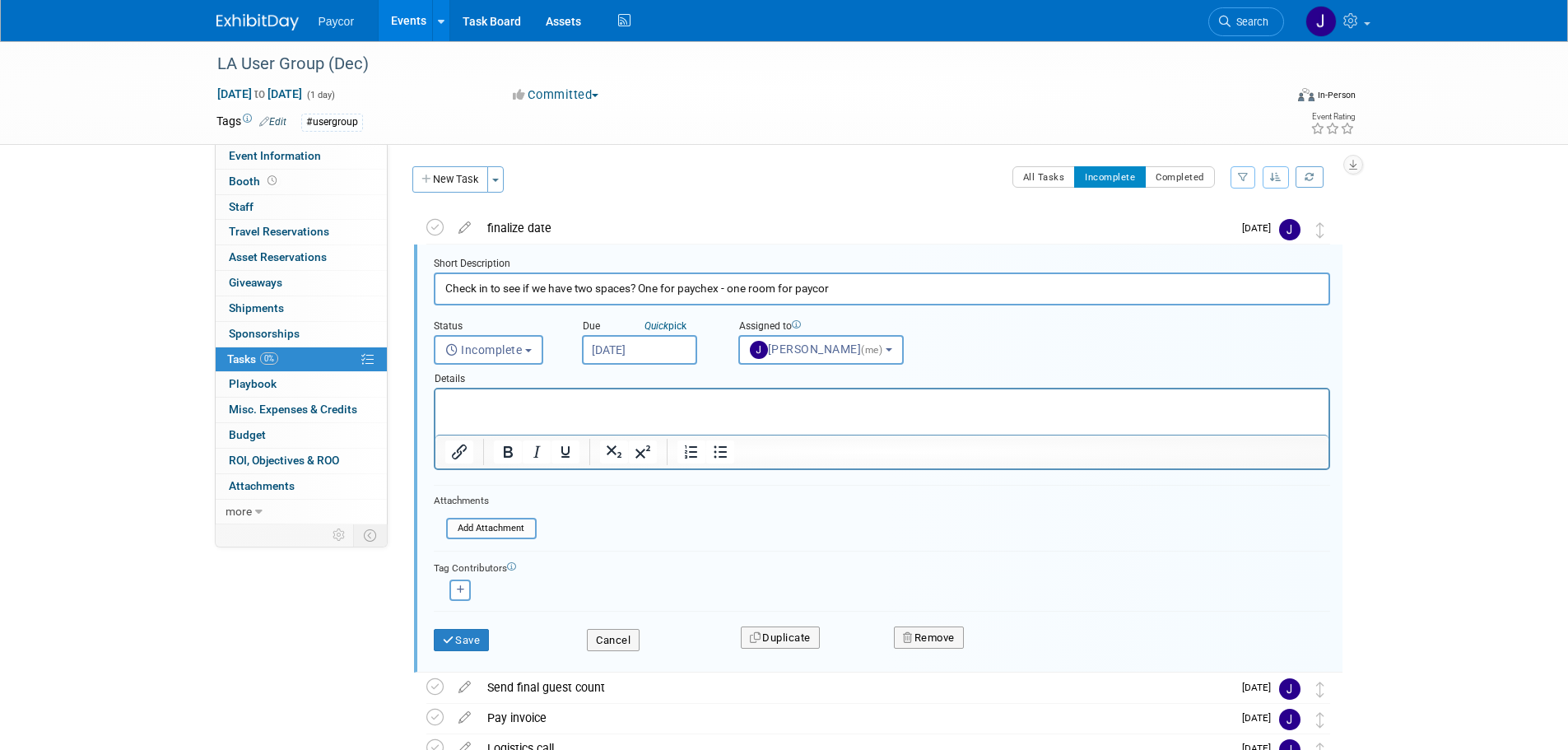
scroll to position [3, 0]
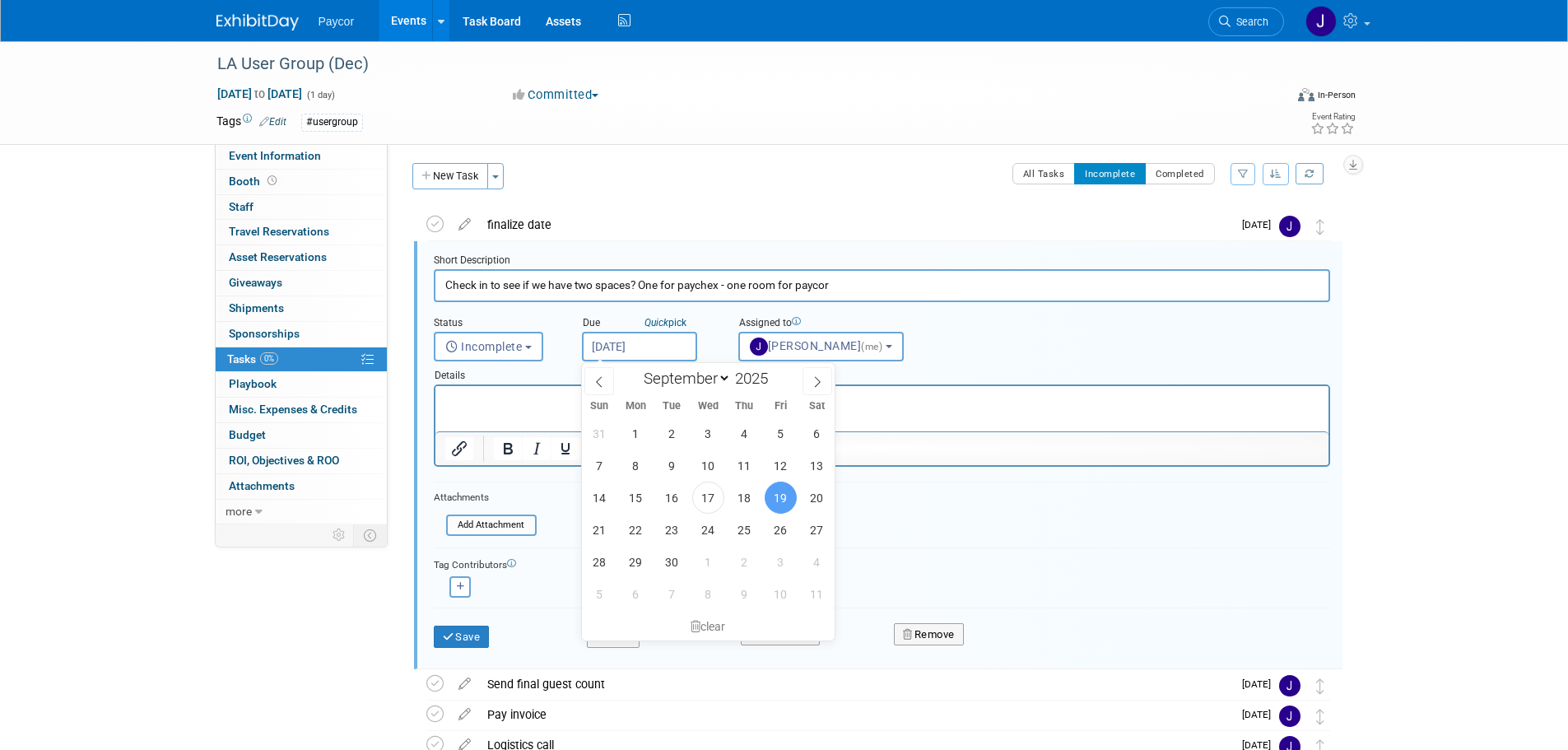
click at [624, 338] on input "Sep 19, 2025" at bounding box center [640, 346] width 116 height 30
click at [780, 534] on span "26" at bounding box center [780, 529] width 32 height 32
type input "Sep 26, 2025"
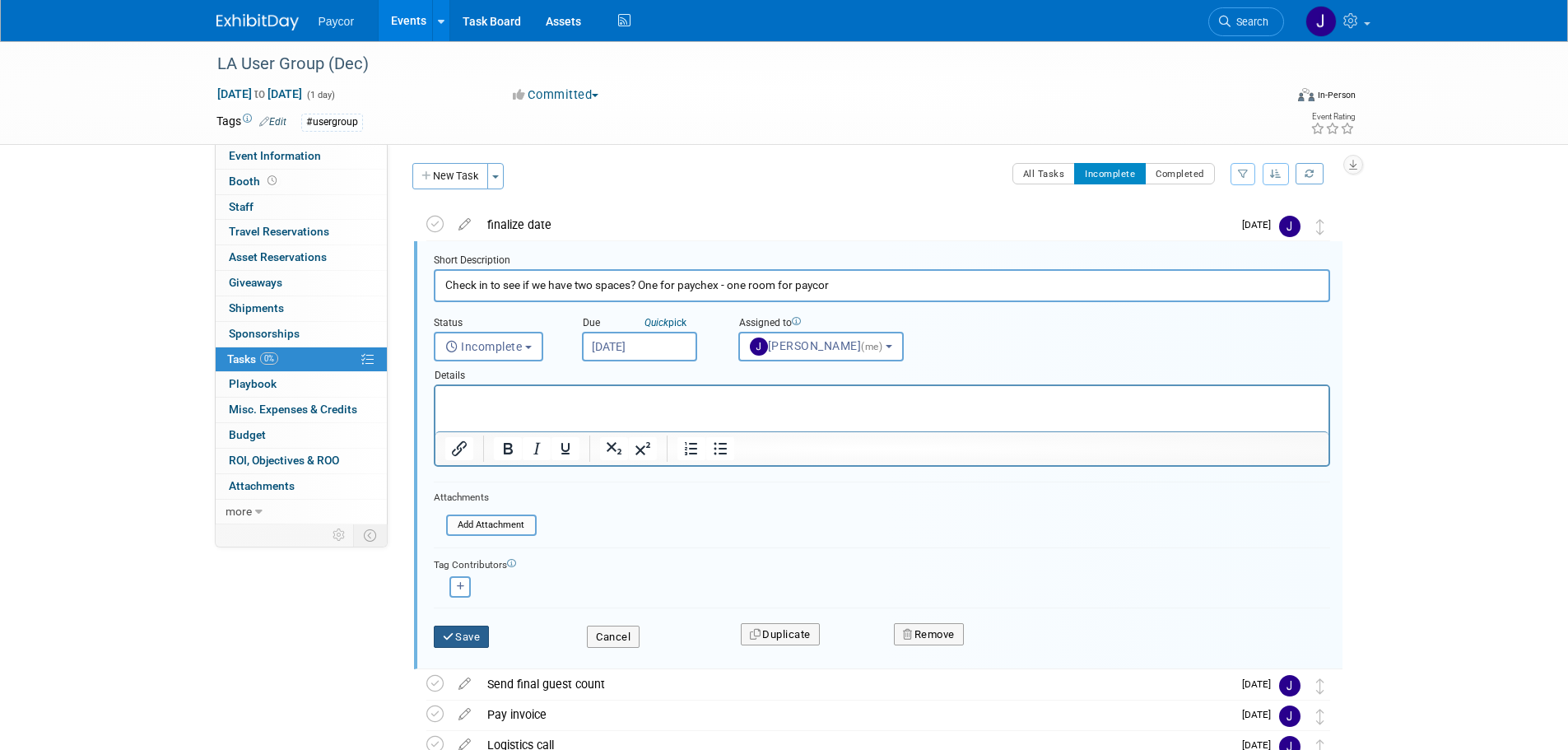
click at [478, 640] on button "Save" at bounding box center [461, 637] width 56 height 23
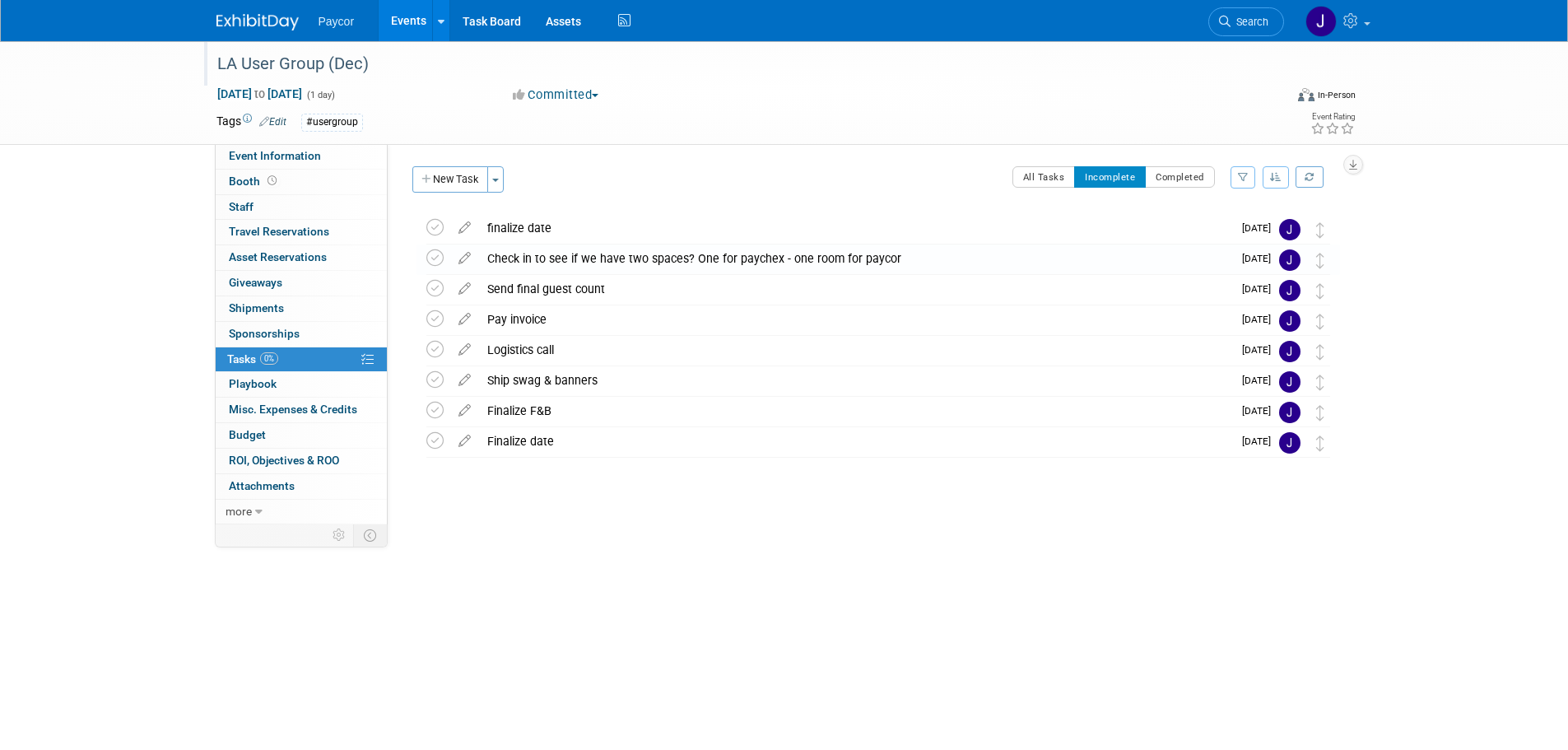
scroll to position [0, 0]
